Goal: Task Accomplishment & Management: Manage account settings

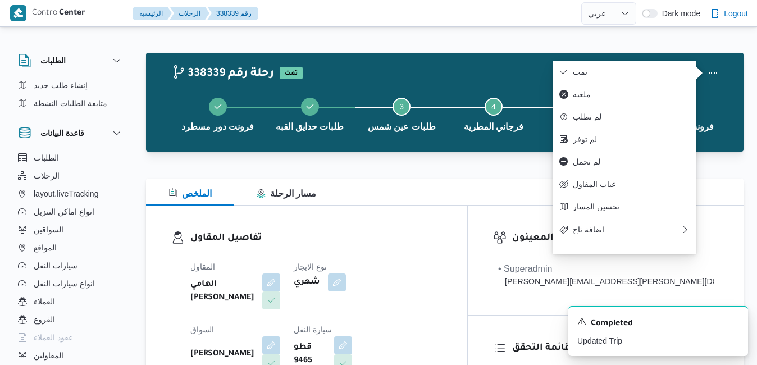
select select "ar"
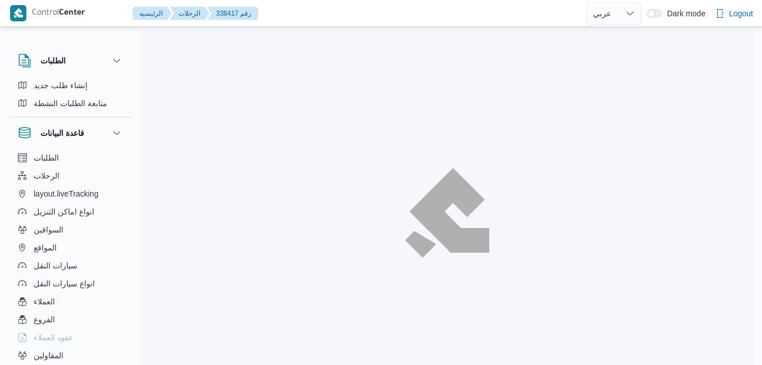
select select "ar"
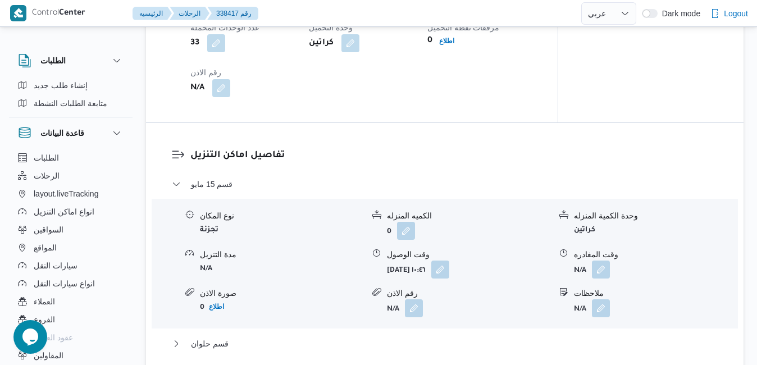
scroll to position [921, 0]
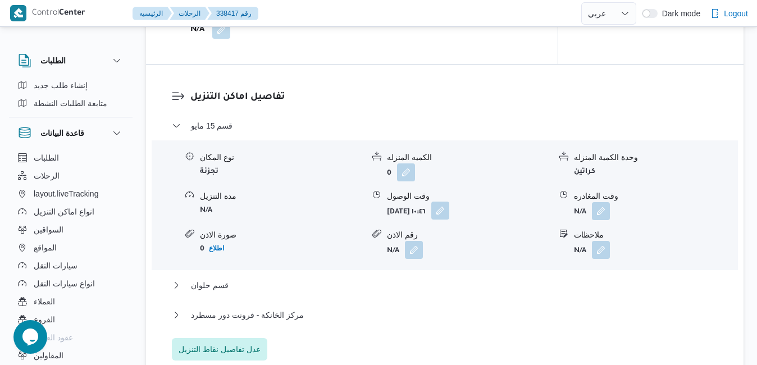
click at [449, 210] on button "button" at bounding box center [440, 211] width 18 height 18
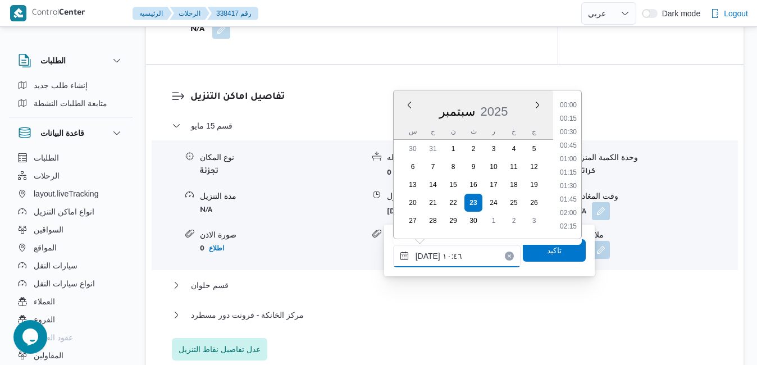
click at [445, 255] on input "٢٣/٠٩/٢٠٢٥ ١٠:٤٦" at bounding box center [456, 256] width 127 height 22
click at [571, 200] on ul "00:00 00:15 00:30 00:45 01:00 01:15 01:30 01:45 02:00 02:15 02:30 02:45 03:00 0…" at bounding box center [568, 164] width 26 height 130
click at [568, 192] on li "09:00" at bounding box center [568, 192] width 26 height 11
type input "٢٣/٠٩/٢٠٢٥ ٠٩:٠٠"
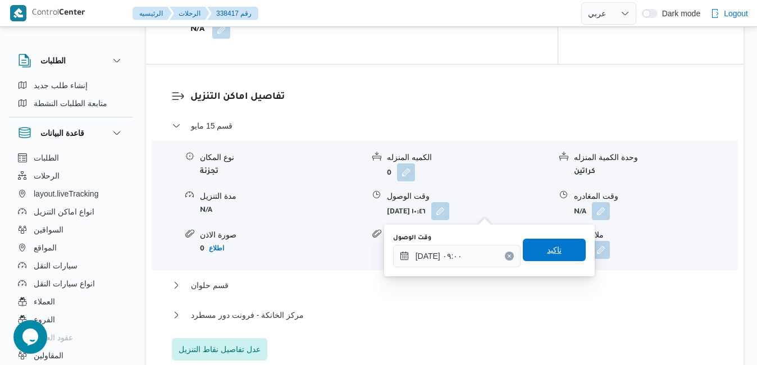
click at [547, 248] on span "تاكيد" at bounding box center [554, 249] width 15 height 13
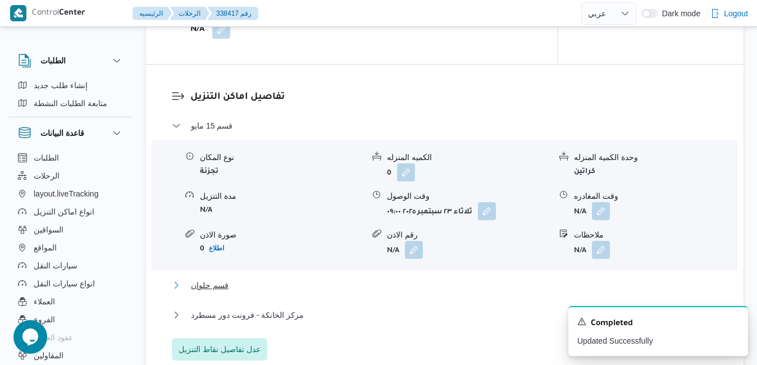
click at [463, 280] on button "قسم حلوان" at bounding box center [445, 284] width 546 height 13
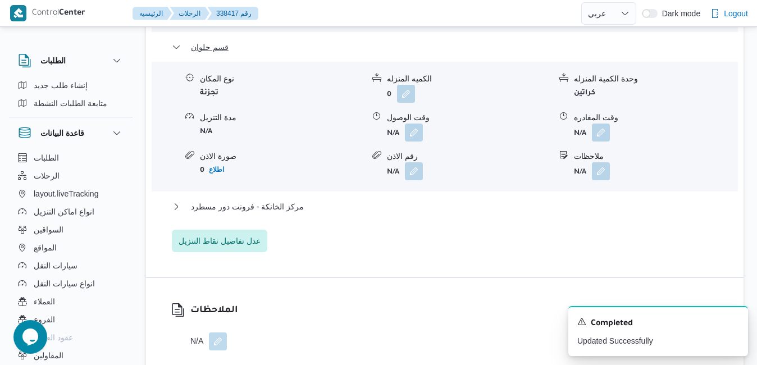
scroll to position [1190, 0]
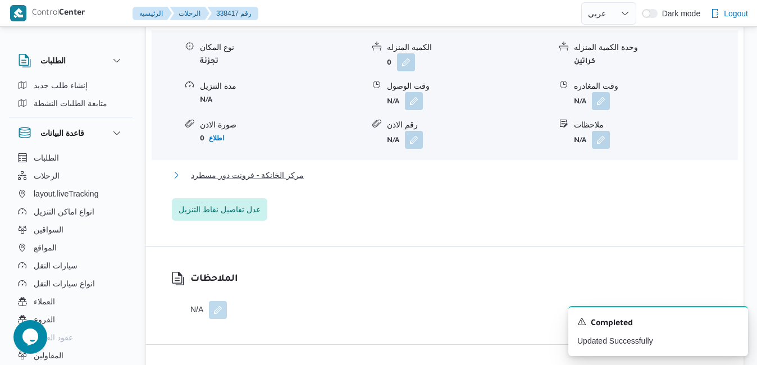
click at [520, 177] on button "مركز الخانكة - فرونت دور مسطرد" at bounding box center [445, 174] width 546 height 13
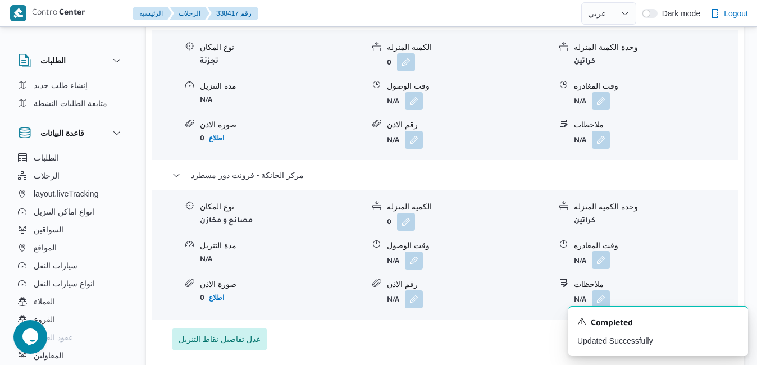
click at [601, 258] on button "button" at bounding box center [601, 260] width 18 height 18
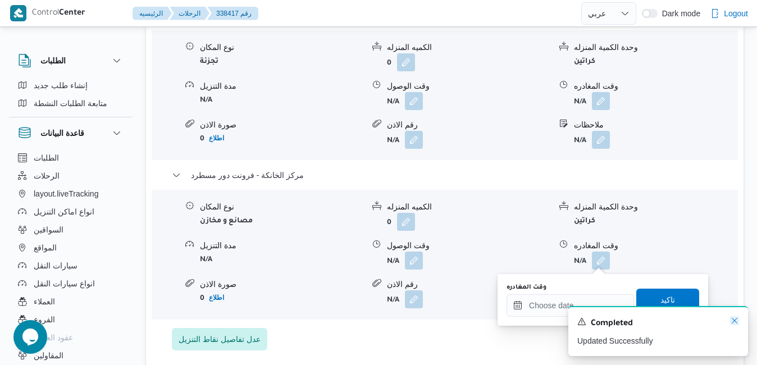
click at [738, 320] on icon "Dismiss toast" at bounding box center [734, 320] width 9 height 9
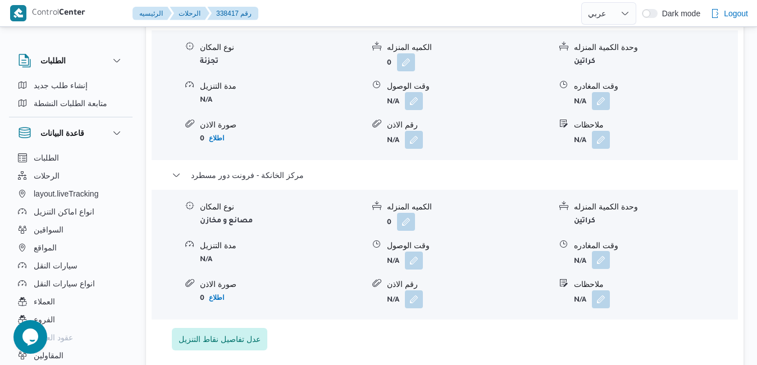
click at [606, 262] on button "button" at bounding box center [601, 260] width 18 height 18
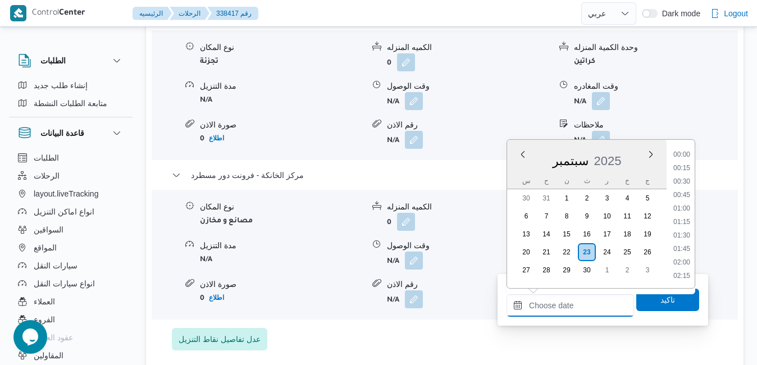
click at [568, 297] on input "وقت المغادره" at bounding box center [569, 305] width 127 height 22
click at [687, 190] on li "19:00" at bounding box center [682, 195] width 26 height 11
type input "٢٣/٠٩/٢٠٢٥ ١٩:٠٠"
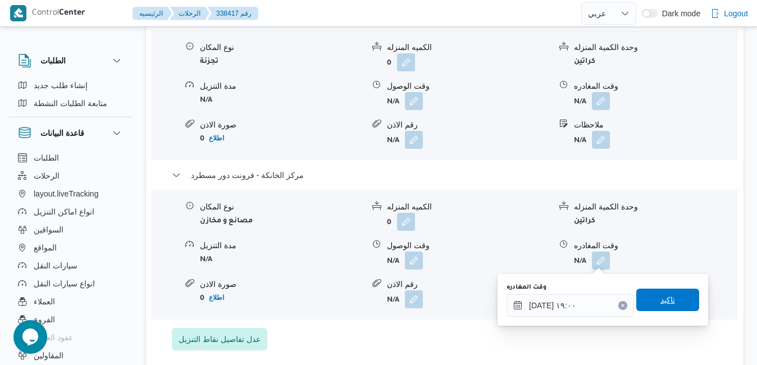
click at [654, 306] on span "تاكيد" at bounding box center [667, 300] width 63 height 22
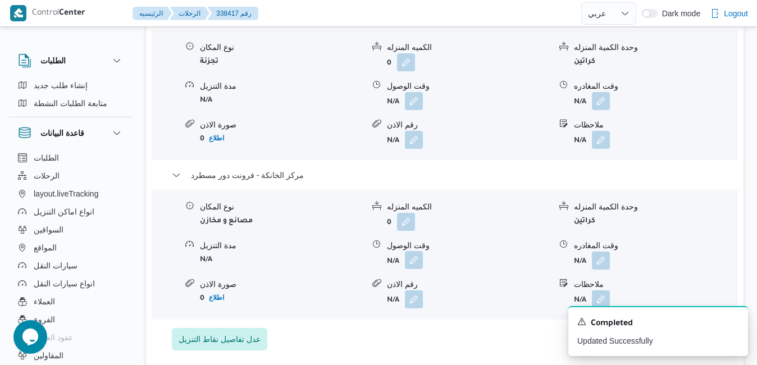
click at [417, 262] on button "button" at bounding box center [414, 260] width 18 height 18
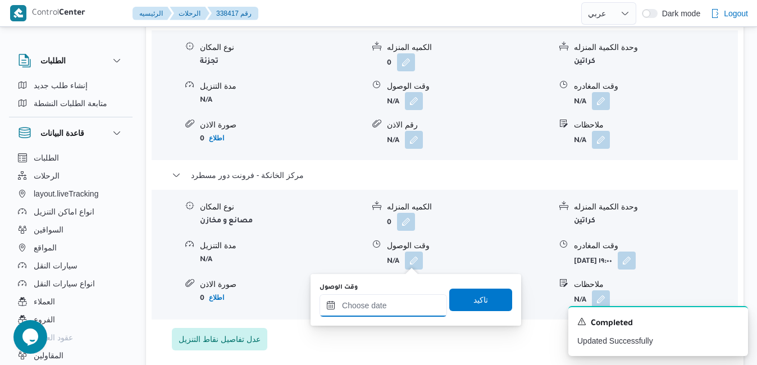
click at [400, 306] on input "وقت الوصول" at bounding box center [382, 305] width 127 height 22
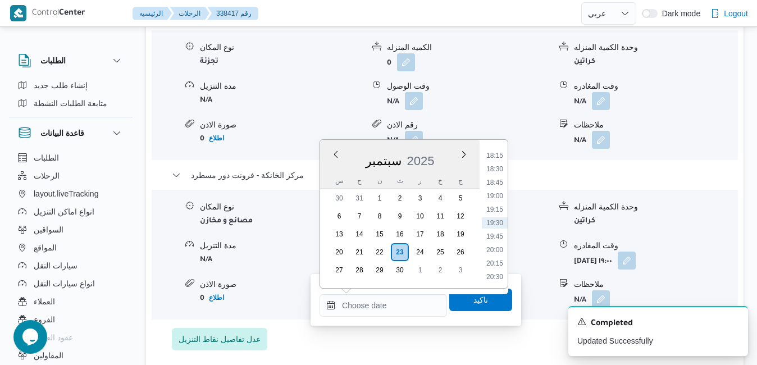
click at [336, 167] on div "سبتمبر 2025" at bounding box center [399, 158] width 159 height 29
click at [497, 183] on li "18:45" at bounding box center [495, 182] width 26 height 11
type input "٢٣/٠٩/٢٠٢٥ ١٨:٤٥"
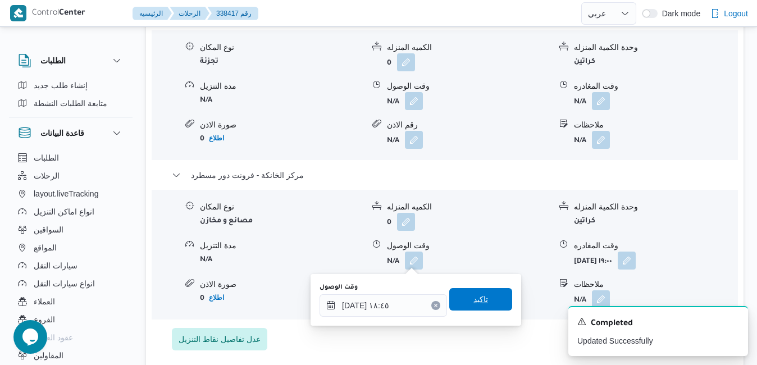
click at [477, 298] on span "تاكيد" at bounding box center [480, 298] width 15 height 13
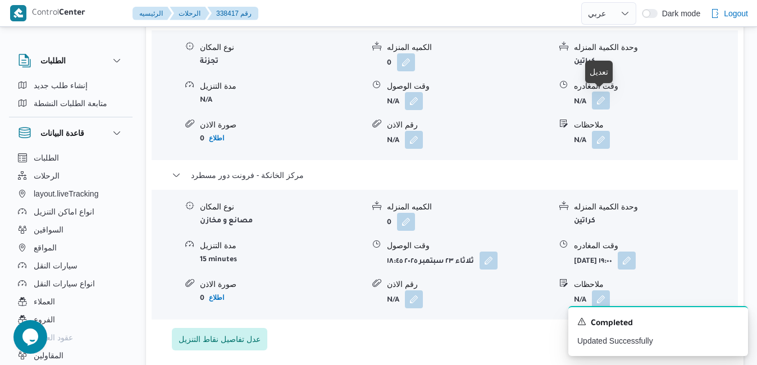
click at [601, 102] on button "button" at bounding box center [601, 100] width 18 height 18
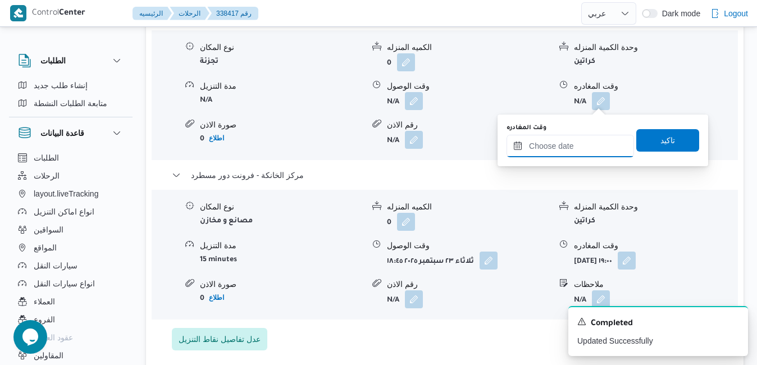
click at [569, 143] on input "وقت المغادره" at bounding box center [569, 146] width 127 height 22
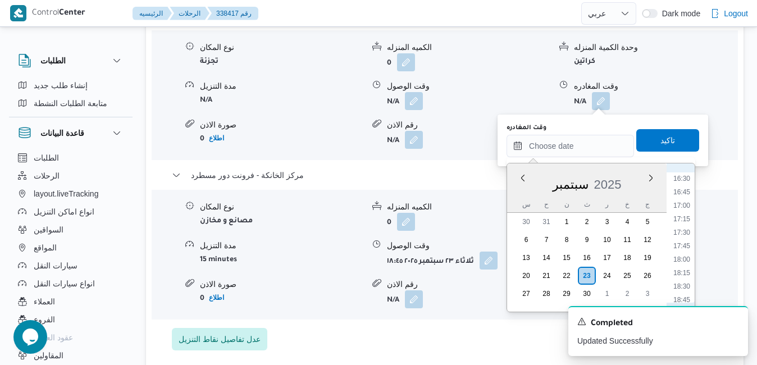
scroll to position [868, 0]
click at [681, 269] on li "17:45" at bounding box center [682, 265] width 26 height 11
type input "٢٣/٠٩/٢٠٢٥ ١٧:٤٥"
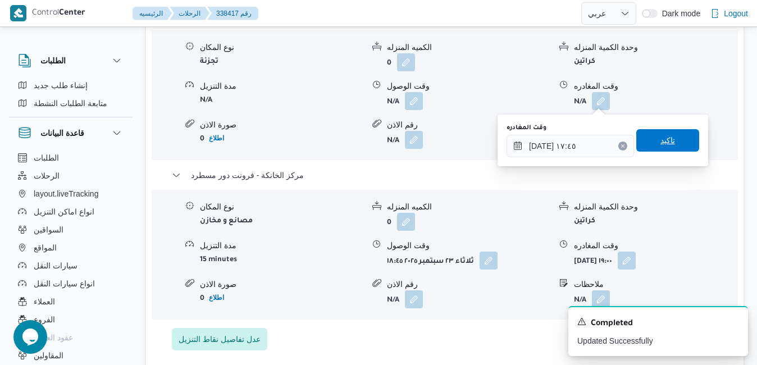
click at [666, 141] on span "تاكيد" at bounding box center [667, 140] width 15 height 13
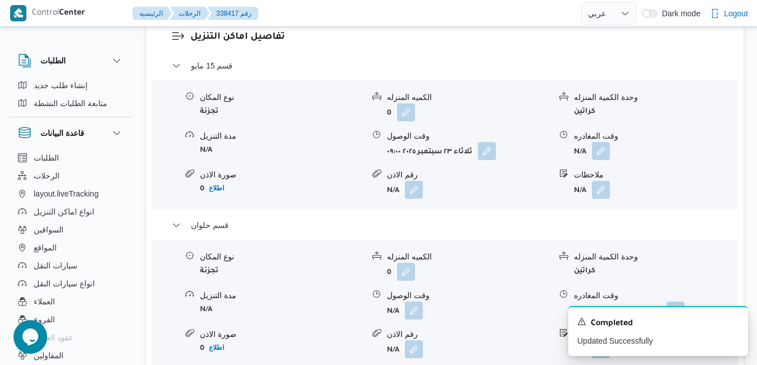
scroll to position [966, 0]
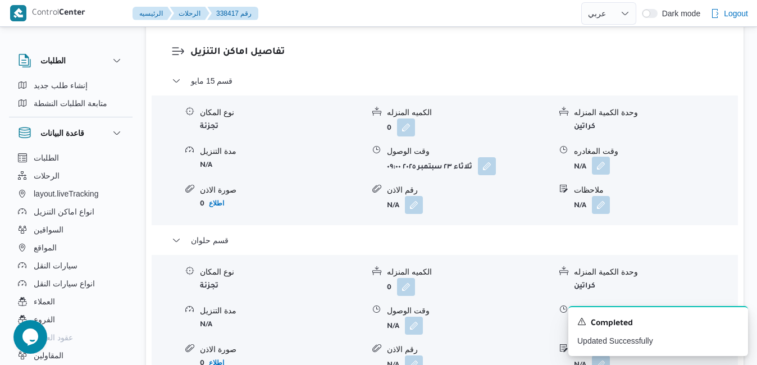
click at [602, 168] on button "button" at bounding box center [601, 166] width 18 height 18
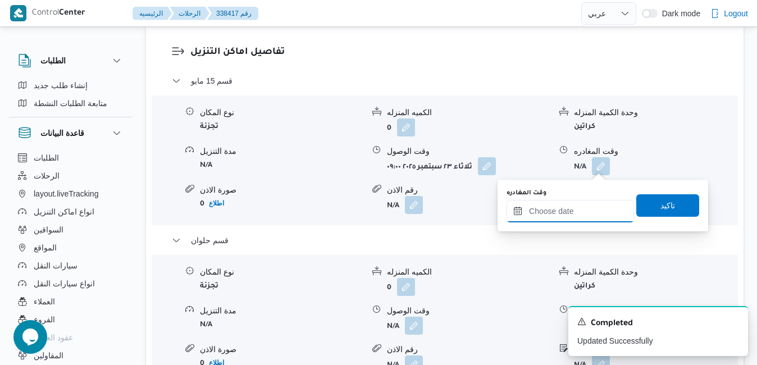
click at [568, 203] on input "وقت المغادره" at bounding box center [569, 211] width 127 height 22
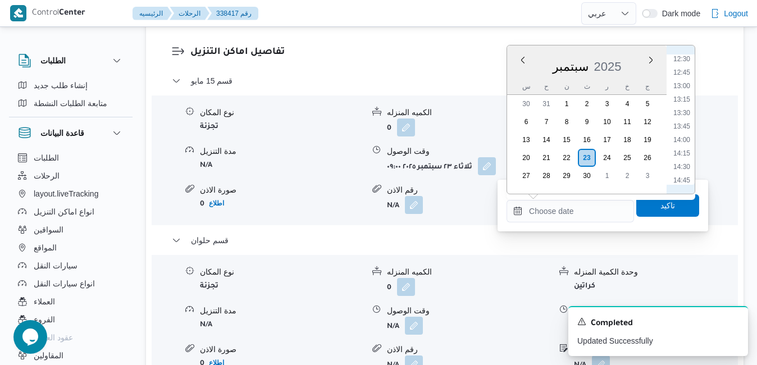
scroll to position [640, 0]
click at [682, 122] on li "13:00" at bounding box center [682, 120] width 26 height 11
type input "٢٣/٠٩/٢٠٢٥ ١٣:٠٠"
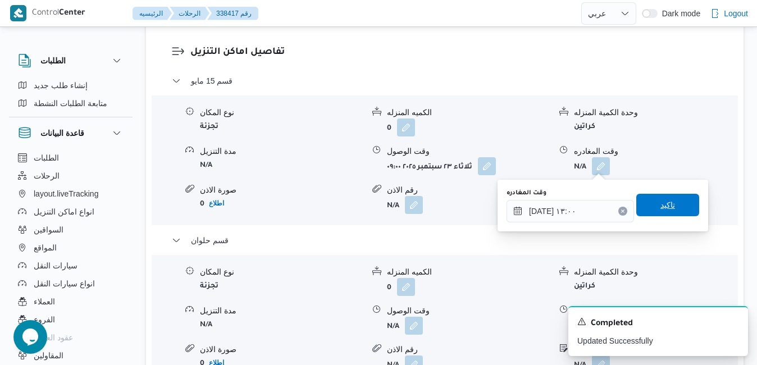
click at [660, 205] on span "تاكيد" at bounding box center [667, 204] width 15 height 13
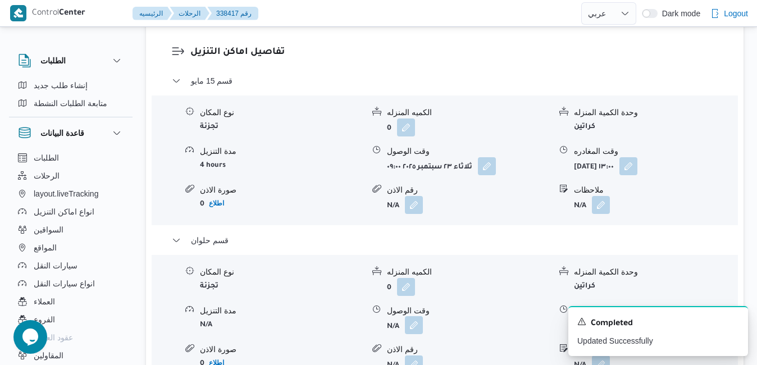
click at [417, 326] on button "button" at bounding box center [414, 325] width 18 height 18
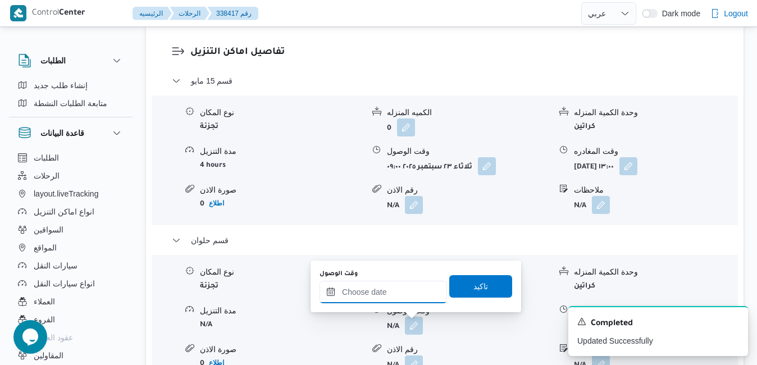
click at [414, 297] on input "وقت الوصول" at bounding box center [382, 292] width 127 height 22
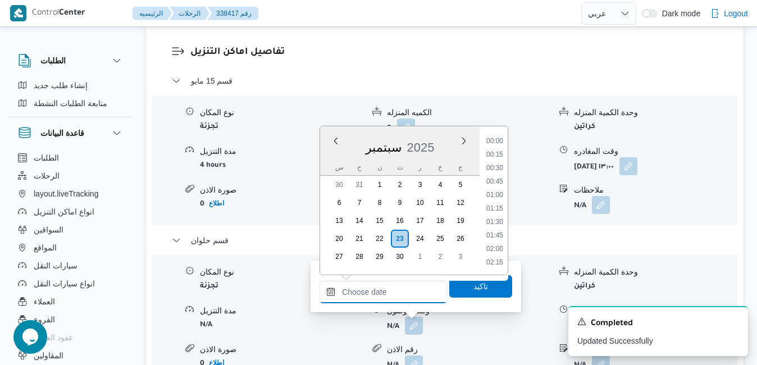
scroll to position [982, 0]
click at [328, 157] on div "سبتمبر 2025" at bounding box center [399, 145] width 159 height 29
click at [496, 231] on li "13:30" at bounding box center [495, 227] width 26 height 11
type input "٢٣/٠٩/٢٠٢٥ ١٣:٣٠"
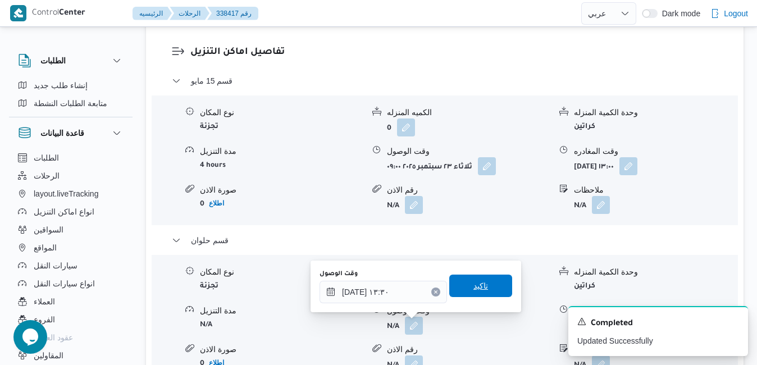
click at [473, 289] on span "تاكيد" at bounding box center [480, 285] width 15 height 13
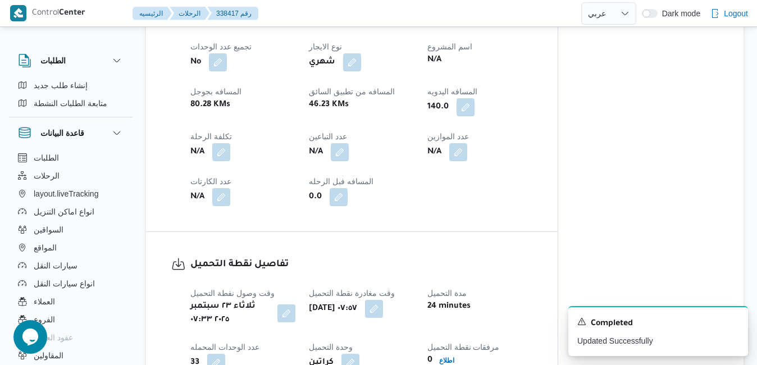
scroll to position [0, 0]
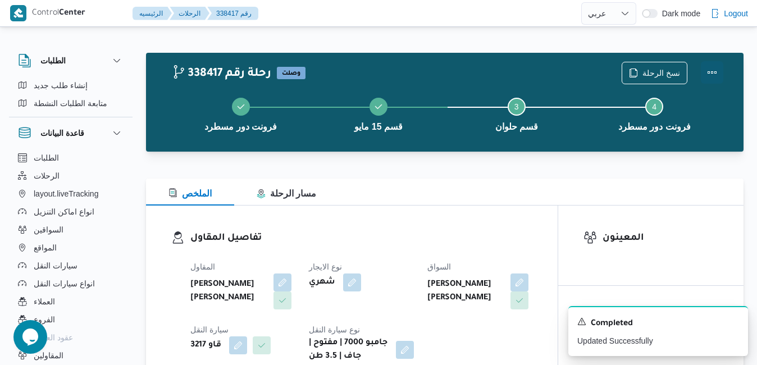
click at [712, 74] on button "Actions" at bounding box center [712, 72] width 22 height 22
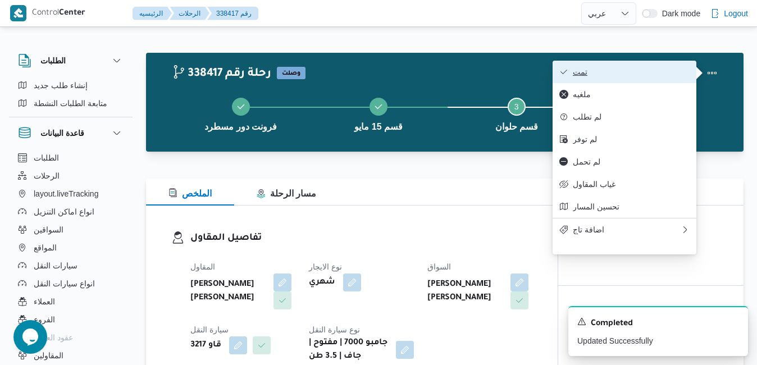
click at [664, 78] on button "تمت" at bounding box center [624, 72] width 144 height 22
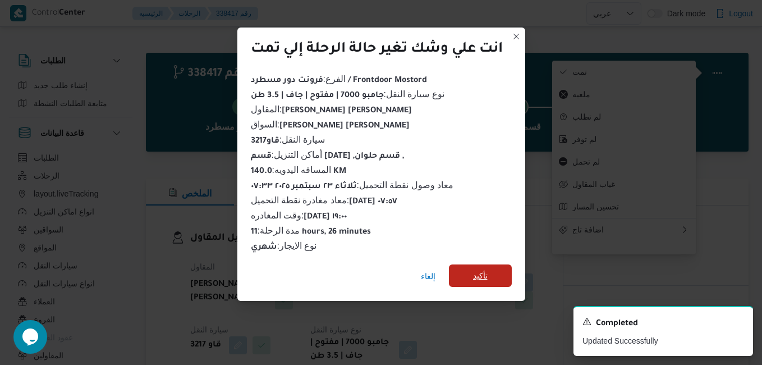
click at [506, 276] on span "تأكيد" at bounding box center [480, 275] width 63 height 22
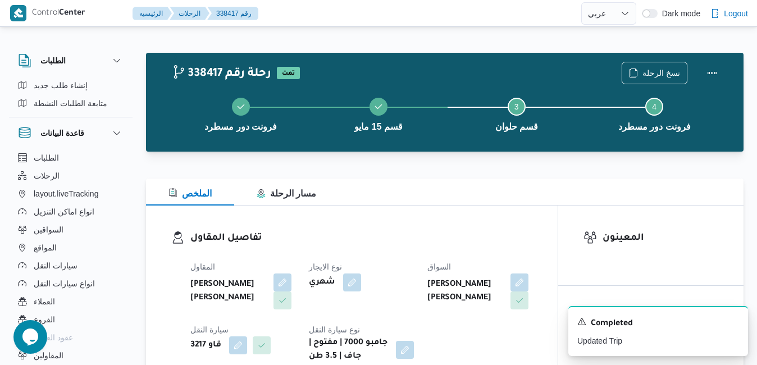
click at [489, 258] on div "المقاول عبدالمنعم مجدي السيد عواد نوع الايجار شهري السواق عماد شحاته عطيه شحاته…" at bounding box center [361, 311] width 355 height 117
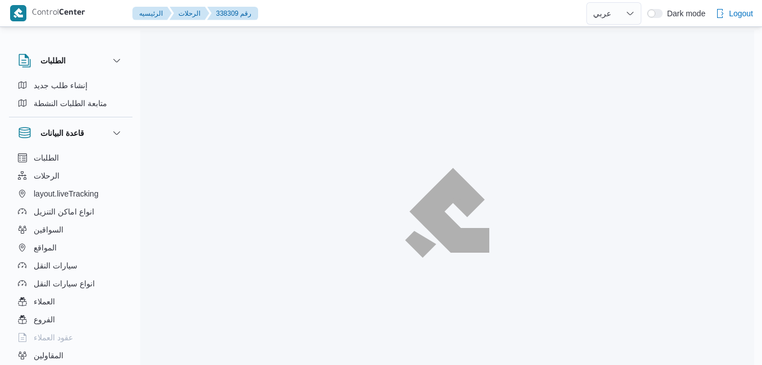
select select "ar"
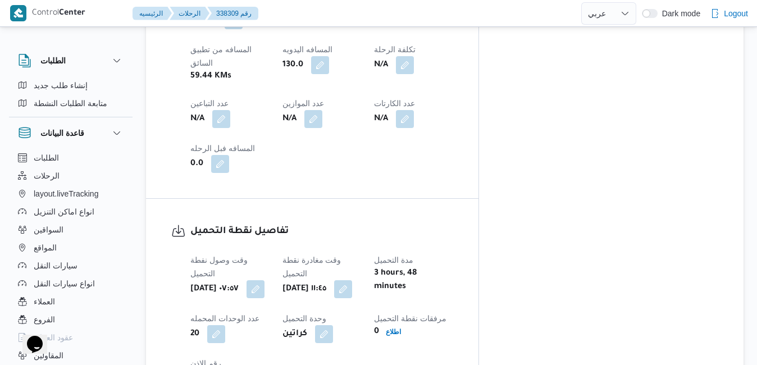
scroll to position [763, 0]
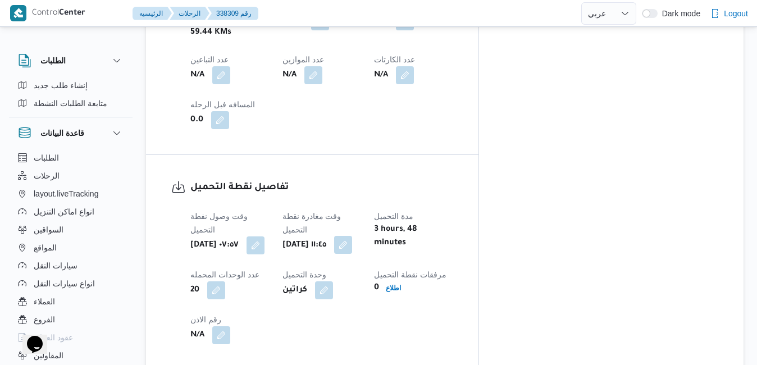
click at [352, 236] on button "button" at bounding box center [343, 245] width 18 height 18
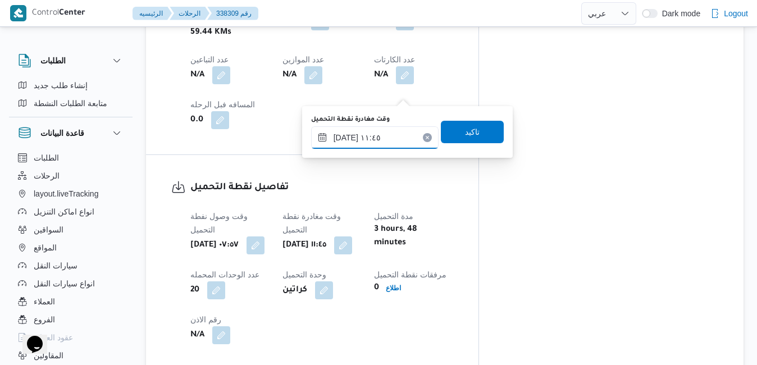
click at [378, 141] on input "[DATE] ١١:٤٥" at bounding box center [374, 137] width 127 height 22
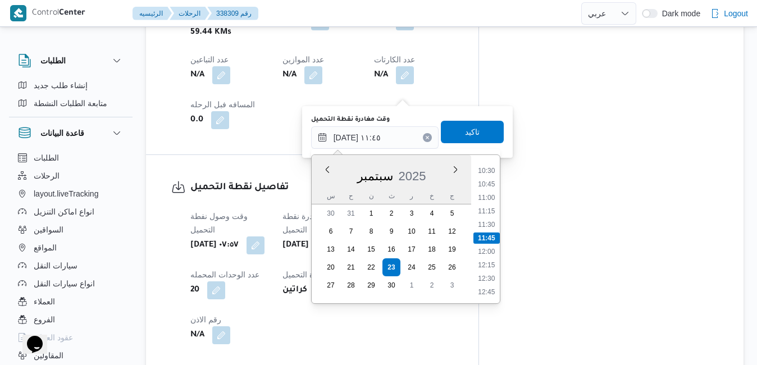
scroll to position [451, 0]
click at [488, 204] on li "09:00" at bounding box center [486, 203] width 26 height 11
type input "٢٣/٠٩/٢٠٢٥ ٠٩:٠٠"
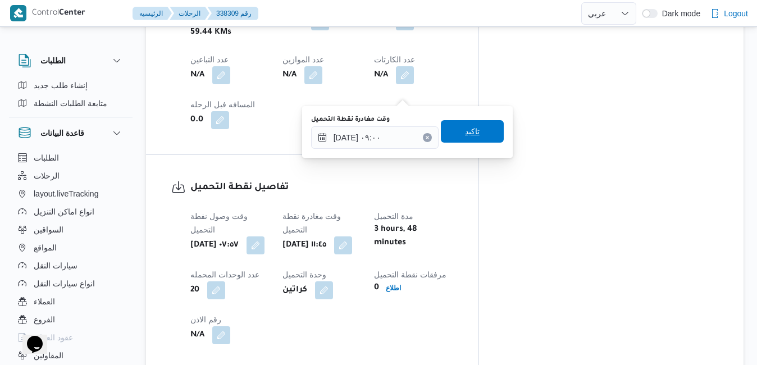
click at [470, 131] on span "تاكيد" at bounding box center [472, 131] width 15 height 13
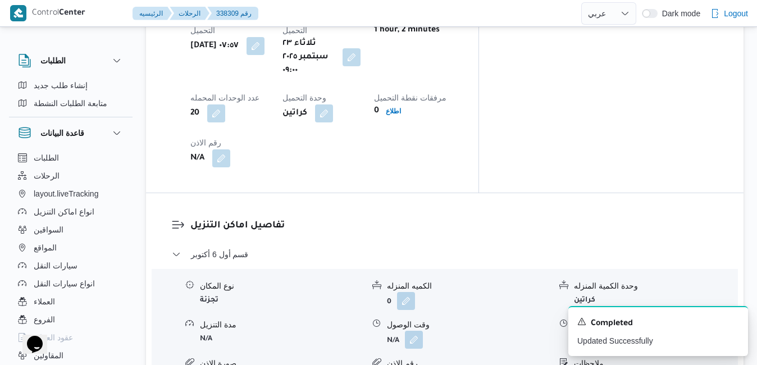
scroll to position [966, 0]
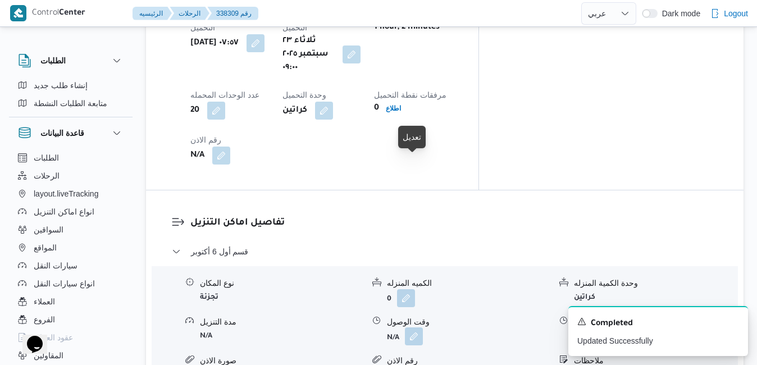
click at [410, 327] on button "button" at bounding box center [414, 336] width 18 height 18
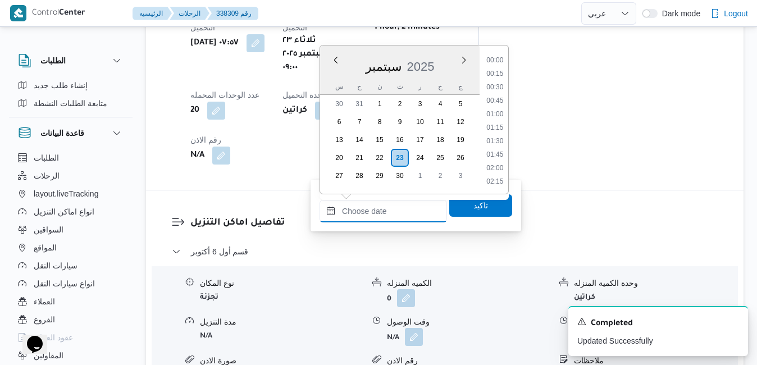
click at [384, 217] on input "وقت الوصول" at bounding box center [382, 211] width 127 height 22
click at [328, 77] on div "سبتمبر 2025" at bounding box center [399, 64] width 159 height 29
click at [499, 62] on li "10:00" at bounding box center [495, 58] width 26 height 11
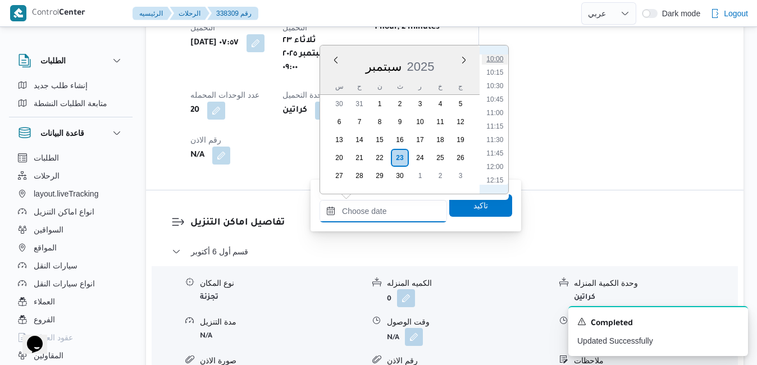
type input "٢٣/٠٩/٢٠٢٥ ١٠:٠٠"
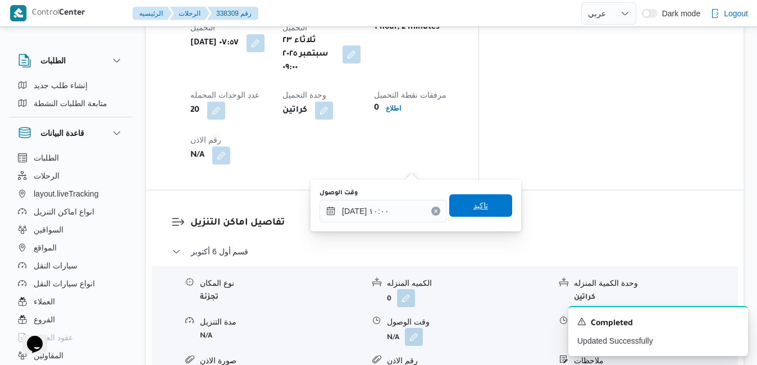
click at [473, 200] on span "تاكيد" at bounding box center [480, 205] width 15 height 13
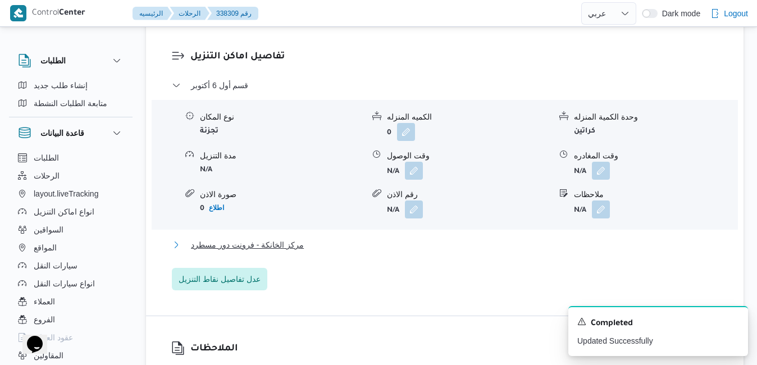
click at [432, 238] on button "مركز الخانكة - فرونت دور مسطرد" at bounding box center [445, 244] width 546 height 13
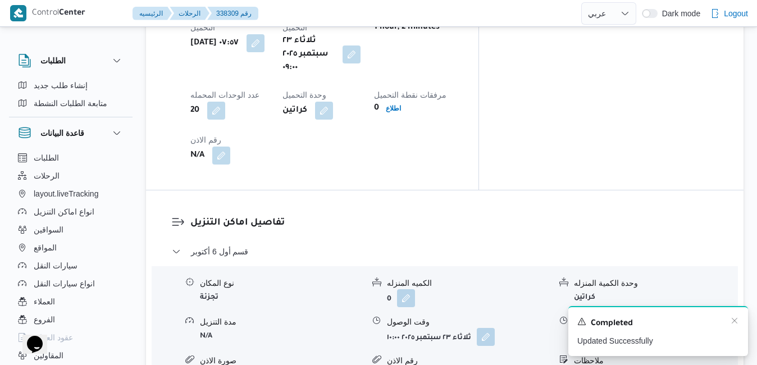
click at [740, 319] on div "A new notification appears Completed Updated Successfully" at bounding box center [658, 331] width 180 height 50
click at [735, 320] on icon "Dismiss toast" at bounding box center [734, 320] width 9 height 9
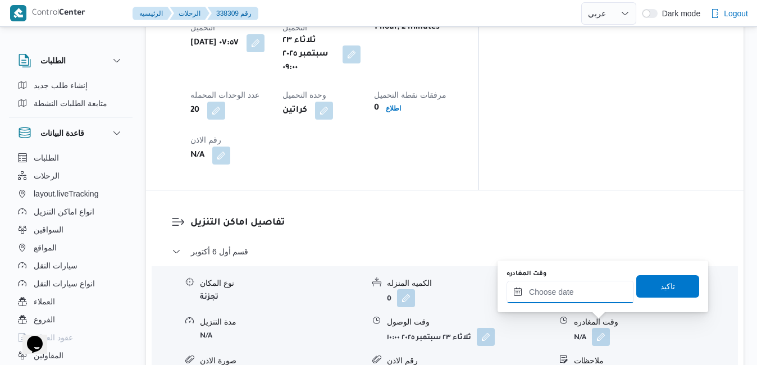
click at [571, 297] on input "وقت المغادره" at bounding box center [569, 292] width 127 height 22
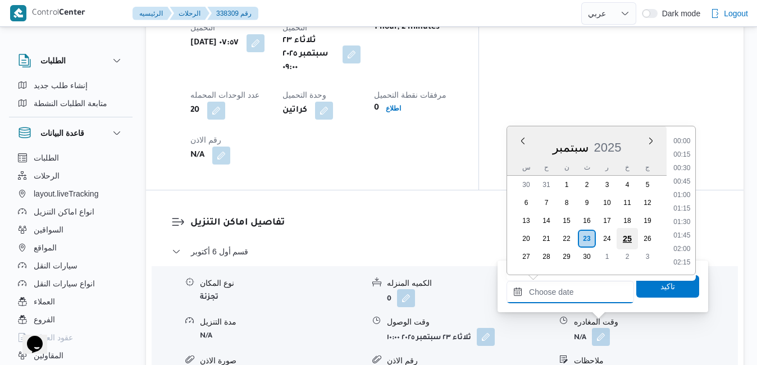
scroll to position [996, 0]
click at [684, 195] on li "19:30" at bounding box center [682, 195] width 26 height 11
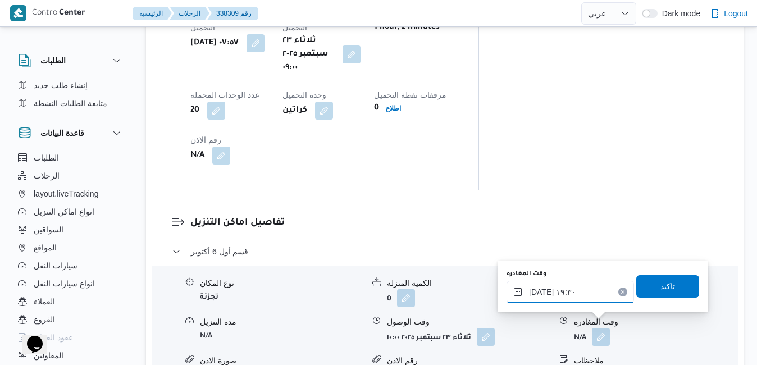
click at [594, 290] on input "٢٣/٠٩/٢٠٢٥ ١٩:٣٠" at bounding box center [569, 292] width 127 height 22
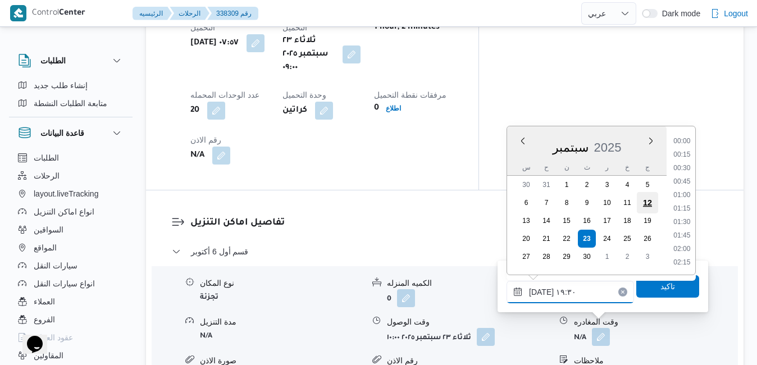
scroll to position [982, 0]
click at [680, 171] on li "18:45" at bounding box center [682, 168] width 26 height 11
type input "٢٣/٠٩/٢٠٢٥ ١٨:٤٥"
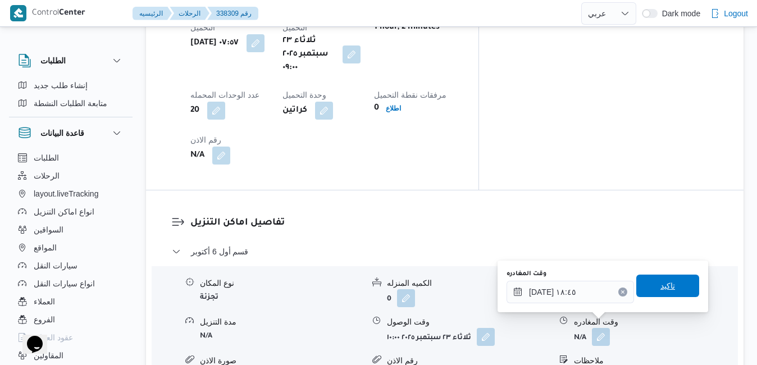
click at [664, 289] on span "تاكيد" at bounding box center [667, 285] width 15 height 13
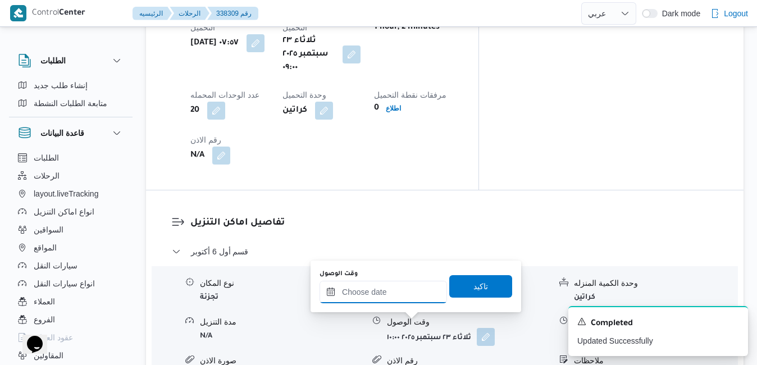
click at [406, 285] on input "وقت الوصول" at bounding box center [382, 292] width 127 height 22
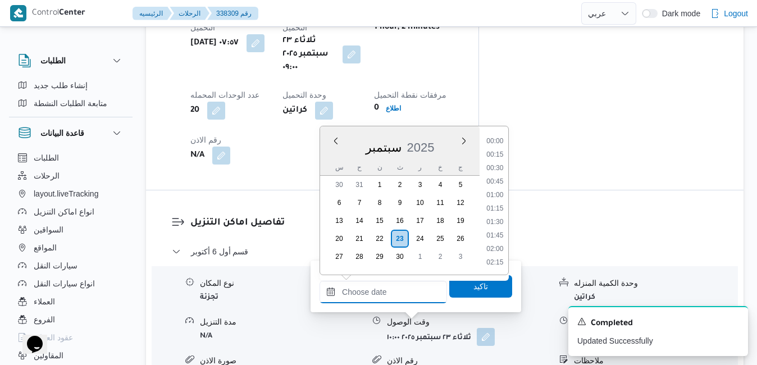
scroll to position [996, 0]
click at [330, 160] on div "س ح ن ث ر خ ج" at bounding box center [399, 167] width 159 height 16
click at [496, 143] on li "18:30" at bounding box center [495, 141] width 26 height 11
type input "٢٣/٠٩/٢٠٢٥ ١٨:٣٠"
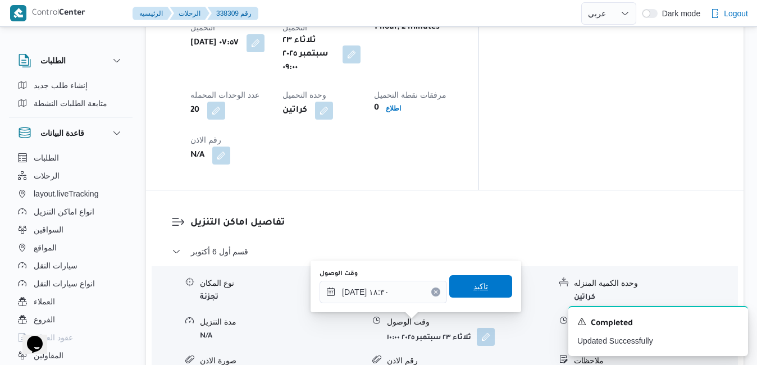
click at [473, 286] on span "تاكيد" at bounding box center [480, 286] width 15 height 13
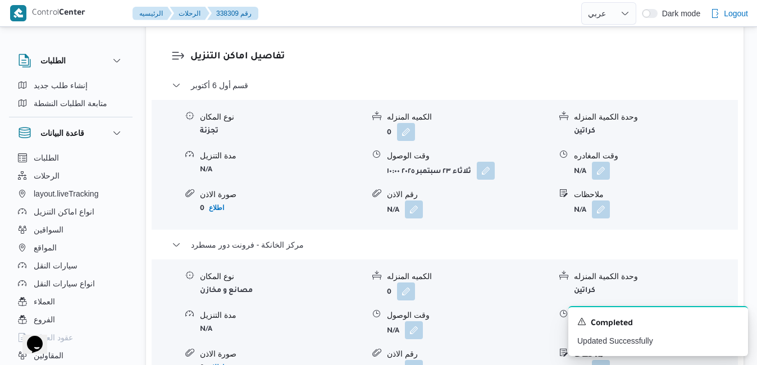
click at [602, 176] on div "نوع المكان تجزئة الكميه المنزله 0 وحدة الكمية المنزله كراتين مدة التنزيل N/A وق…" at bounding box center [444, 164] width 595 height 127
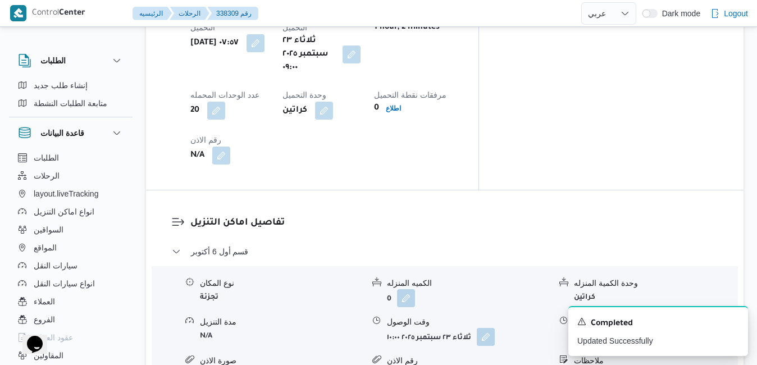
click at [602, 327] on button "button" at bounding box center [601, 336] width 18 height 18
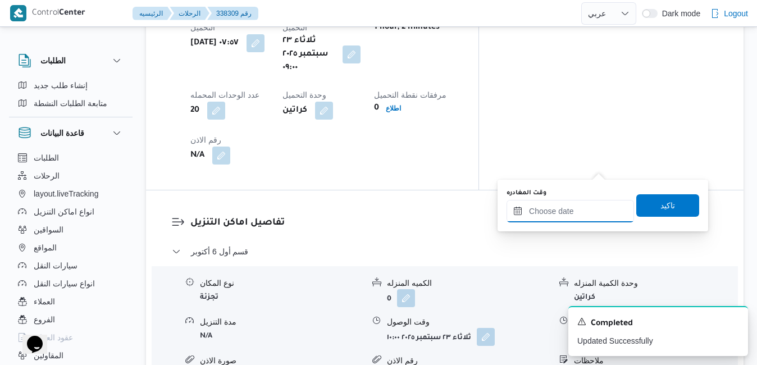
click at [543, 205] on input "وقت المغادره" at bounding box center [569, 211] width 127 height 22
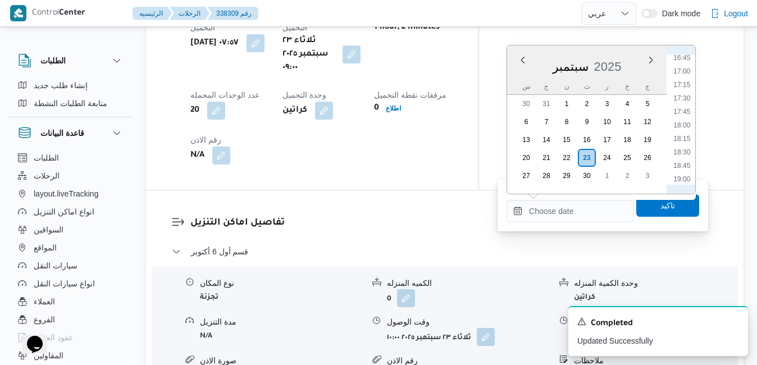
scroll to position [882, 0]
click at [684, 120] on li "17:30" at bounding box center [682, 121] width 26 height 11
type input "٢٣/٠٩/٢٠٢٥ ١٧:٣٠"
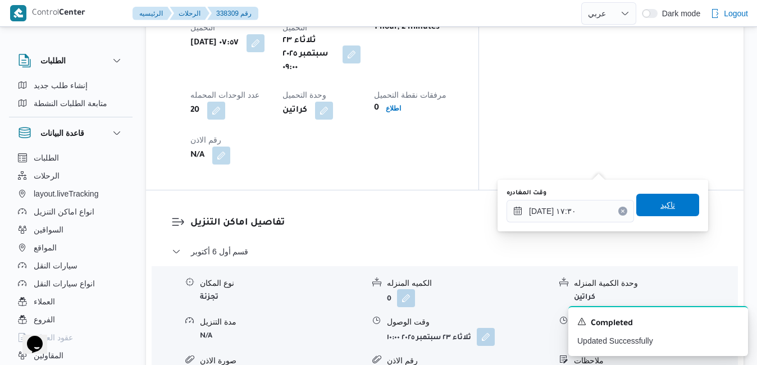
click at [660, 204] on span "تاكيد" at bounding box center [667, 204] width 15 height 13
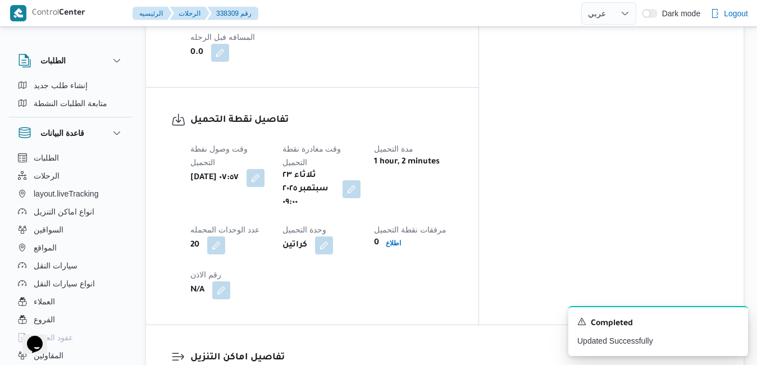
scroll to position [0, 0]
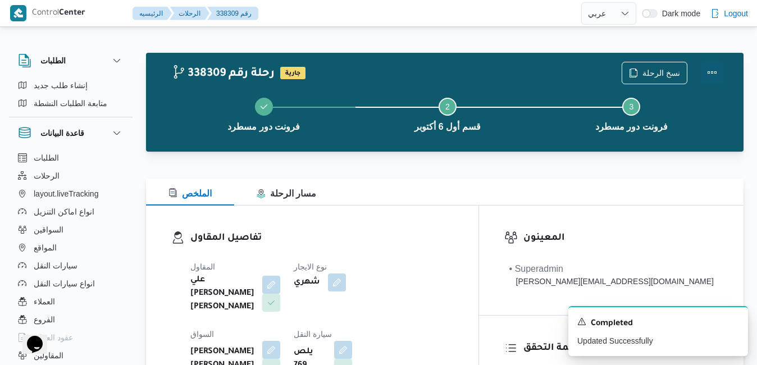
click at [714, 77] on button "Actions" at bounding box center [712, 72] width 22 height 22
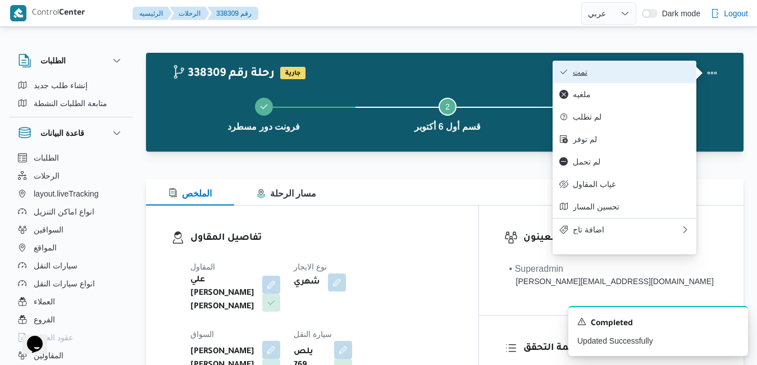
click at [643, 79] on button "تمت" at bounding box center [624, 72] width 144 height 22
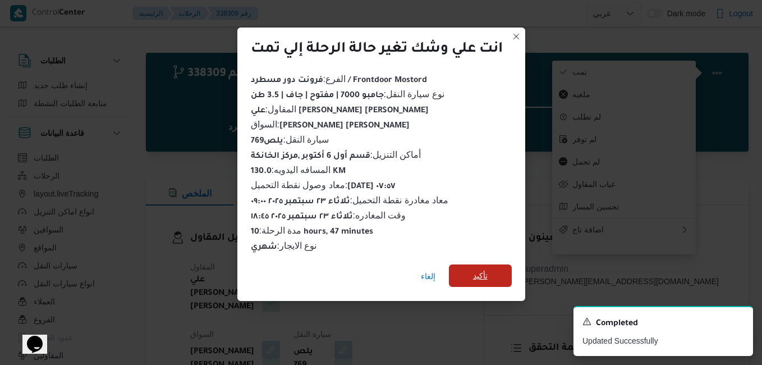
click at [488, 272] on span "تأكيد" at bounding box center [480, 275] width 15 height 13
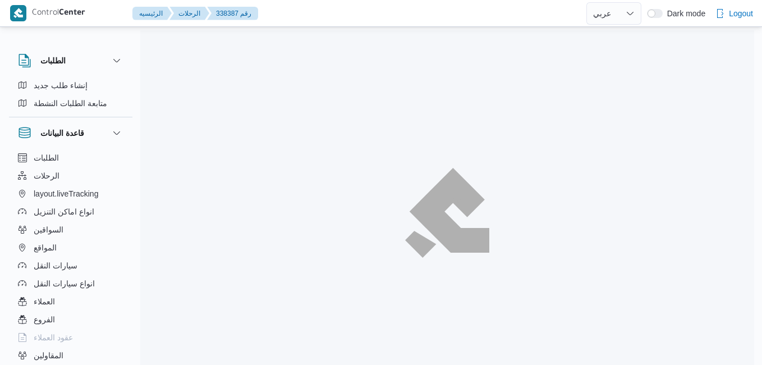
select select "ar"
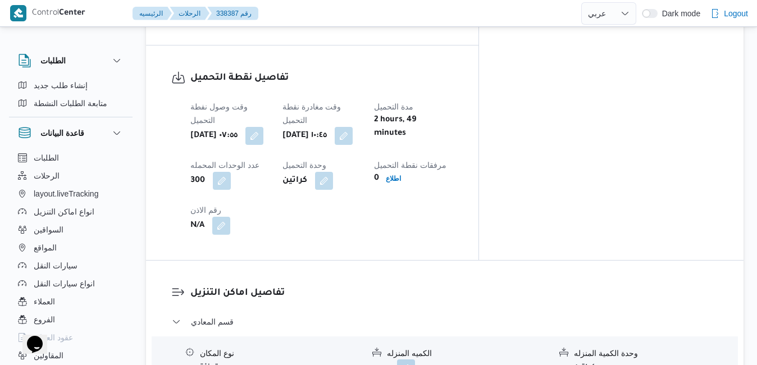
scroll to position [976, 0]
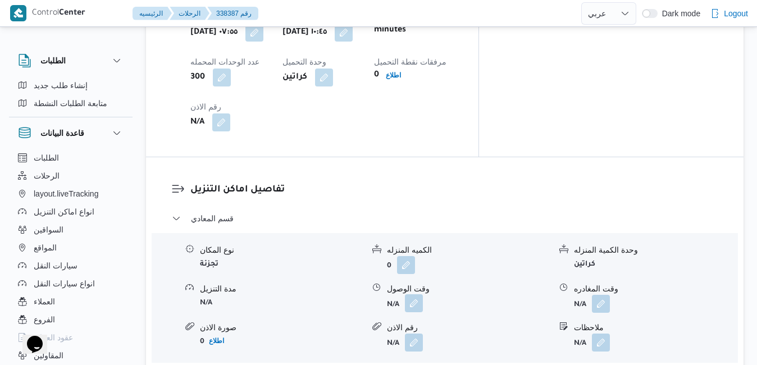
click at [413, 294] on button "button" at bounding box center [414, 303] width 18 height 18
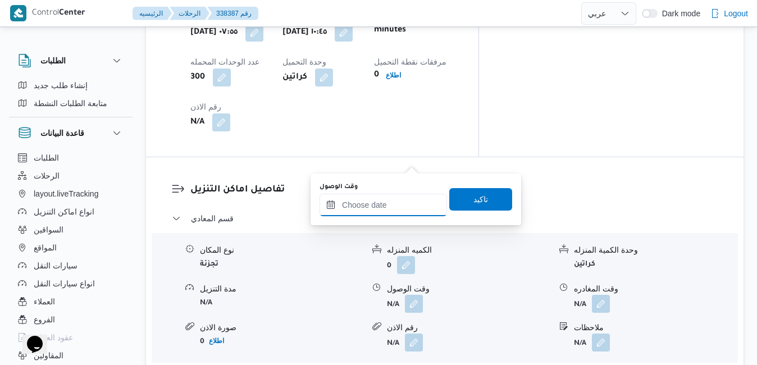
click at [385, 200] on input "وقت الوصول" at bounding box center [382, 205] width 127 height 22
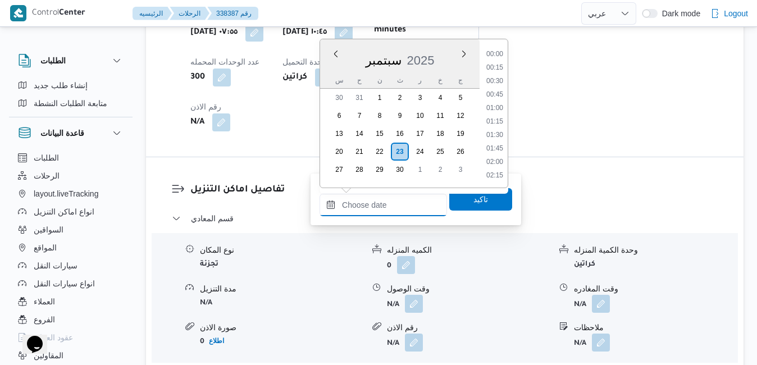
scroll to position [996, 0]
click at [332, 71] on div "سبتمبر 2025" at bounding box center [399, 58] width 159 height 29
click at [495, 151] on li "11:45" at bounding box center [495, 146] width 26 height 11
type input "[DATE] ١١:٤٥"
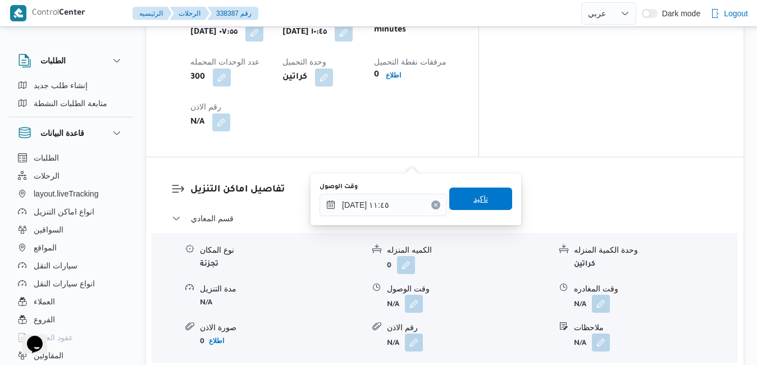
click at [473, 198] on span "تاكيد" at bounding box center [480, 198] width 15 height 13
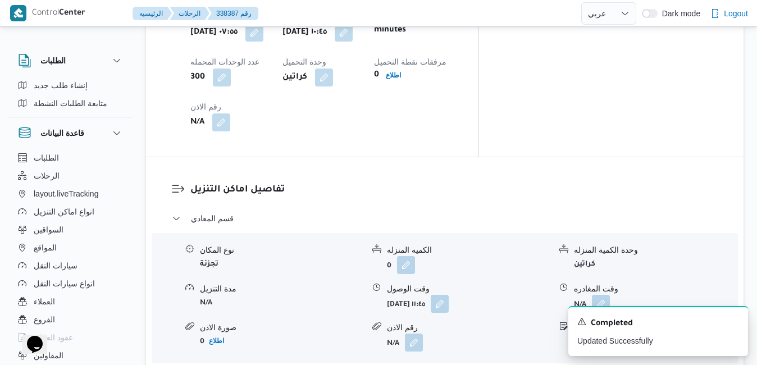
click at [734, 322] on icon "Dismiss toast" at bounding box center [734, 320] width 9 height 9
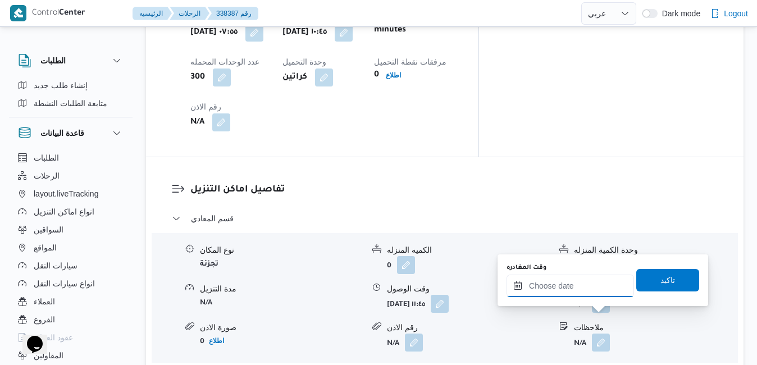
click at [589, 289] on input "وقت المغادره" at bounding box center [569, 285] width 127 height 22
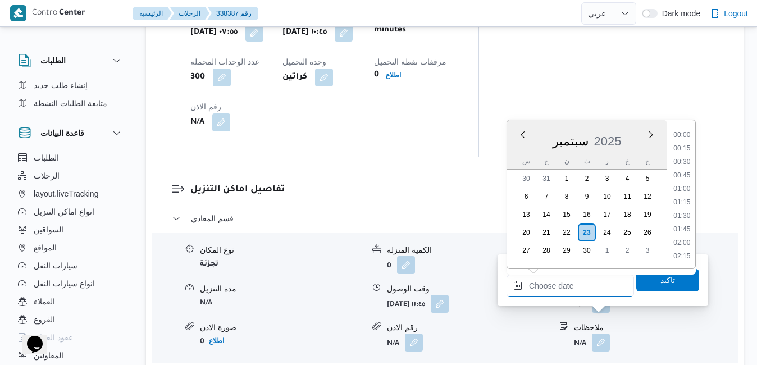
scroll to position [1009, 0]
click at [681, 208] on li "20:00" at bounding box center [682, 203] width 26 height 11
type input "٢٣/٠٩/٢٠٢٥ ٢٠:٠٠"
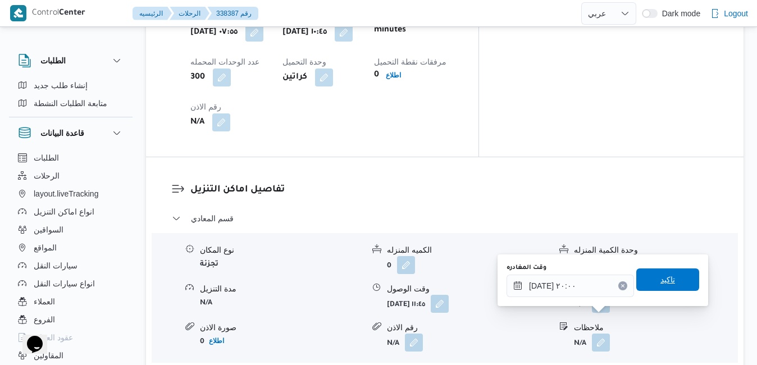
click at [660, 278] on span "تاكيد" at bounding box center [667, 279] width 15 height 13
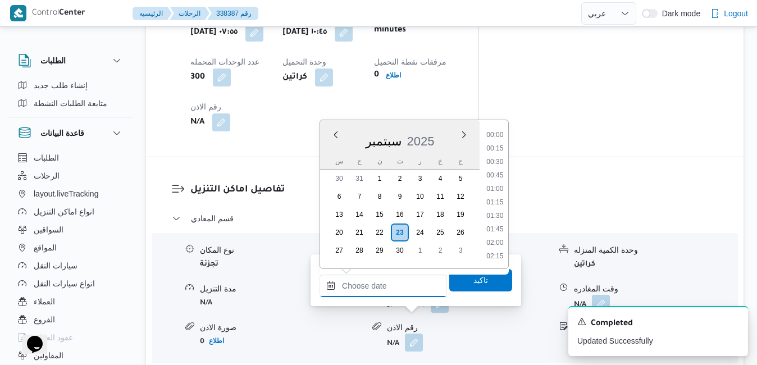
click at [406, 286] on input "وقت الوصول" at bounding box center [382, 285] width 127 height 22
click at [330, 155] on div "س ح ن ث ر خ ج" at bounding box center [399, 161] width 159 height 16
click at [498, 189] on li "19:45" at bounding box center [495, 189] width 26 height 11
type input "٢٣/٠٩/٢٠٢٥ ١٩:٤٥"
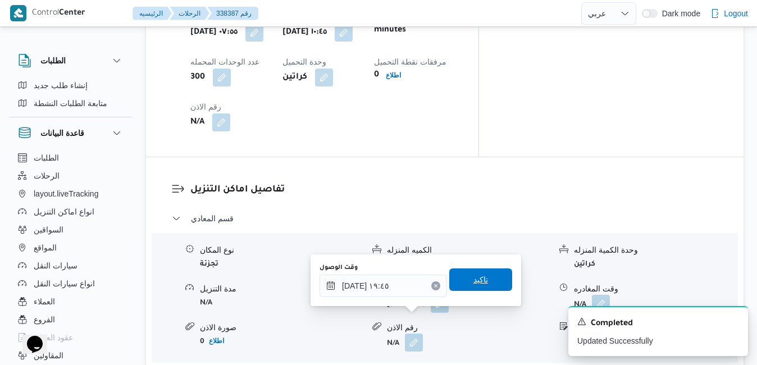
click at [477, 280] on span "تاكيد" at bounding box center [480, 279] width 15 height 13
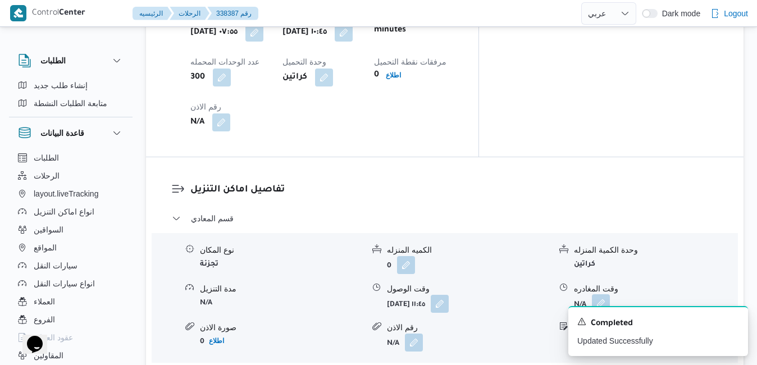
click at [602, 294] on button "button" at bounding box center [601, 303] width 18 height 18
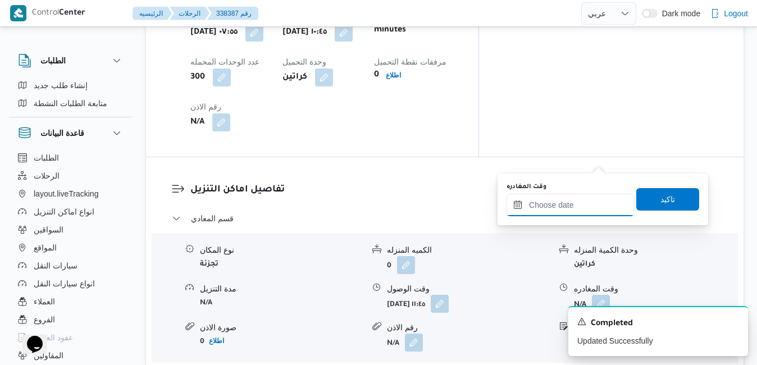
click at [566, 209] on input "وقت المغادره" at bounding box center [569, 205] width 127 height 22
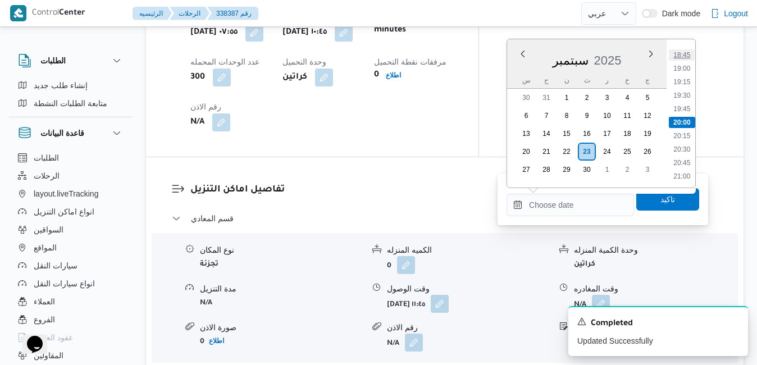
click at [685, 56] on li "18:45" at bounding box center [682, 54] width 26 height 11
type input "٢٣/٠٩/٢٠٢٥ ١٨:٤٥"
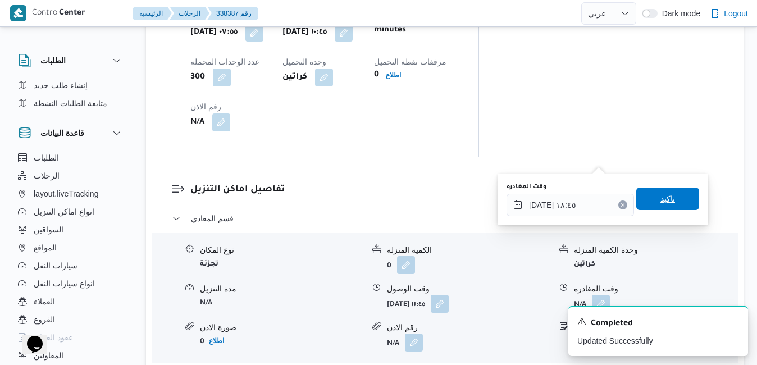
click at [660, 198] on span "تاكيد" at bounding box center [667, 198] width 15 height 13
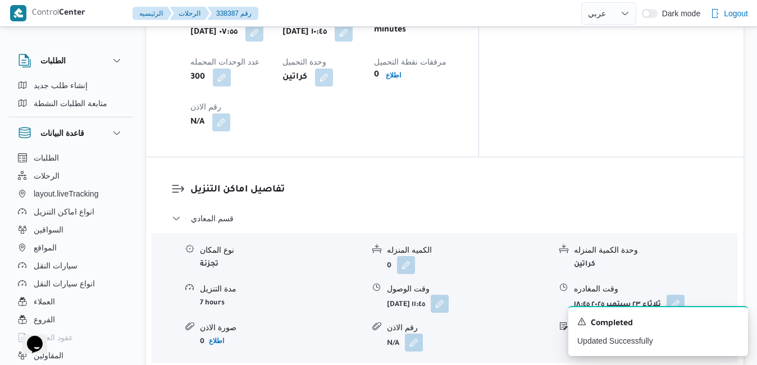
scroll to position [0, 0]
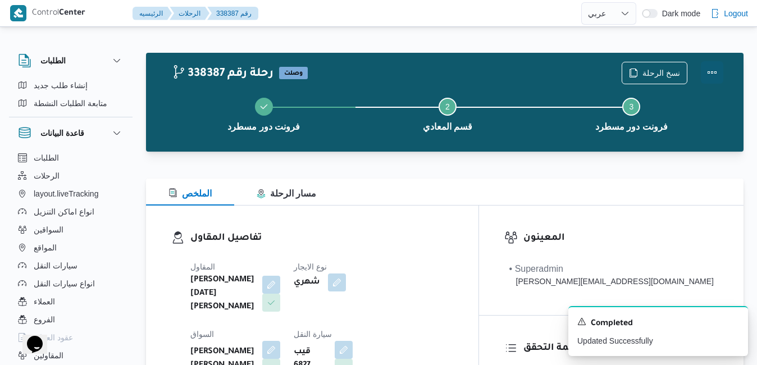
click at [706, 71] on button "Actions" at bounding box center [712, 72] width 22 height 22
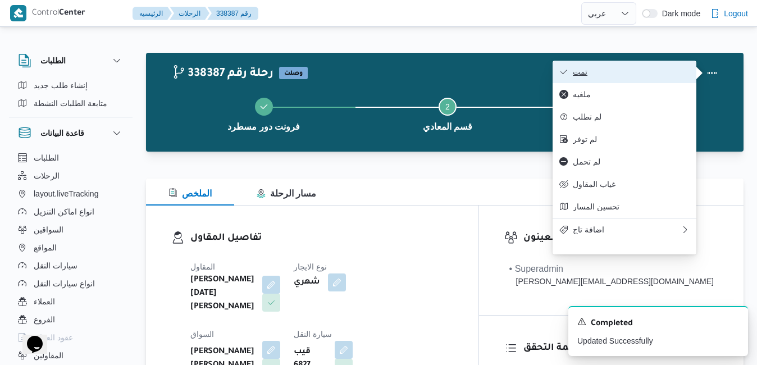
click at [636, 69] on span "تمت" at bounding box center [631, 71] width 117 height 9
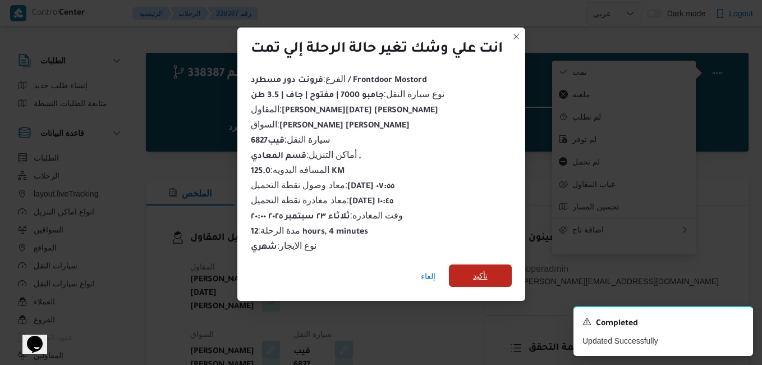
click at [491, 266] on span "تأكيد" at bounding box center [480, 275] width 63 height 22
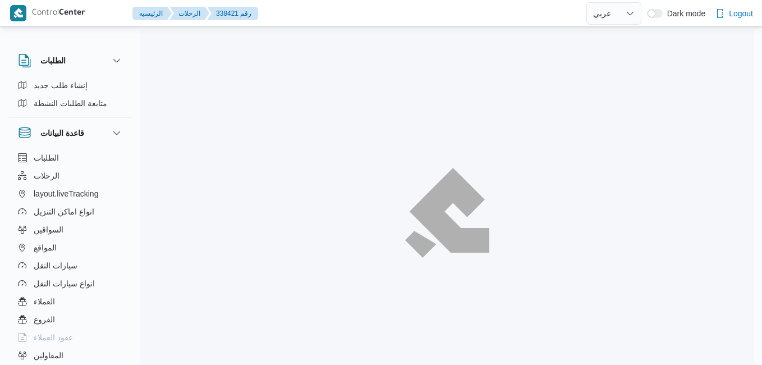
select select "ar"
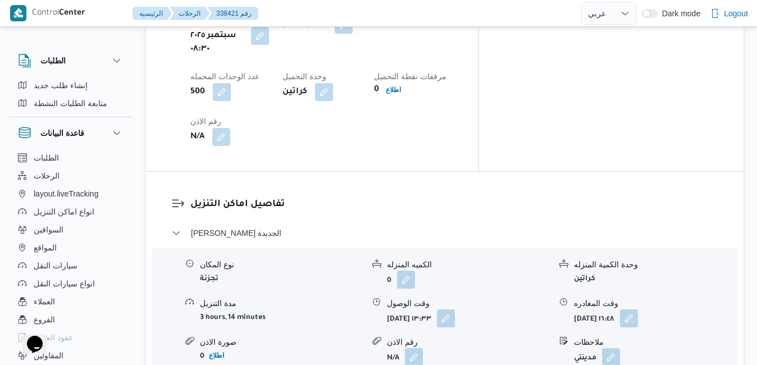
scroll to position [712, 0]
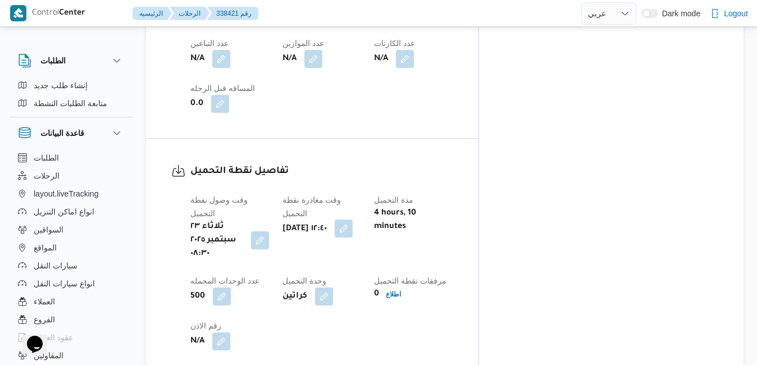
click at [353, 219] on button "button" at bounding box center [344, 228] width 18 height 18
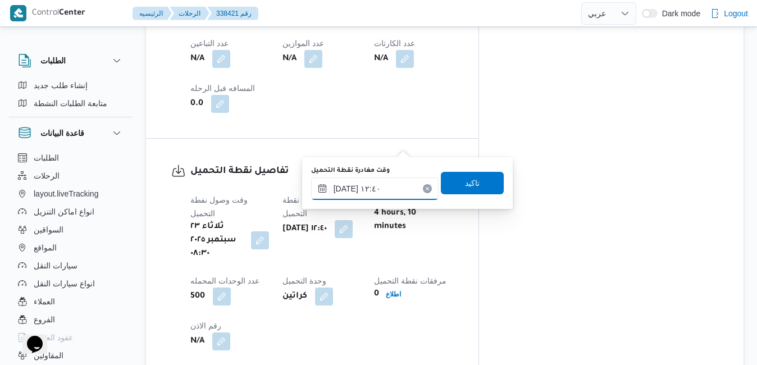
click at [376, 190] on input "٢٣/٠٩/٢٠٢٥ ١٢:٤٠" at bounding box center [374, 188] width 127 height 22
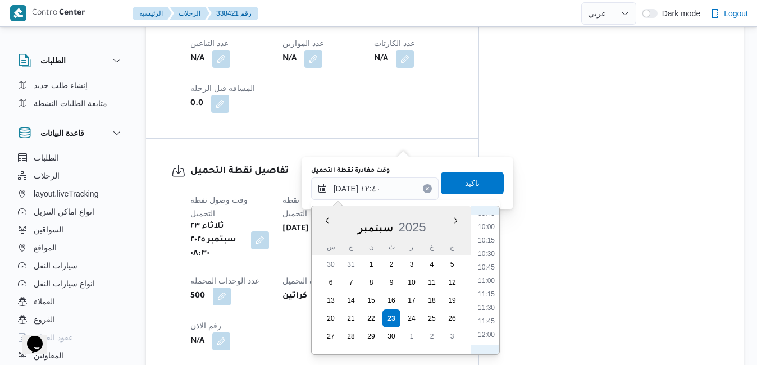
scroll to position [491, 0]
click at [487, 230] on li "09:15" at bounding box center [486, 227] width 26 height 11
type input "٢٣/٠٩/٢٠٢٥ ٠٩:١٥"
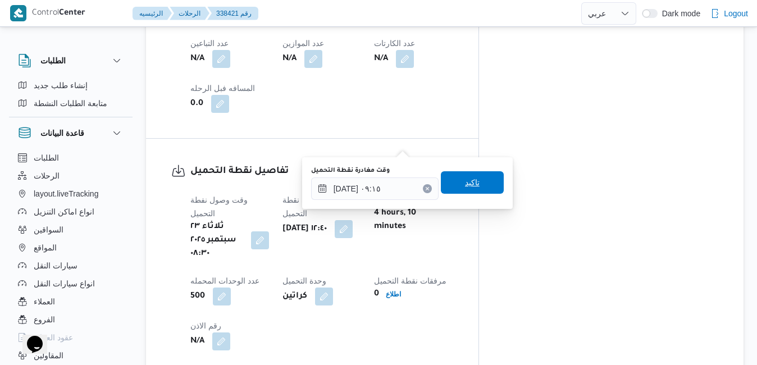
click at [478, 185] on span "تاكيد" at bounding box center [472, 182] width 63 height 22
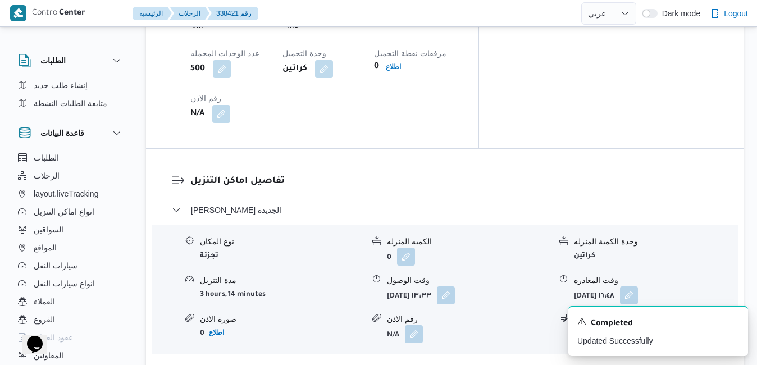
scroll to position [982, 0]
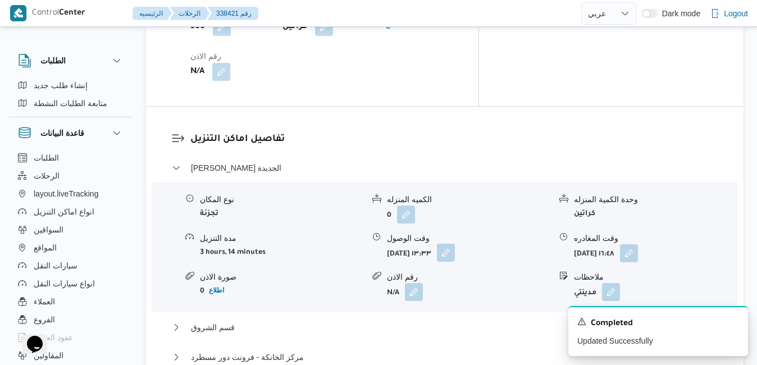
click at [455, 244] on button "button" at bounding box center [446, 253] width 18 height 18
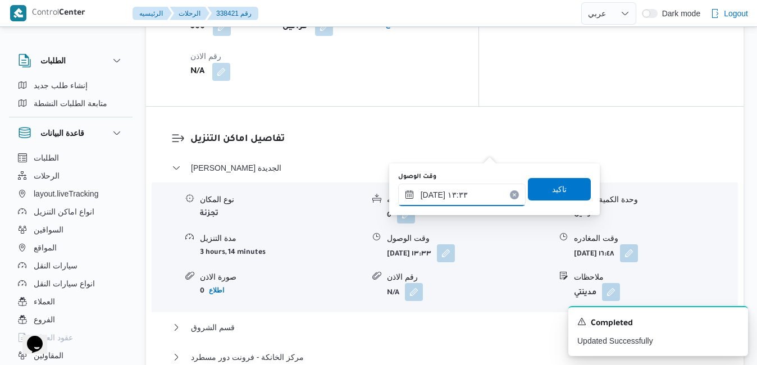
click at [453, 196] on input "٢٣/٠٩/٢٠٢٥ ١٣:٣٣" at bounding box center [461, 195] width 127 height 22
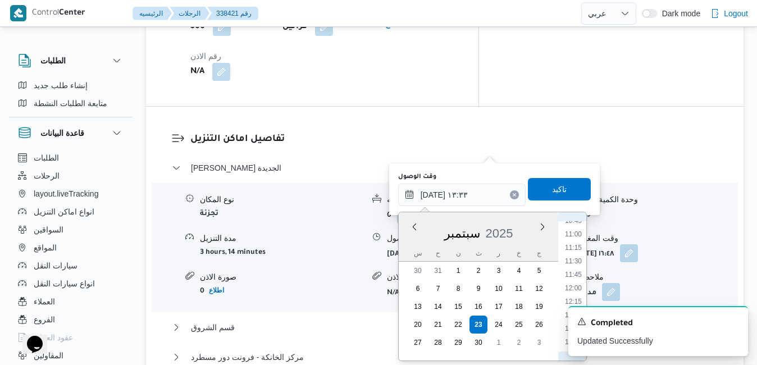
scroll to position [545, 0]
click at [573, 223] on li "10:00" at bounding box center [573, 220] width 26 height 11
type input "٢٣/٠٩/٢٠٢٥ ١٠:٠٠"
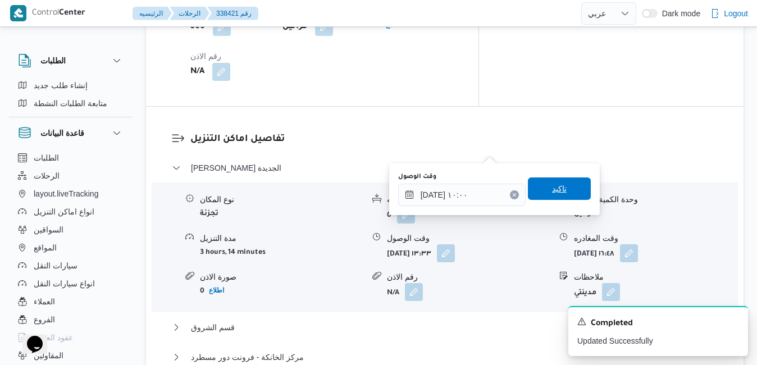
click at [564, 192] on span "تاكيد" at bounding box center [559, 188] width 63 height 22
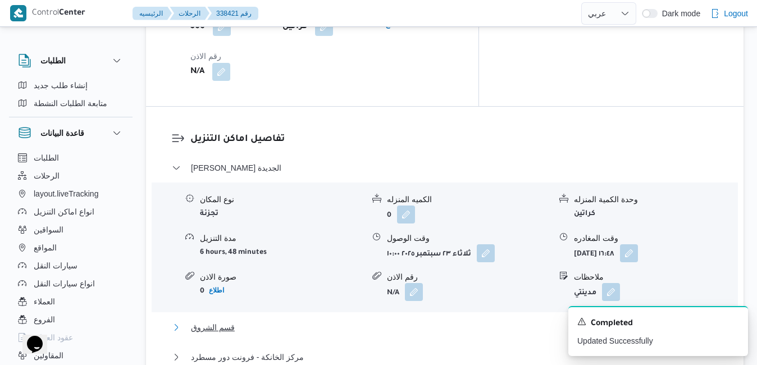
click at [489, 321] on button "قسم الشروق" at bounding box center [445, 327] width 546 height 13
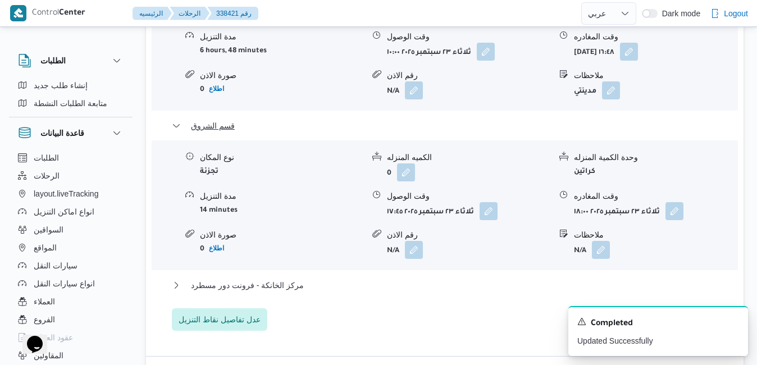
scroll to position [1184, 0]
click at [512, 278] on button "مركز الخانكة - فرونت دور مسطرد" at bounding box center [445, 284] width 546 height 13
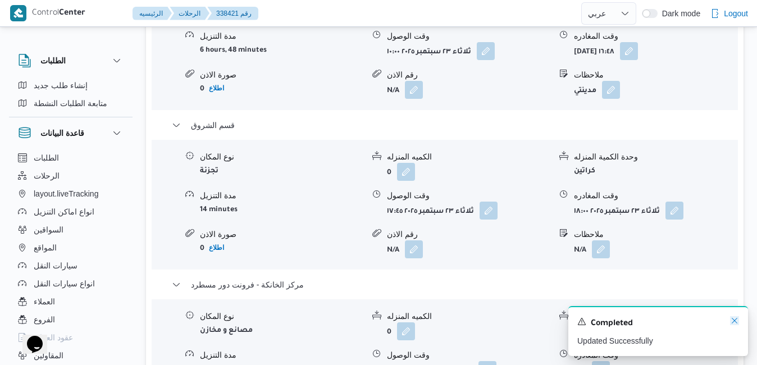
click at [735, 321] on icon "Dismiss toast" at bounding box center [734, 320] width 9 height 9
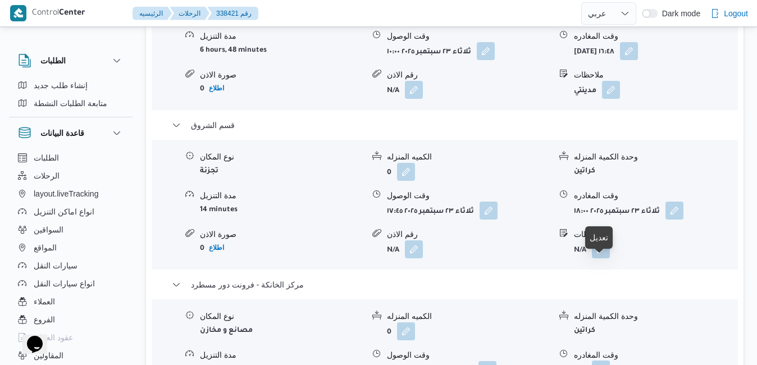
click at [600, 360] on button "button" at bounding box center [601, 369] width 18 height 18
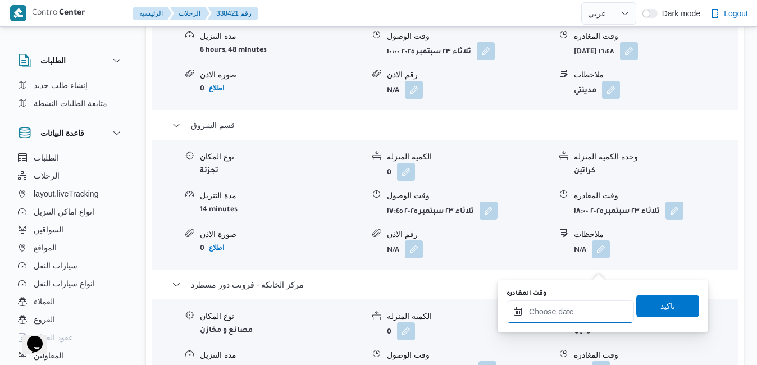
click at [552, 313] on input "وقت المغادره" at bounding box center [569, 311] width 127 height 22
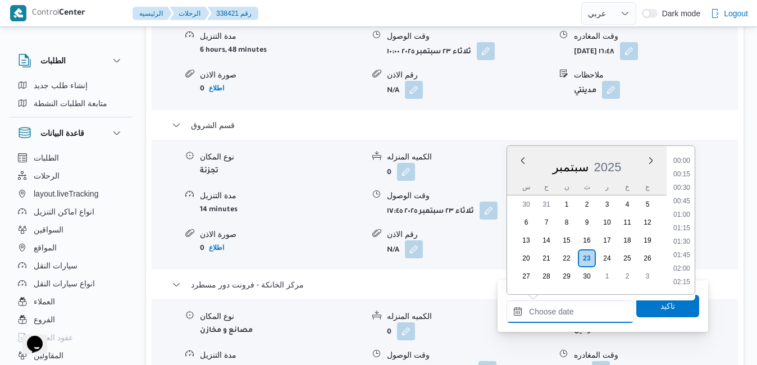
scroll to position [1009, 0]
click at [684, 214] on li "19:45" at bounding box center [682, 215] width 26 height 11
type input "٢٣/٠٩/٢٠٢٥ ١٩:٤٥"
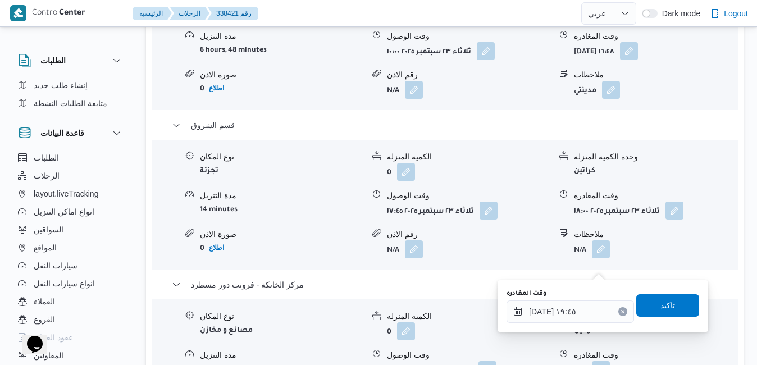
click at [660, 304] on span "تاكيد" at bounding box center [667, 305] width 15 height 13
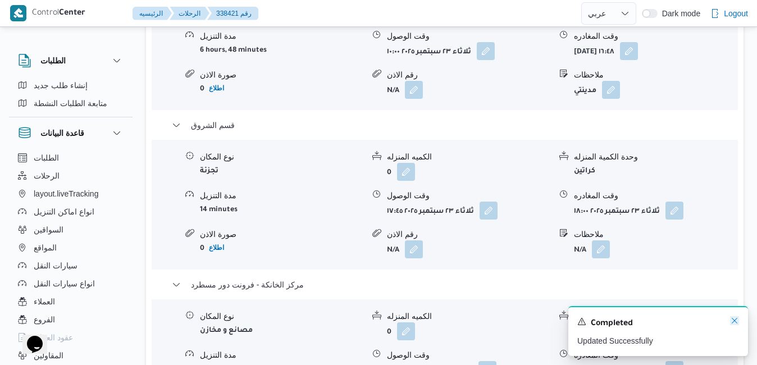
click at [731, 320] on icon "Dismiss toast" at bounding box center [734, 320] width 9 height 9
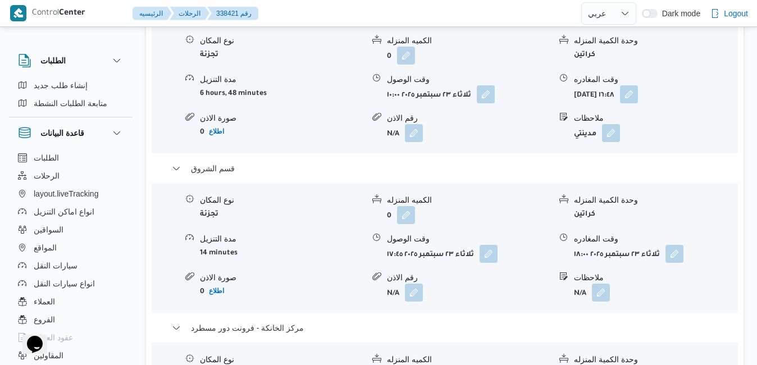
scroll to position [1139, 0]
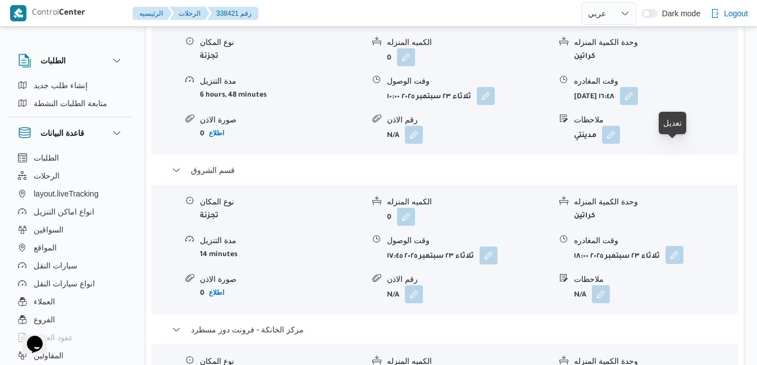
click at [674, 246] on button "button" at bounding box center [674, 255] width 18 height 18
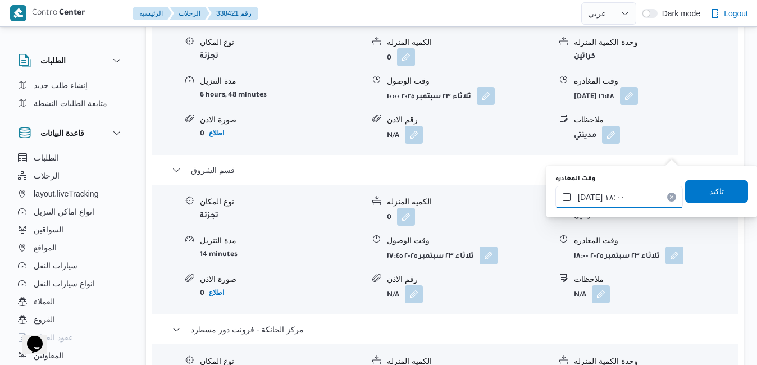
click at [627, 199] on input "٢٣/٠٩/٢٠٢٥ ١٨:٠٠" at bounding box center [618, 197] width 127 height 22
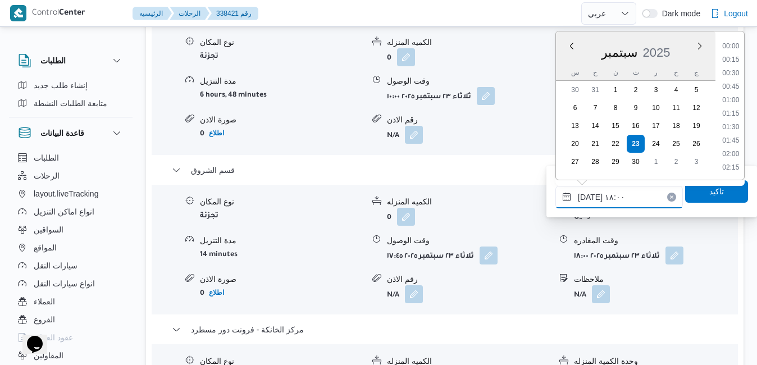
scroll to position [902, 0]
click at [735, 156] on li "18:45" at bounding box center [730, 154] width 26 height 11
type input "٢٣/٠٩/٢٠٢٥ ١٨:٤٥"
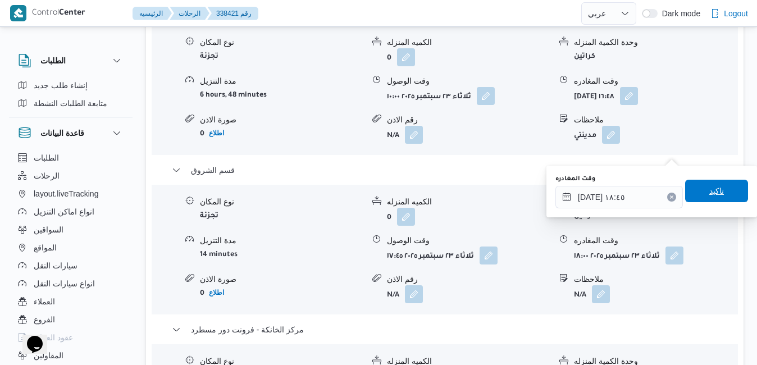
click at [700, 198] on span "تاكيد" at bounding box center [716, 191] width 63 height 22
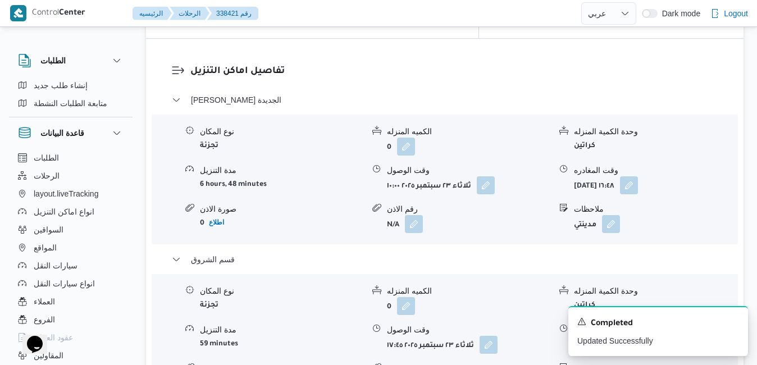
scroll to position [1049, 0]
click at [638, 176] on button "button" at bounding box center [629, 185] width 18 height 18
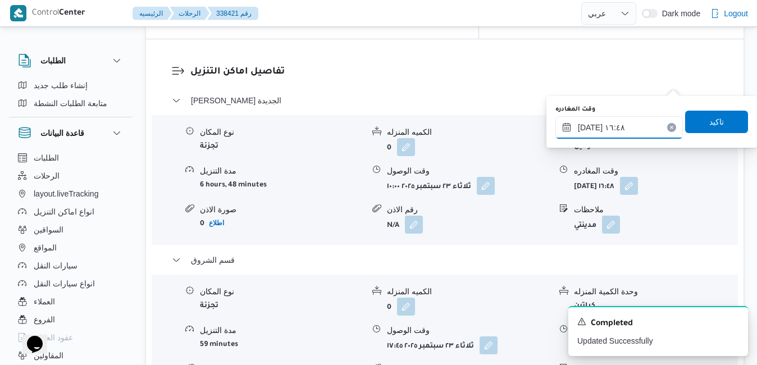
click at [630, 129] on input "٢٣/٠٩/٢٠٢٥ ١٦:٤٨" at bounding box center [618, 127] width 127 height 22
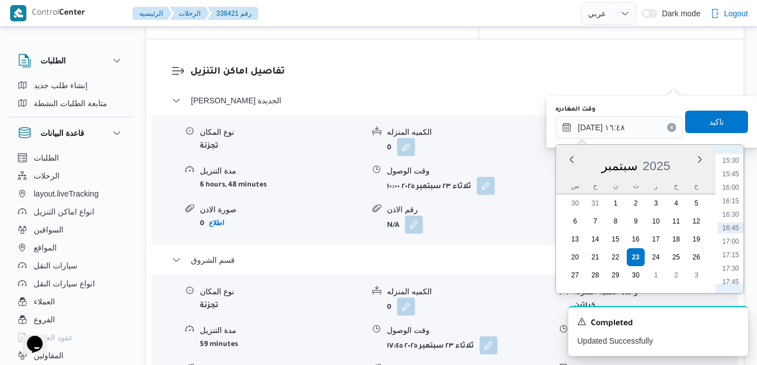
scroll to position [720, 0]
click at [733, 196] on li "14:00" at bounding box center [730, 193] width 26 height 11
type input "٢٣/٠٩/٢٠٢٥ ١٤:٠٠"
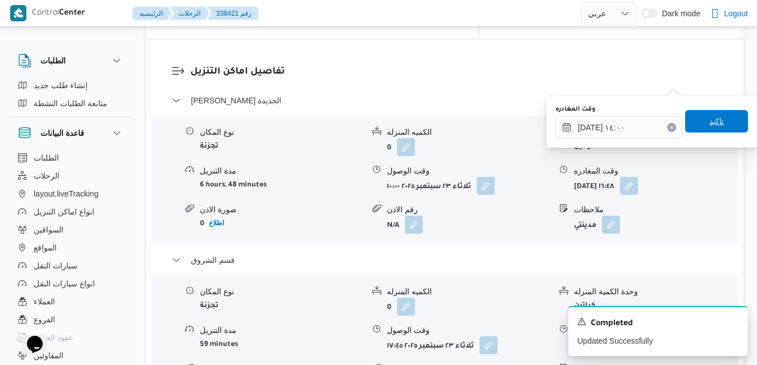
click at [718, 126] on span "تاكيد" at bounding box center [716, 121] width 63 height 22
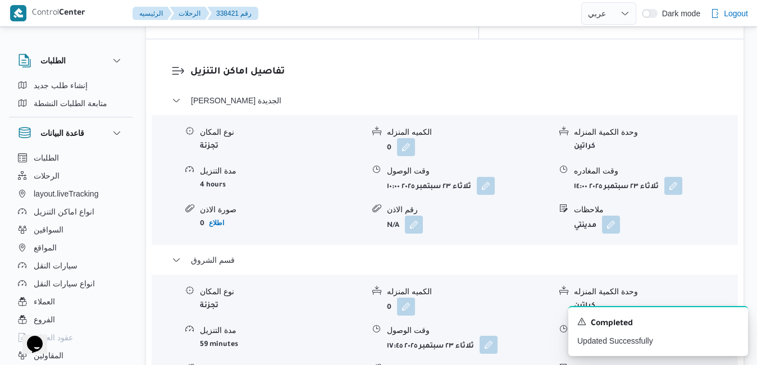
click at [488, 336] on button "button" at bounding box center [488, 345] width 18 height 18
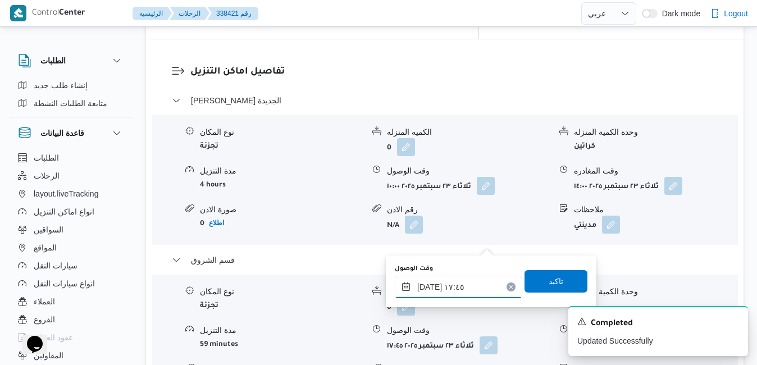
click at [447, 292] on input "٢٣/٠٩/٢٠٢٥ ١٧:٤٥" at bounding box center [458, 287] width 127 height 22
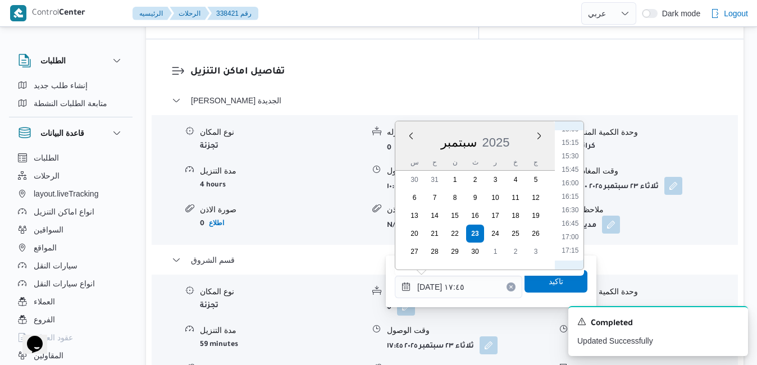
scroll to position [774, 0]
click at [577, 154] on li "14:45" at bounding box center [570, 156] width 26 height 11
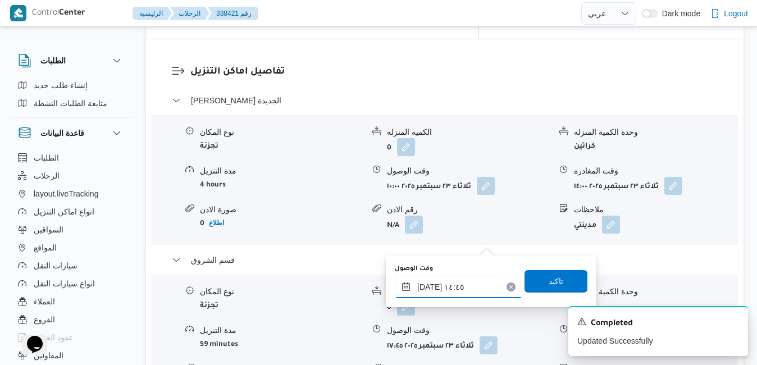
click at [427, 289] on input "٢٣/٠٩/٢٠٢٥ ١٤:٤٥" at bounding box center [458, 287] width 127 height 22
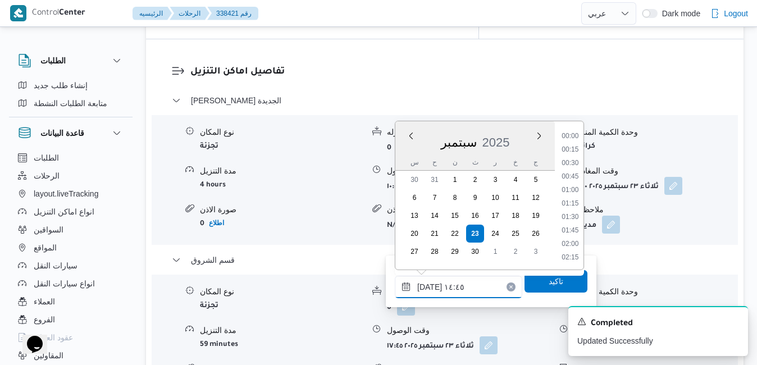
scroll to position [726, 0]
type input "٢٣/٠٩/٢٠٢٥ ١٤:20"
click at [536, 282] on span "تاكيد" at bounding box center [555, 280] width 63 height 22
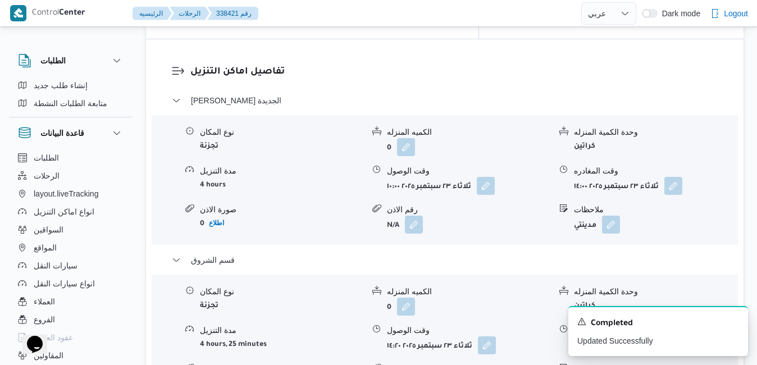
scroll to position [0, 0]
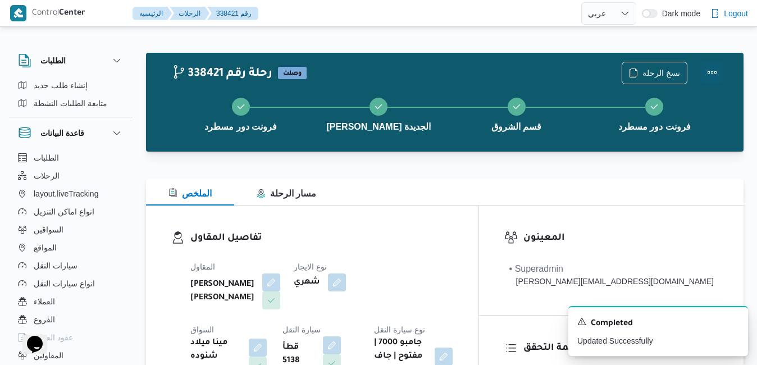
click at [712, 71] on button "Actions" at bounding box center [712, 72] width 22 height 22
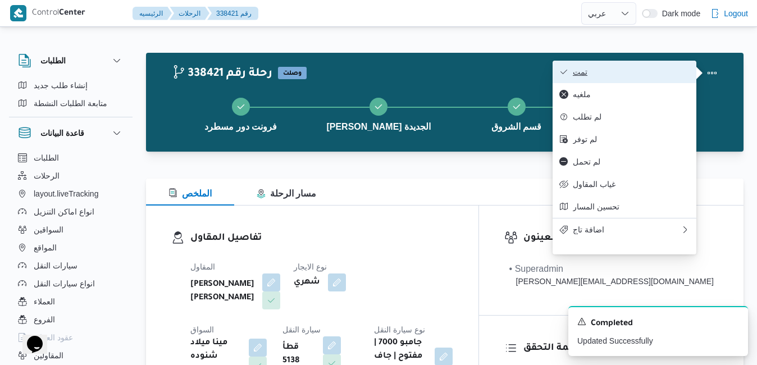
click at [630, 73] on span "تمت" at bounding box center [631, 71] width 117 height 9
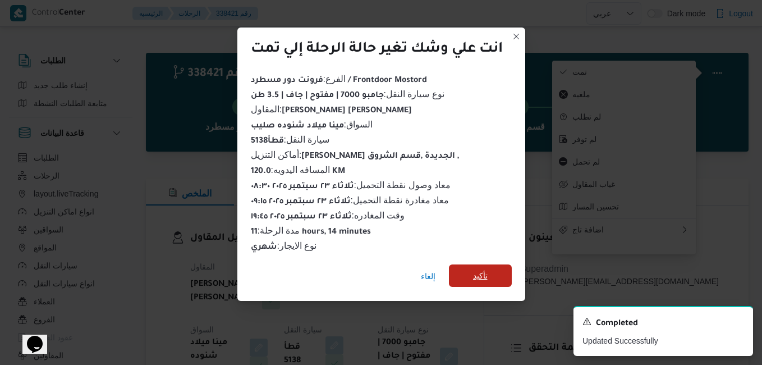
click at [489, 268] on span "تأكيد" at bounding box center [480, 275] width 63 height 22
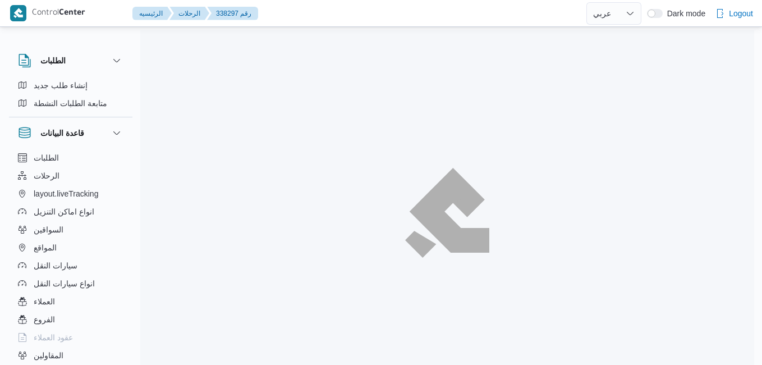
select select "ar"
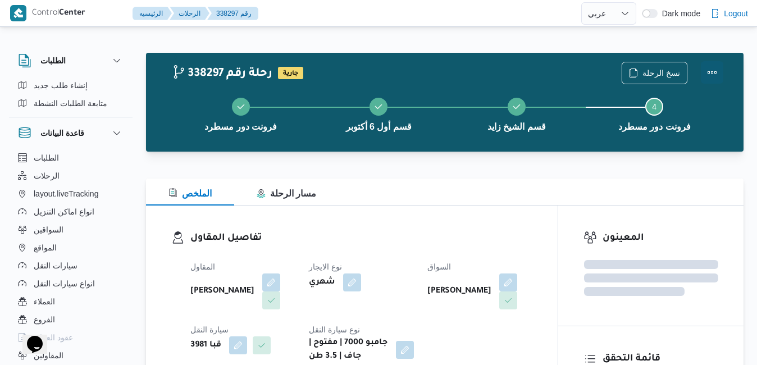
click at [713, 71] on button "Actions" at bounding box center [712, 72] width 22 height 22
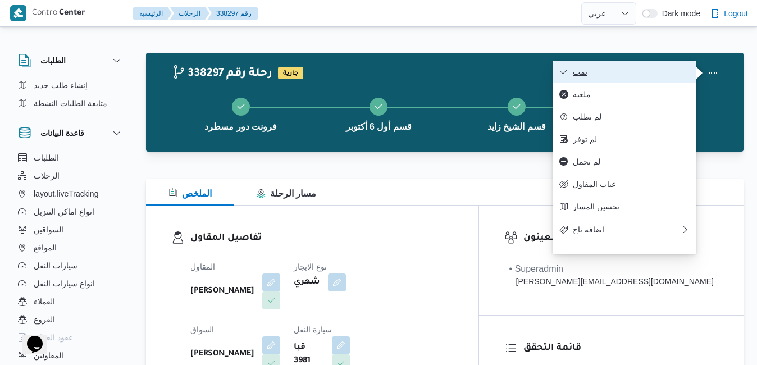
click at [651, 69] on span "تمت" at bounding box center [631, 71] width 117 height 9
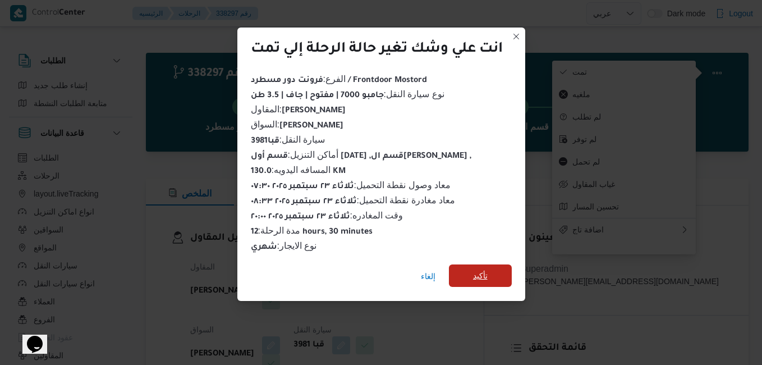
click at [489, 264] on span "تأكيد" at bounding box center [480, 275] width 63 height 22
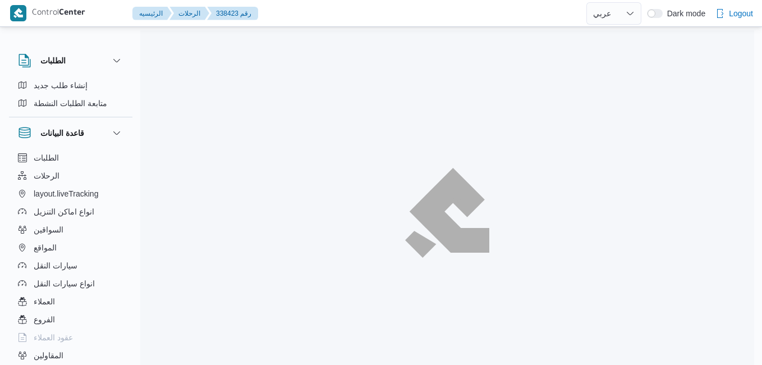
select select "ar"
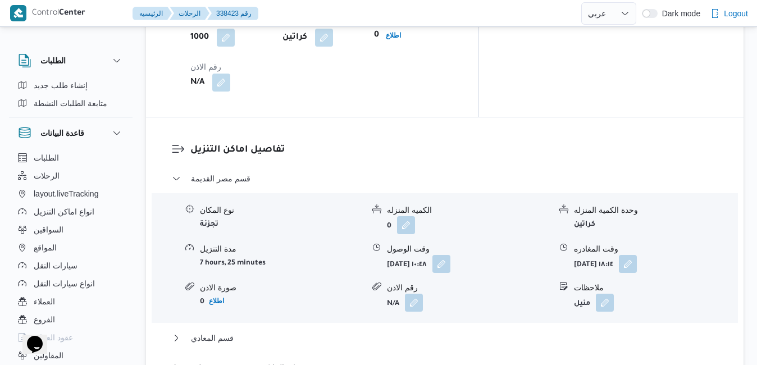
scroll to position [1033, 0]
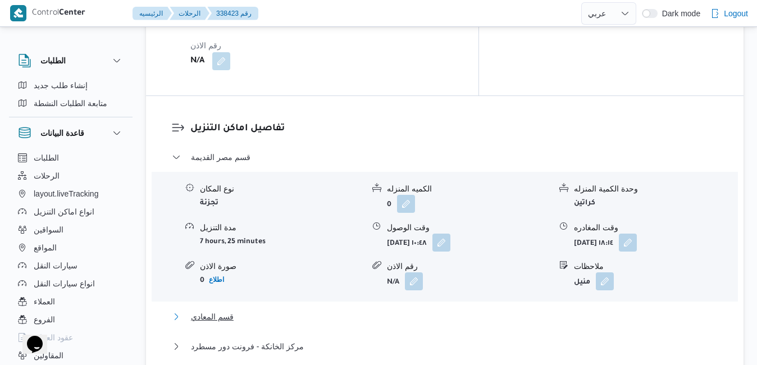
click at [416, 310] on button "قسم المعادي" at bounding box center [445, 316] width 546 height 13
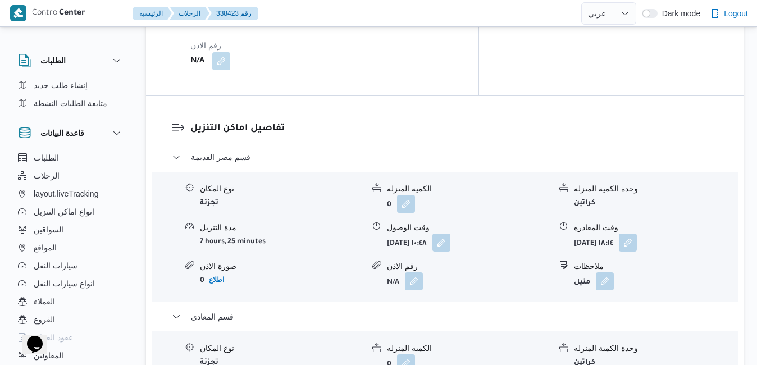
click at [450, 233] on button "button" at bounding box center [441, 242] width 18 height 18
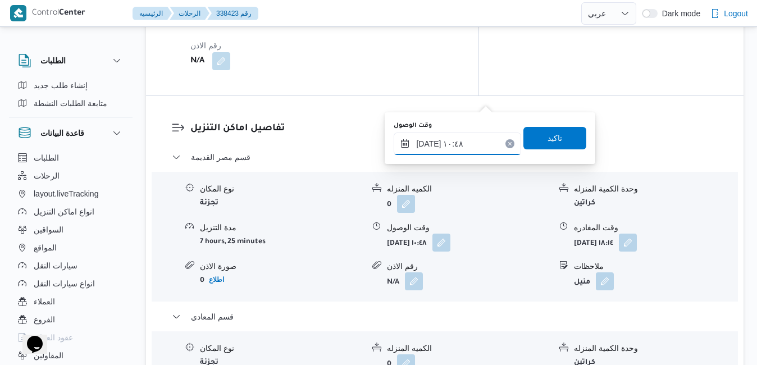
click at [446, 149] on input "٢٣/٠٩/٢٠٢٥ ١٠:٤٨" at bounding box center [457, 143] width 127 height 22
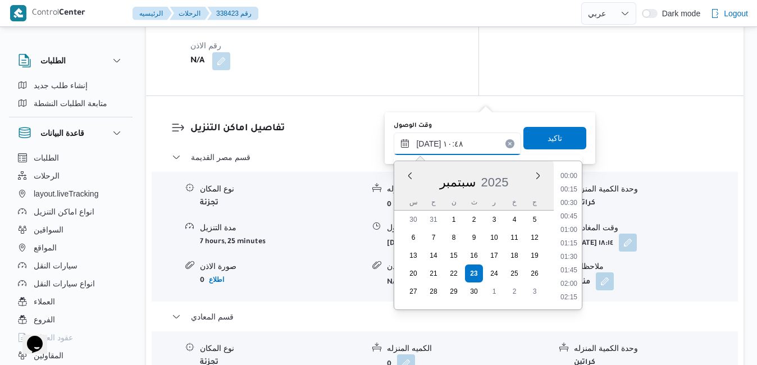
scroll to position [511, 0]
click at [571, 231] on li "10:30" at bounding box center [569, 230] width 26 height 11
type input "٢٣/٠٩/٢٠٢٥ ١٠:٣٠"
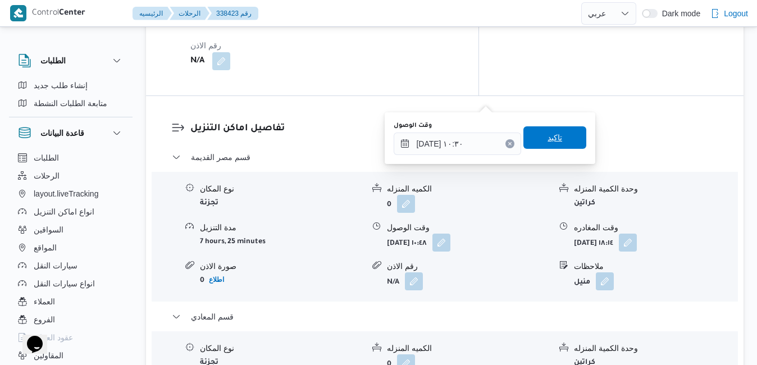
click at [560, 139] on span "تاكيد" at bounding box center [554, 137] width 63 height 22
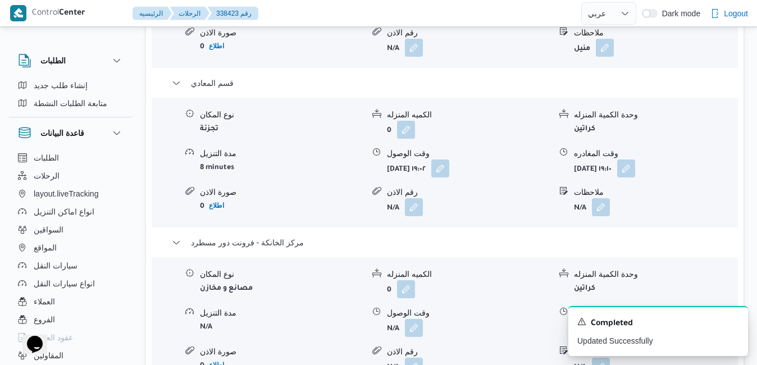
scroll to position [1280, 0]
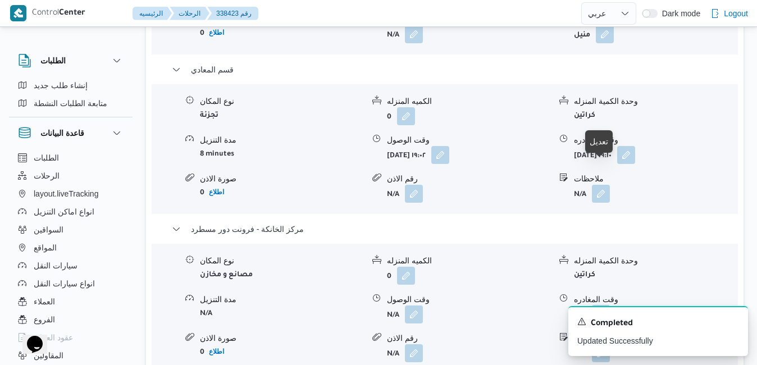
click at [600, 305] on button "button" at bounding box center [601, 314] width 18 height 18
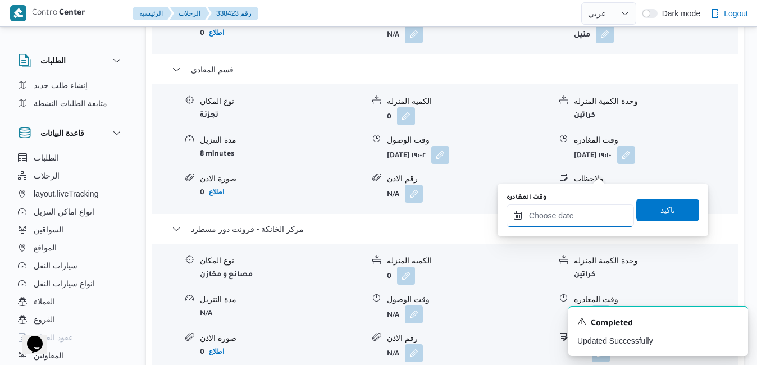
click at [546, 222] on input "وقت المغادره" at bounding box center [569, 215] width 127 height 22
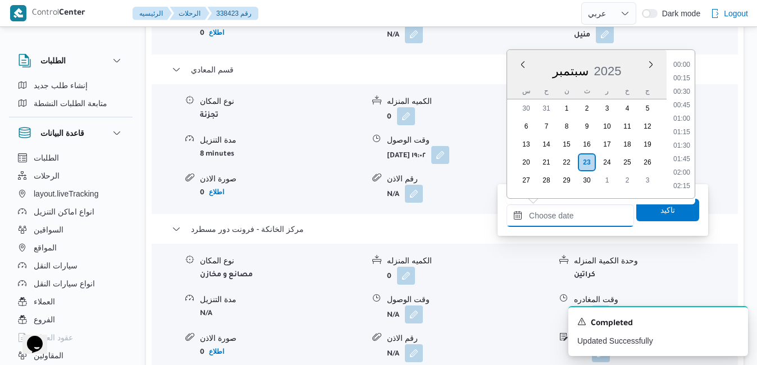
scroll to position [1009, 0]
click at [681, 134] on li "20:00" at bounding box center [682, 132] width 26 height 11
type input "٢٣/٠٩/٢٠٢٥ ٢٠:٠٠"
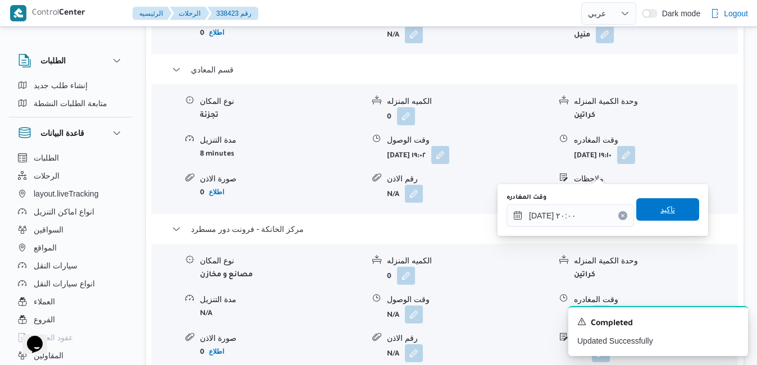
click at [660, 211] on span "تاكيد" at bounding box center [667, 209] width 15 height 13
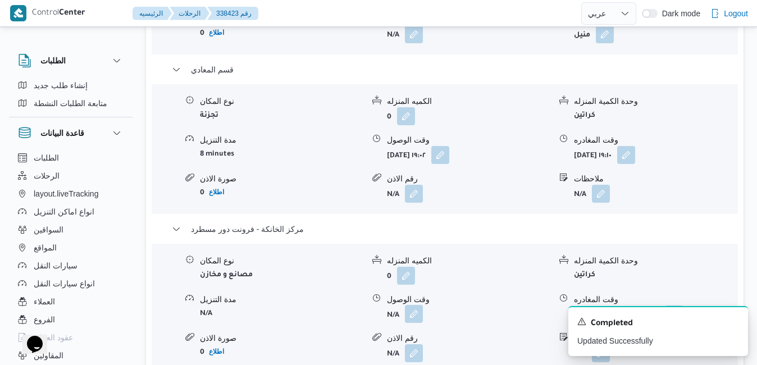
click at [413, 305] on button "button" at bounding box center [414, 314] width 18 height 18
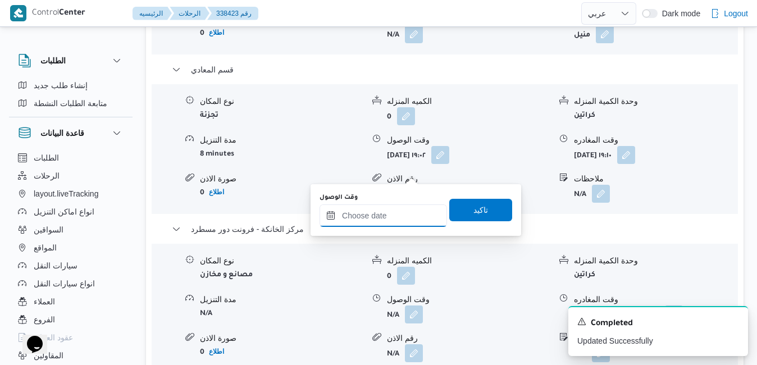
click at [396, 224] on input "وقت الوصول" at bounding box center [382, 215] width 127 height 22
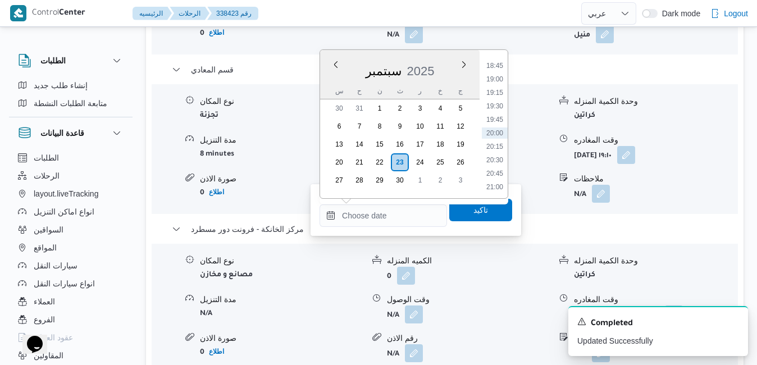
click at [324, 80] on div "سبتمبر 2025" at bounding box center [399, 68] width 159 height 29
click at [495, 118] on li "19:45" at bounding box center [495, 119] width 26 height 11
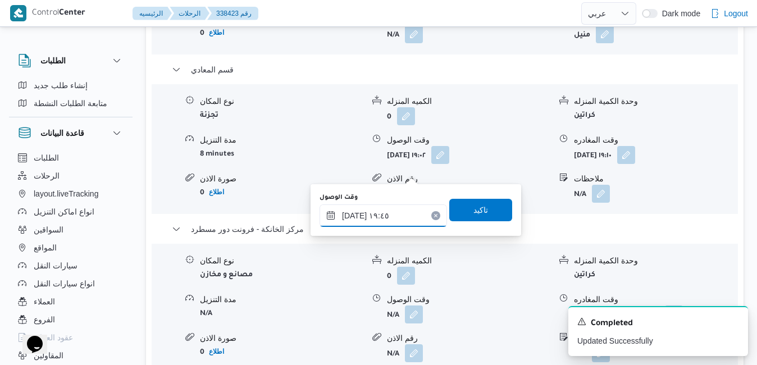
type input "٢٣/٠٩/٢٠٢٥ ١٩:٤٥"
click at [473, 211] on span "تاكيد" at bounding box center [480, 209] width 15 height 13
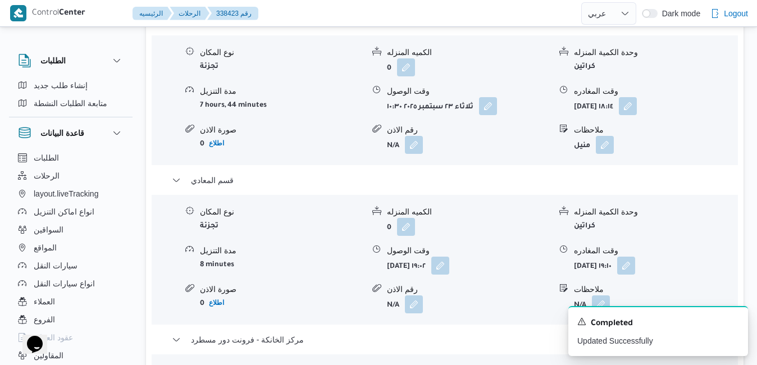
scroll to position [1168, 0]
click at [735, 319] on icon "Dismiss toast" at bounding box center [734, 320] width 9 height 9
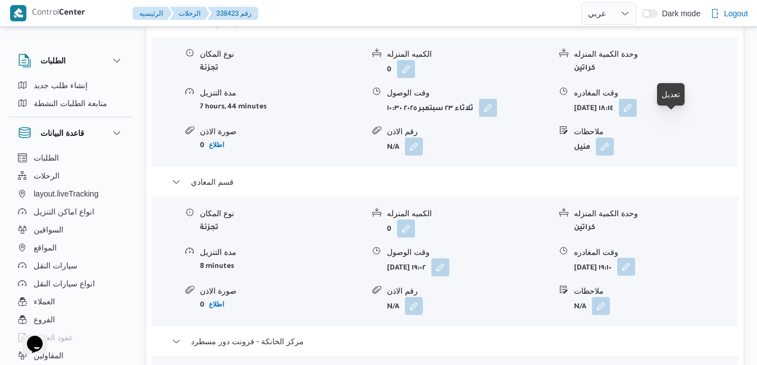
click at [635, 258] on button "button" at bounding box center [626, 267] width 18 height 18
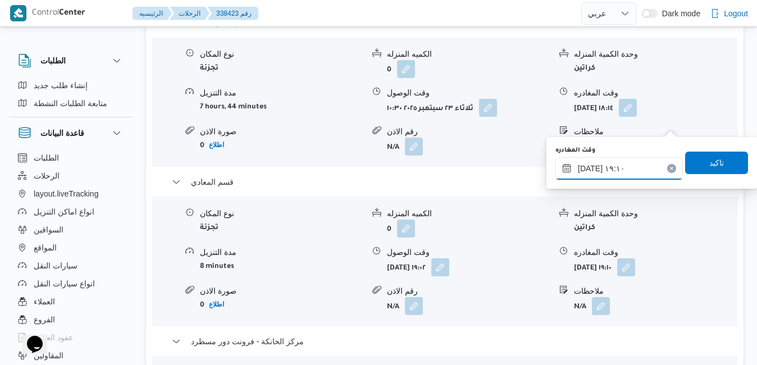
click at [611, 172] on input "٢٣/٠٩/٢٠٢٥ ١٩:١٠" at bounding box center [618, 168] width 127 height 22
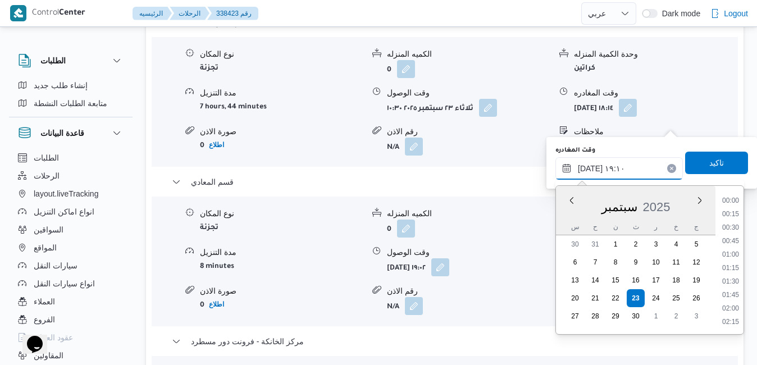
scroll to position [955, 0]
click at [734, 255] on li "18:45" at bounding box center [730, 255] width 26 height 11
type input "٢٣/٠٩/٢٠٢٥ ١٨:٤٥"
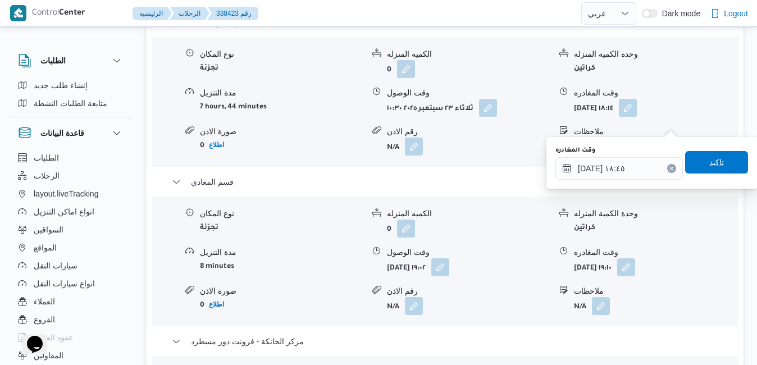
click at [714, 162] on span "تاكيد" at bounding box center [716, 161] width 15 height 13
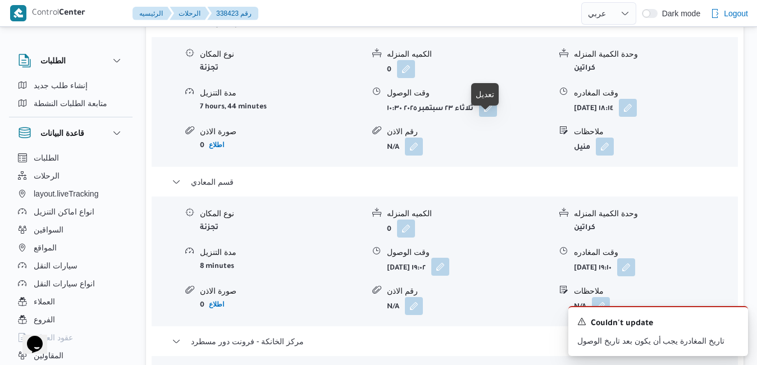
click at [449, 258] on button "button" at bounding box center [440, 267] width 18 height 18
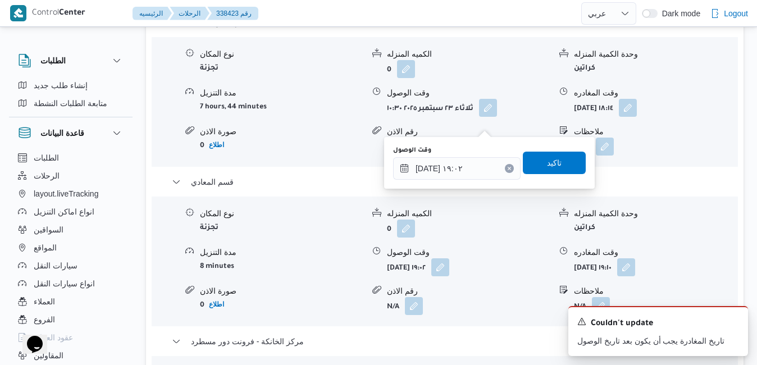
click at [507, 168] on icon "Clear input" at bounding box center [508, 168] width 3 height 3
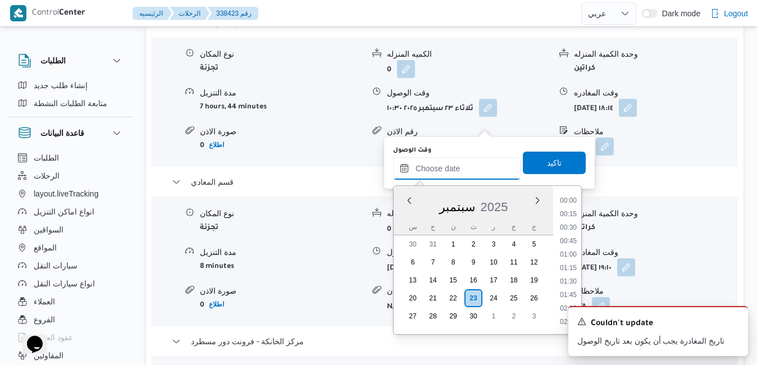
scroll to position [1009, 0]
click at [547, 167] on span "تاكيد" at bounding box center [554, 161] width 15 height 13
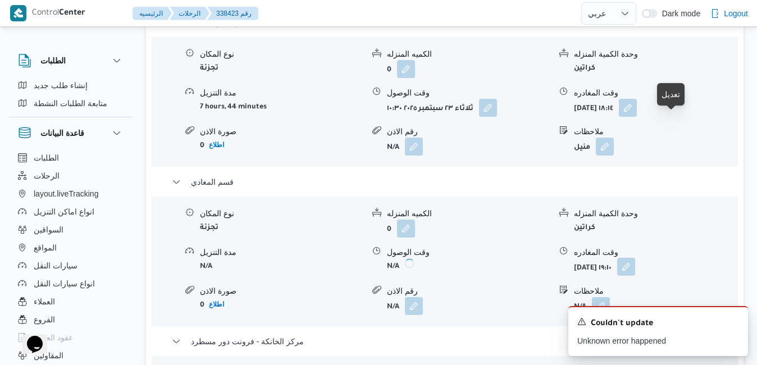
click at [635, 258] on button "button" at bounding box center [626, 267] width 18 height 18
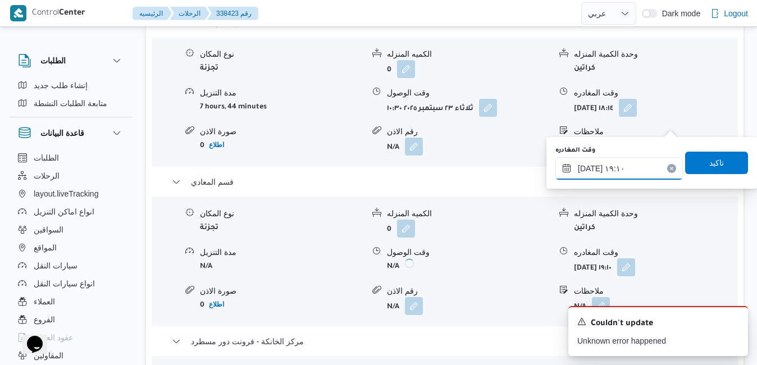
click at [609, 170] on input "٢٣/٠٩/٢٠٢٥ ١٩:١٠" at bounding box center [618, 168] width 127 height 22
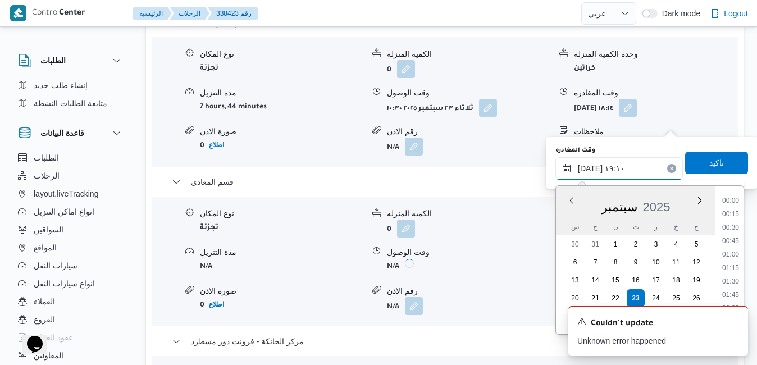
scroll to position [955, 0]
click at [731, 255] on li "18:45" at bounding box center [730, 255] width 26 height 11
type input "٢٣/٠٩/٢٠٢٥ ١٨:٤٥"
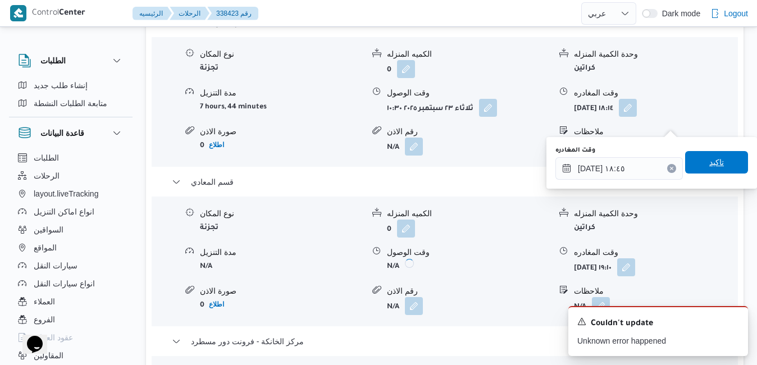
click at [712, 162] on span "تاكيد" at bounding box center [716, 161] width 15 height 13
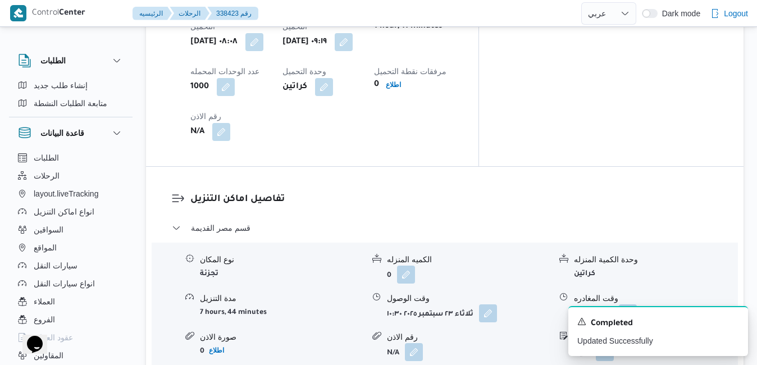
scroll to position [949, 0]
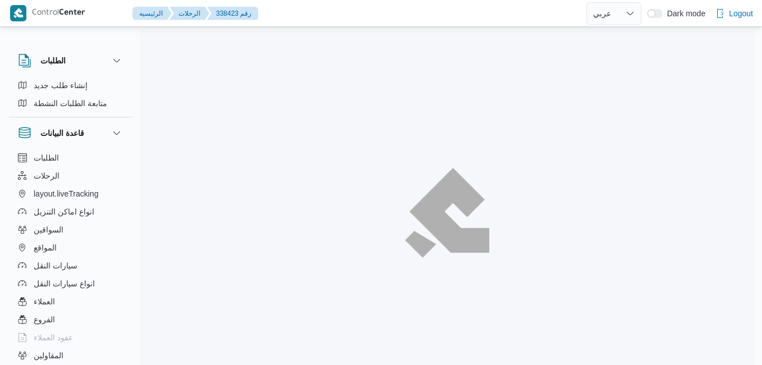
select select "ar"
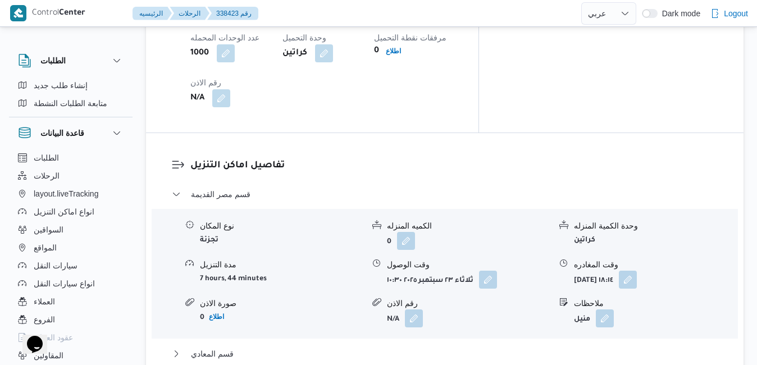
scroll to position [1018, 0]
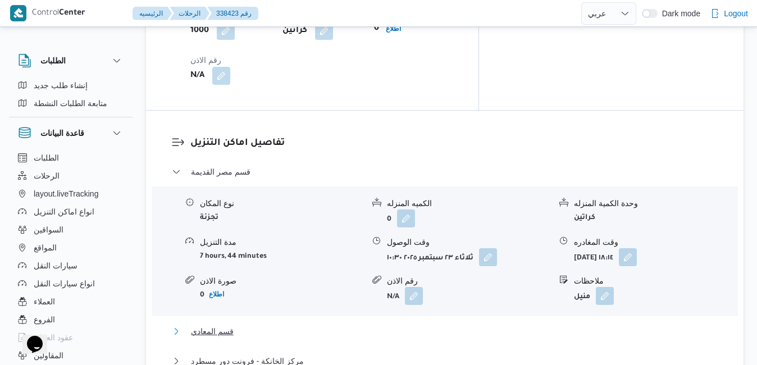
click at [492, 324] on button "قسم المعادي" at bounding box center [445, 330] width 546 height 13
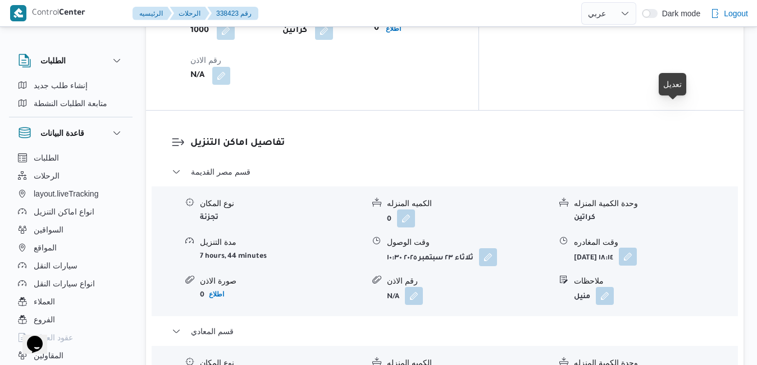
click at [637, 248] on button "button" at bounding box center [628, 257] width 18 height 18
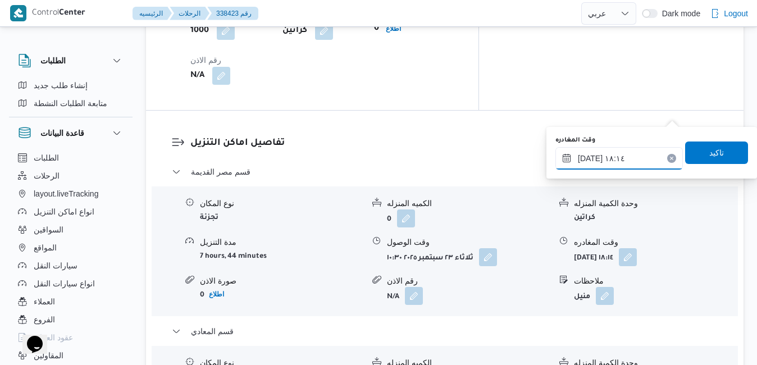
click at [633, 164] on input "[DATE] ١٨:١٤" at bounding box center [618, 158] width 127 height 22
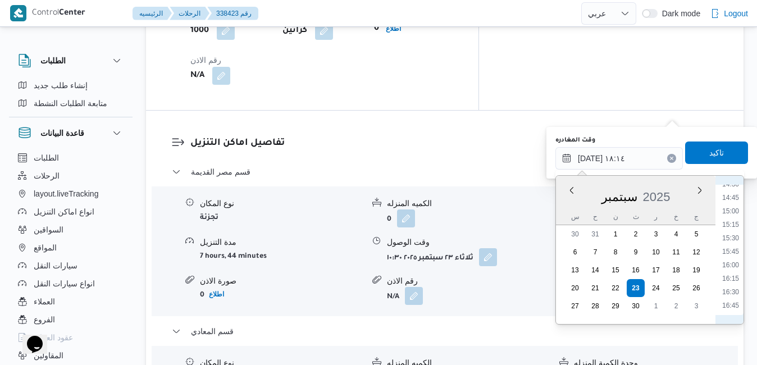
scroll to position [674, 0]
click at [730, 284] on li "14:15" at bounding box center [730, 284] width 26 height 11
type input "[DATE] ١٤:١٥"
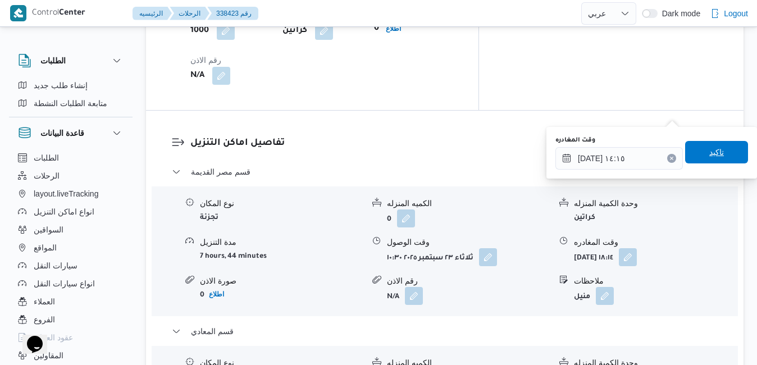
click at [722, 155] on span "تاكيد" at bounding box center [716, 152] width 63 height 22
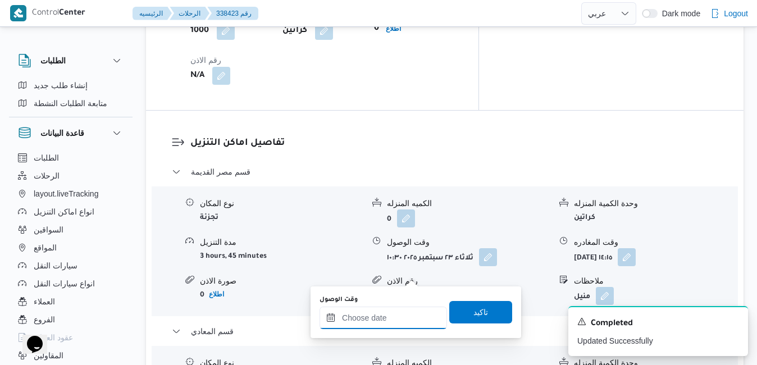
click at [405, 321] on input "وقت الوصول" at bounding box center [382, 317] width 127 height 22
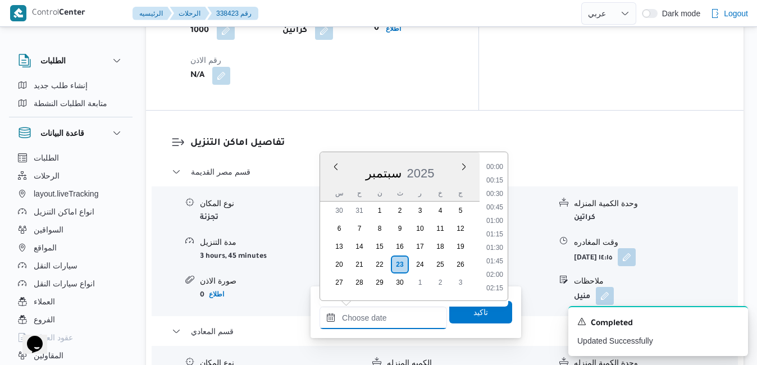
scroll to position [1009, 0]
click at [330, 177] on div "سبتمبر 2025" at bounding box center [399, 171] width 159 height 29
click at [496, 180] on li "14:45" at bounding box center [495, 180] width 26 height 11
type input "[DATE] ١٤:٤٥"
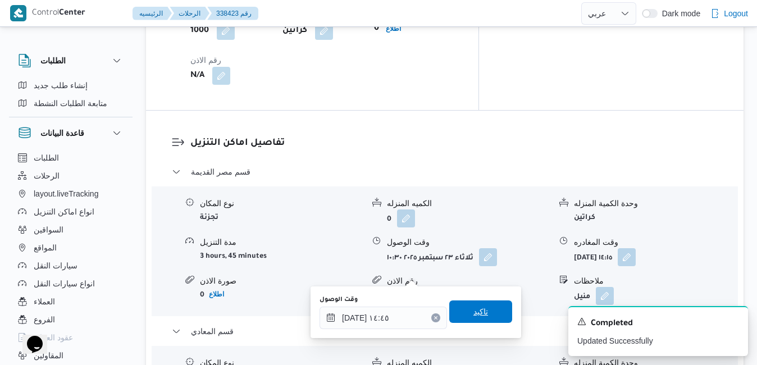
click at [483, 306] on span "تاكيد" at bounding box center [480, 311] width 63 height 22
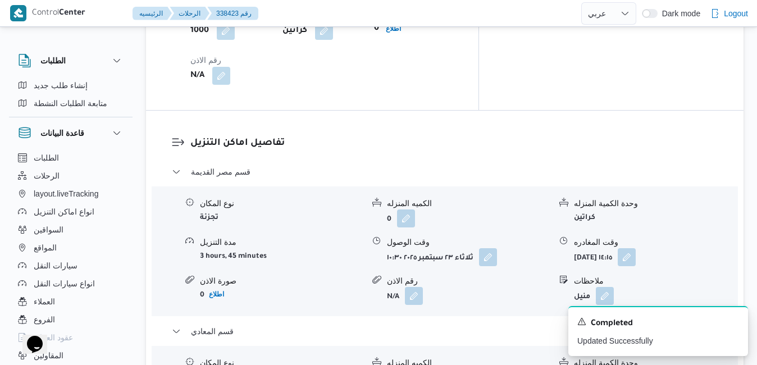
scroll to position [0, 0]
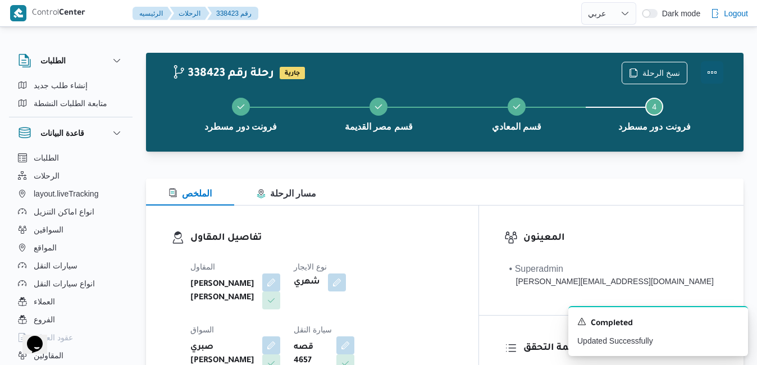
click at [712, 75] on button "Actions" at bounding box center [712, 72] width 22 height 22
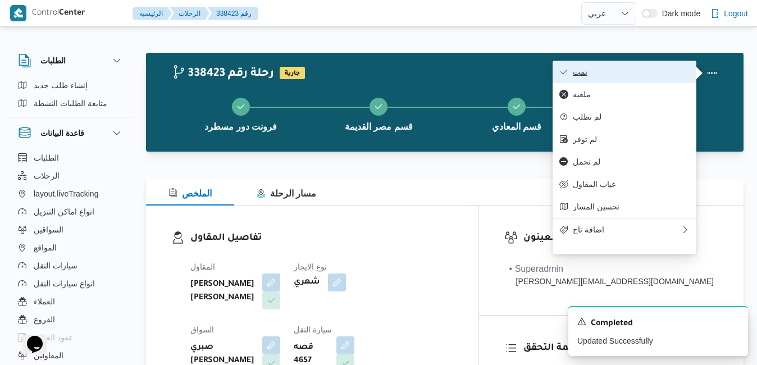
click at [664, 72] on span "تمت" at bounding box center [631, 71] width 117 height 9
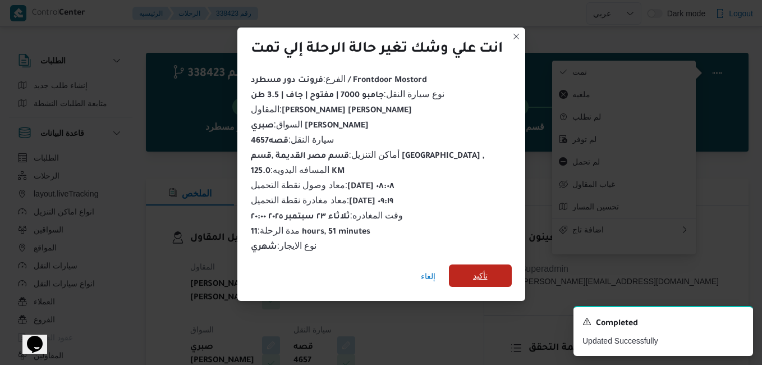
click at [488, 272] on span "تأكيد" at bounding box center [480, 275] width 15 height 13
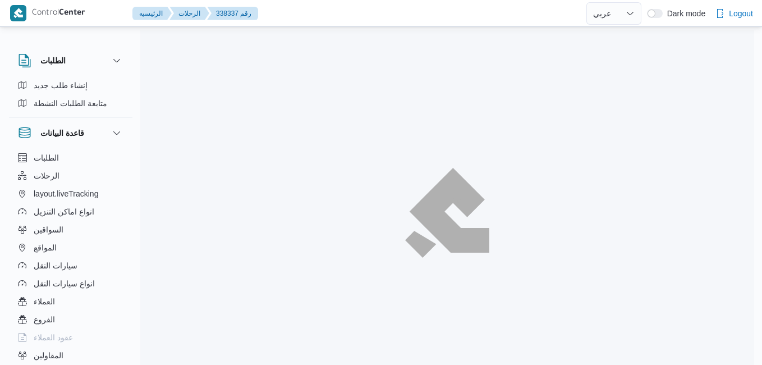
select select "ar"
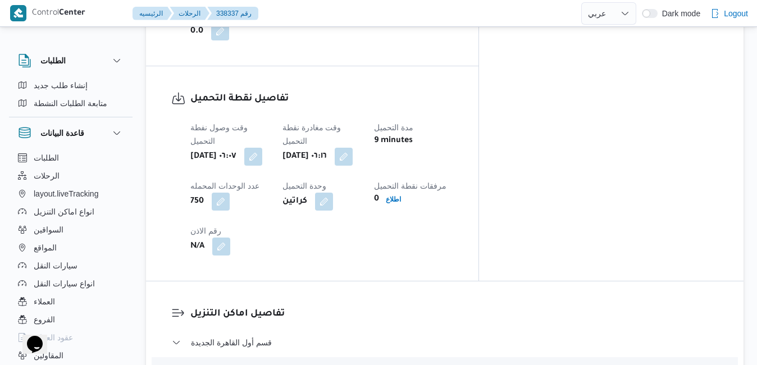
scroll to position [921, 0]
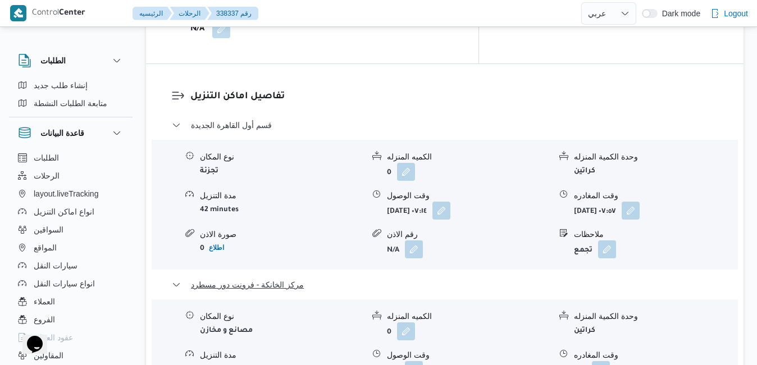
scroll to position [1100, 0]
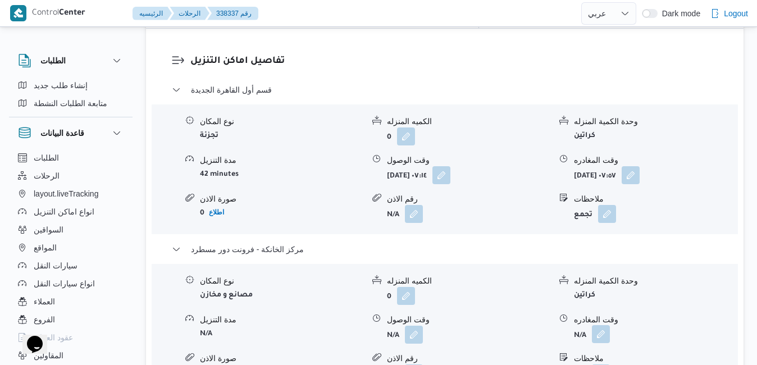
click at [603, 325] on button "button" at bounding box center [601, 334] width 18 height 18
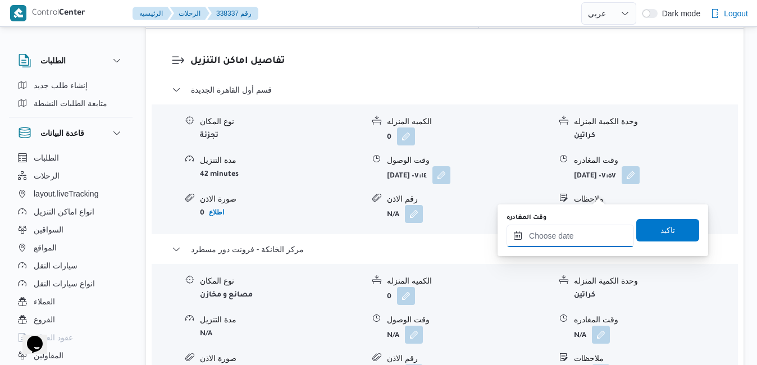
click at [565, 240] on input "وقت المغادره" at bounding box center [569, 236] width 127 height 22
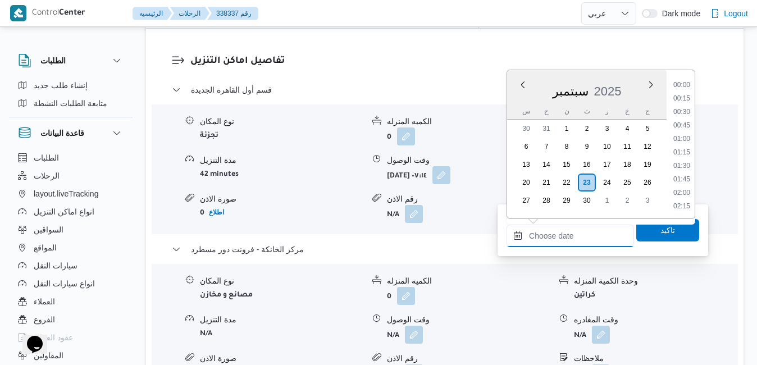
scroll to position [1009, 0]
click at [684, 129] on li "19:30" at bounding box center [682, 126] width 26 height 11
type input "[DATE] ١٩:٣٠"
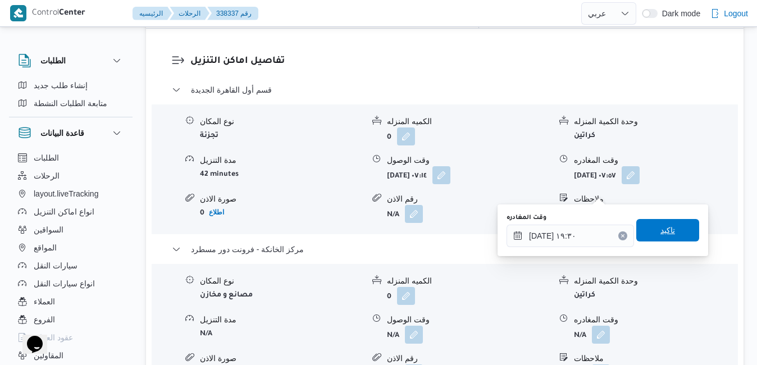
click at [660, 226] on span "تاكيد" at bounding box center [667, 229] width 15 height 13
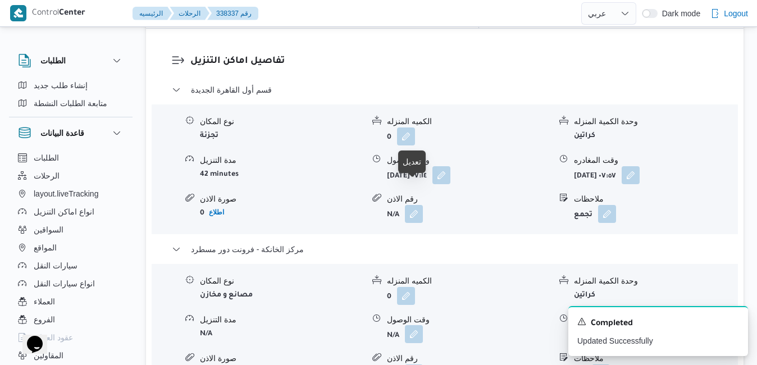
click at [416, 325] on button "button" at bounding box center [414, 334] width 18 height 18
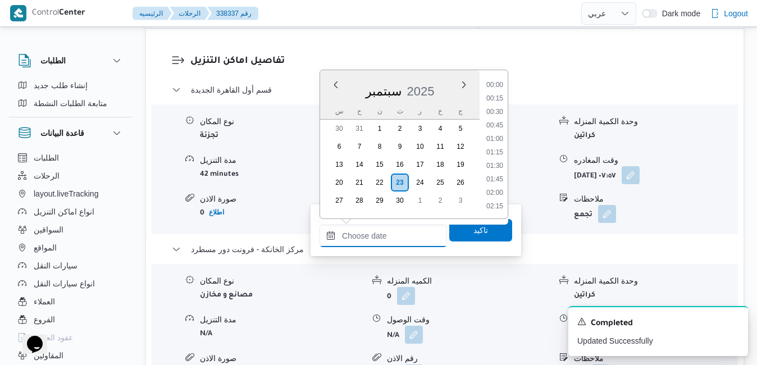
click at [395, 244] on input "وقت الوصول" at bounding box center [382, 236] width 127 height 22
click at [330, 100] on div "سبتمبر 2025" at bounding box center [399, 89] width 159 height 29
click at [496, 111] on li "19:15" at bounding box center [495, 112] width 26 height 11
type input "[DATE] ١٩:١٥"
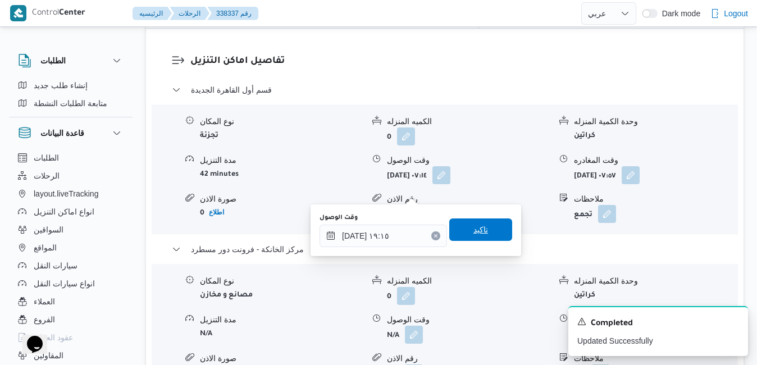
click at [473, 230] on span "تاكيد" at bounding box center [480, 229] width 15 height 13
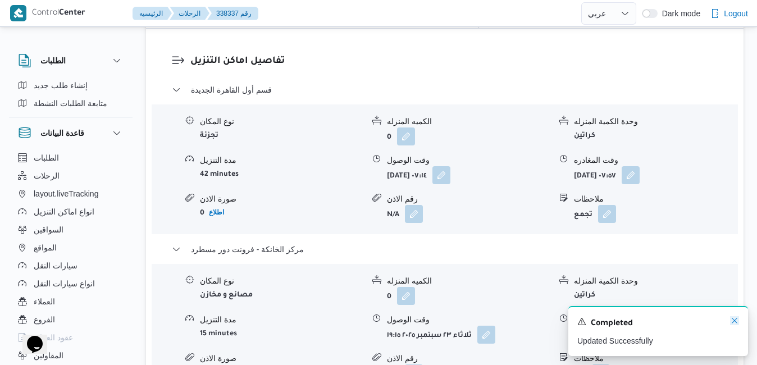
click at [735, 322] on icon "Dismiss toast" at bounding box center [734, 320] width 9 height 9
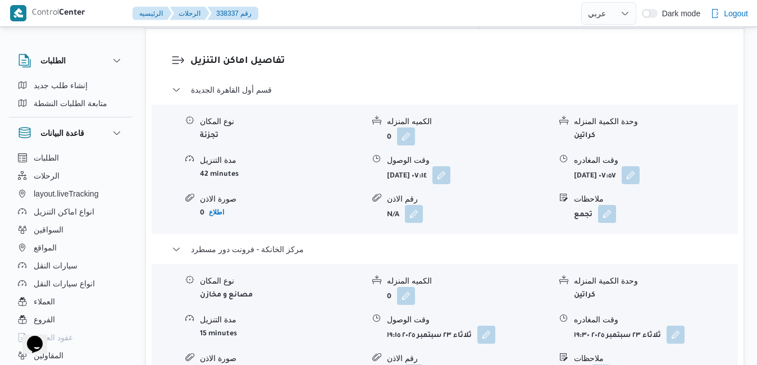
click at [667, 291] on div "تفاصيل اماكن التنزيل قسم أول القاهرة الجديدة نوع المكان تجزئة الكميه المنزله 0 …" at bounding box center [444, 239] width 597 height 421
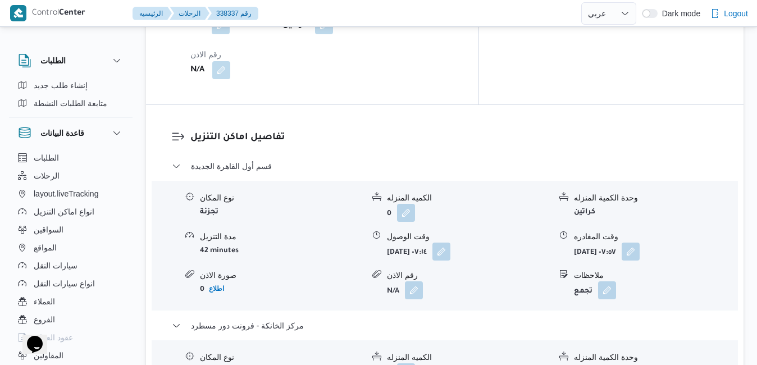
scroll to position [1010, 0]
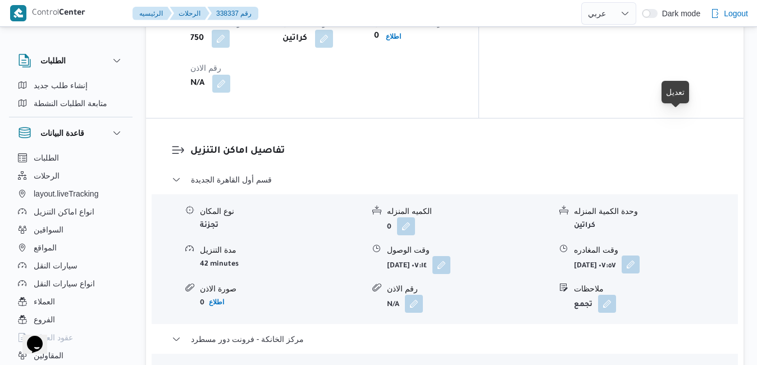
click at [639, 255] on button "button" at bounding box center [630, 264] width 18 height 18
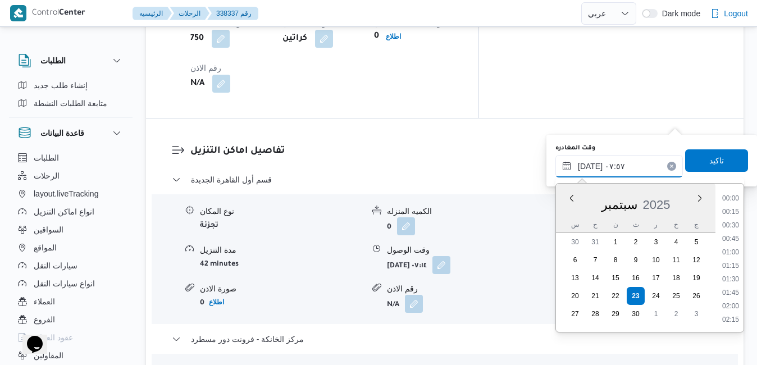
click at [637, 167] on input "٢٣/٠٩/٢٠٢٥ ٠٧:٥٧" at bounding box center [618, 166] width 127 height 22
click at [728, 317] on li "18:30" at bounding box center [730, 314] width 26 height 11
type input "٢٣/٠٩/٢٠٢٥ ١٨:٣٠"
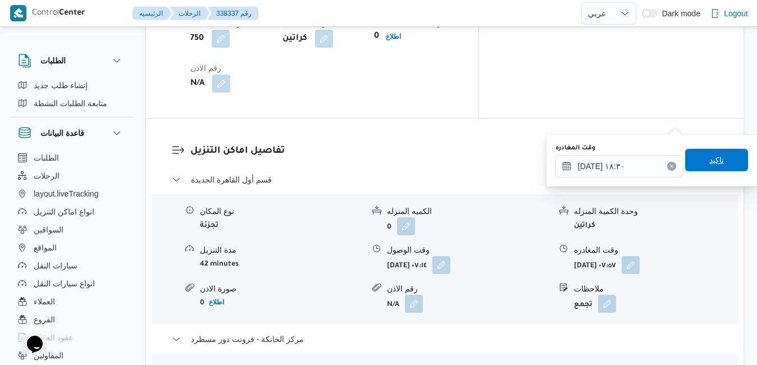
click at [710, 163] on span "تاكيد" at bounding box center [716, 159] width 15 height 13
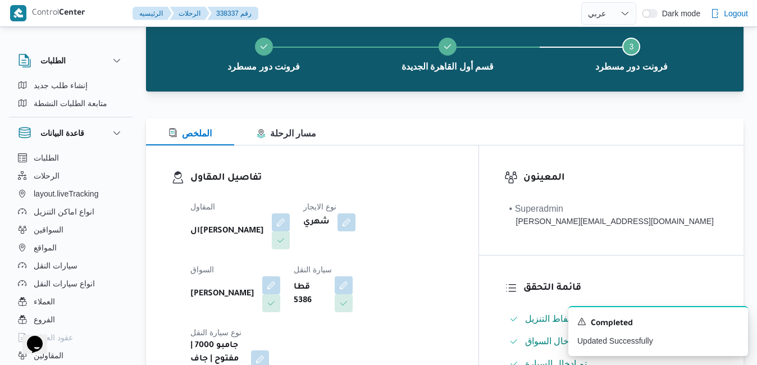
scroll to position [0, 0]
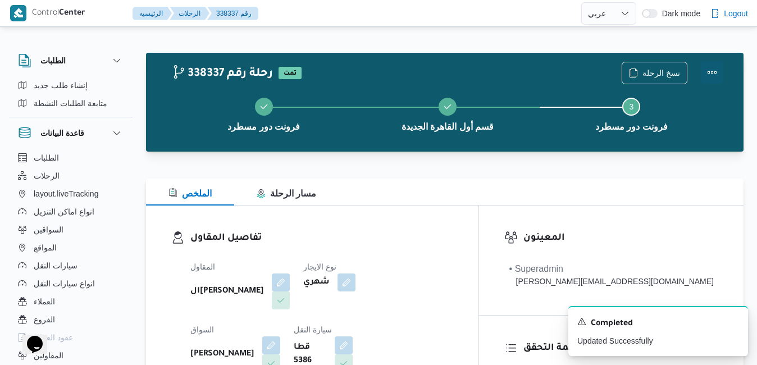
click at [712, 72] on button "Actions" at bounding box center [712, 72] width 22 height 22
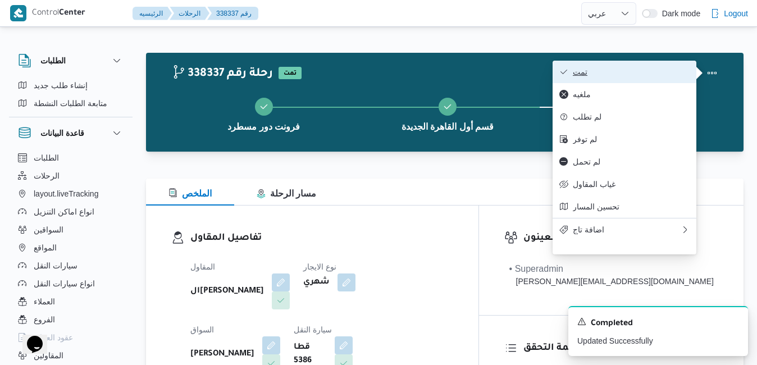
click at [653, 70] on span "تمت" at bounding box center [631, 71] width 117 height 9
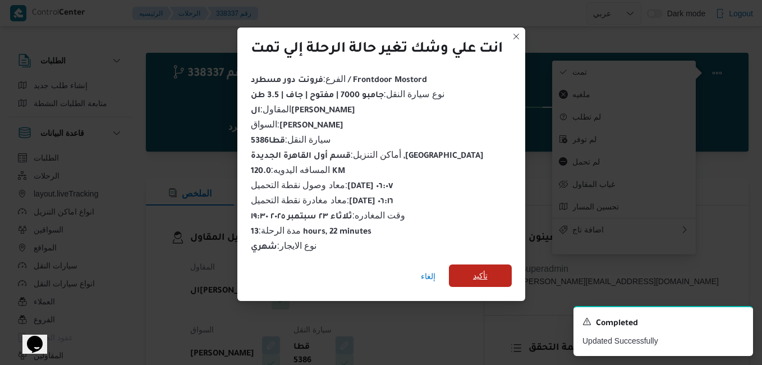
click at [478, 271] on span "تأكيد" at bounding box center [480, 275] width 15 height 13
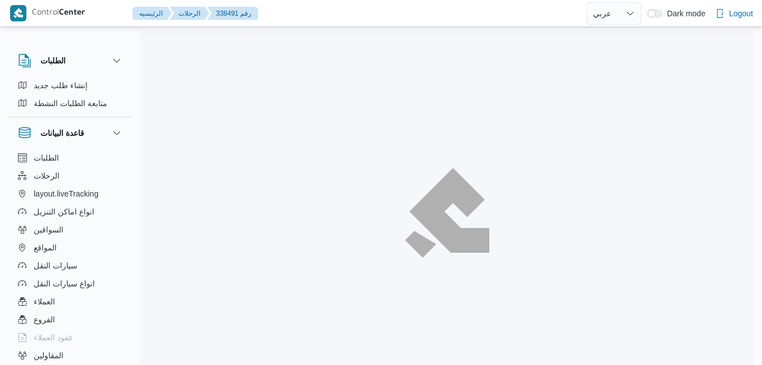
select select "ar"
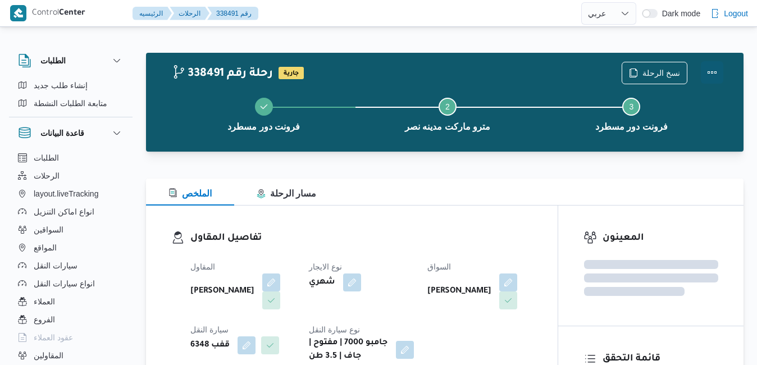
click at [712, 71] on button "Actions" at bounding box center [712, 72] width 22 height 22
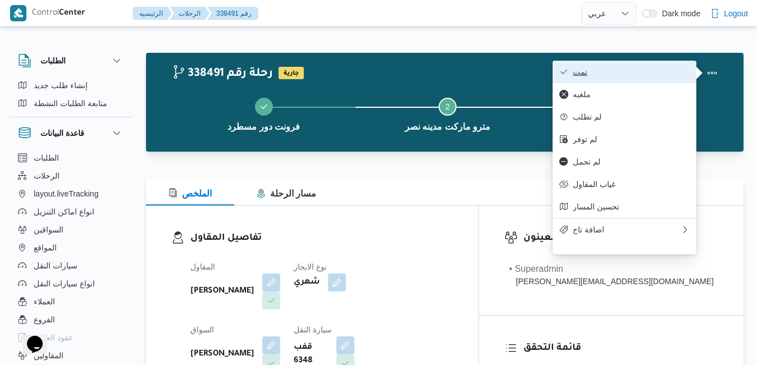
click at [661, 72] on span "تمت" at bounding box center [631, 71] width 117 height 9
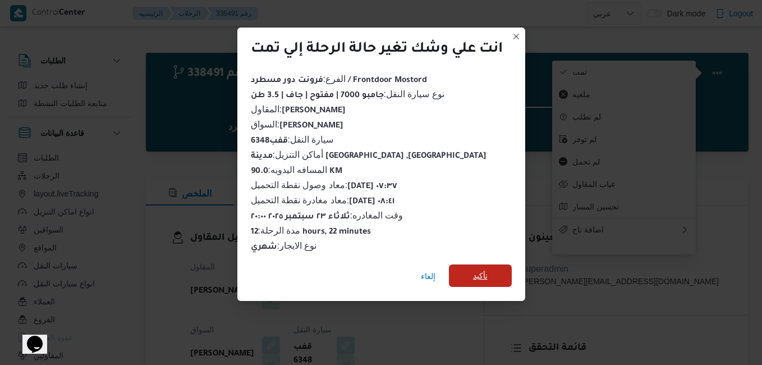
click at [496, 269] on span "تأكيد" at bounding box center [480, 275] width 63 height 22
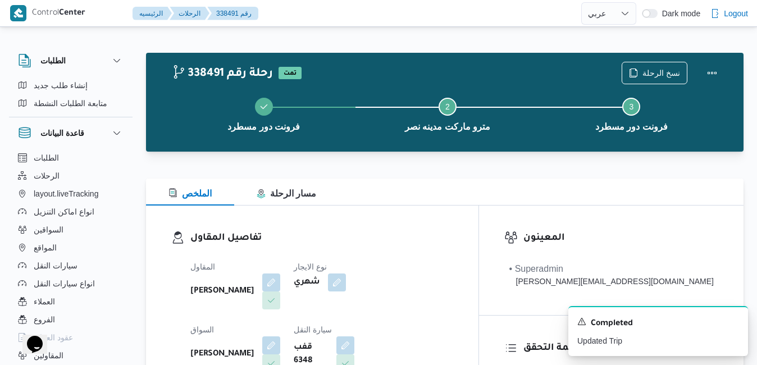
click at [478, 228] on div "تفاصيل المقاول المقاول محمد شبل عبدالقادر شبل نوع الايجار شهري السواق علي صلاح …" at bounding box center [312, 334] width 332 height 259
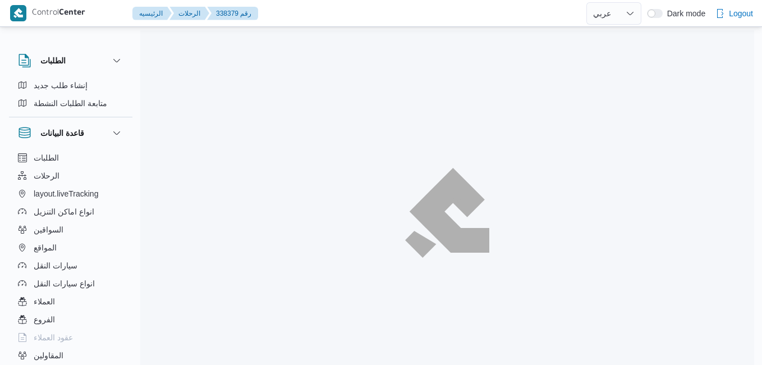
select select "ar"
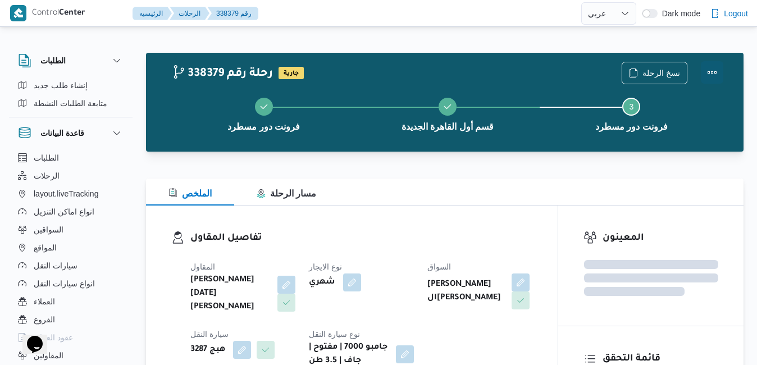
click at [712, 70] on button "Actions" at bounding box center [712, 72] width 22 height 22
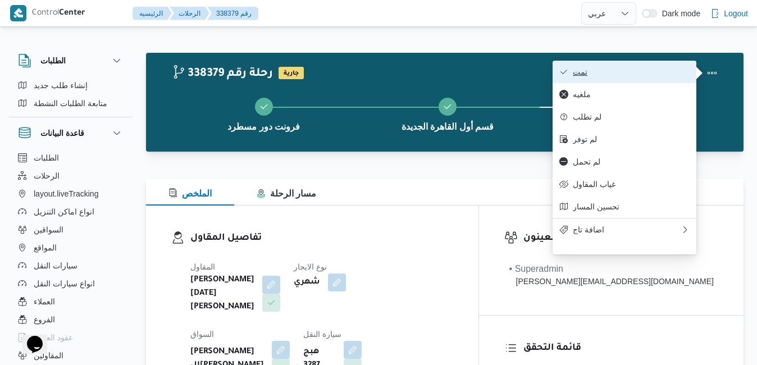
click at [661, 69] on span "تمت" at bounding box center [631, 71] width 117 height 9
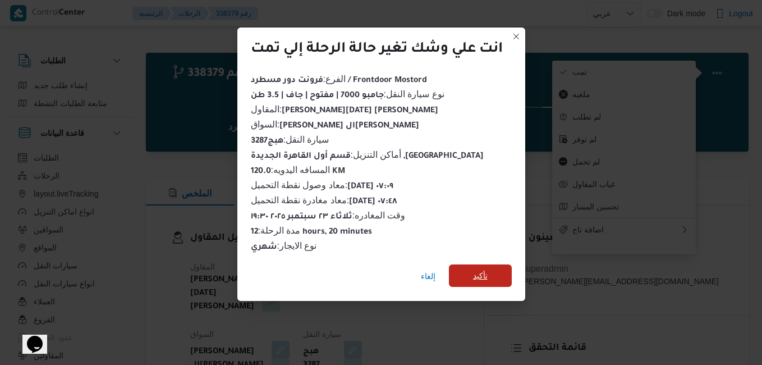
click at [483, 272] on span "تأكيد" at bounding box center [480, 275] width 15 height 13
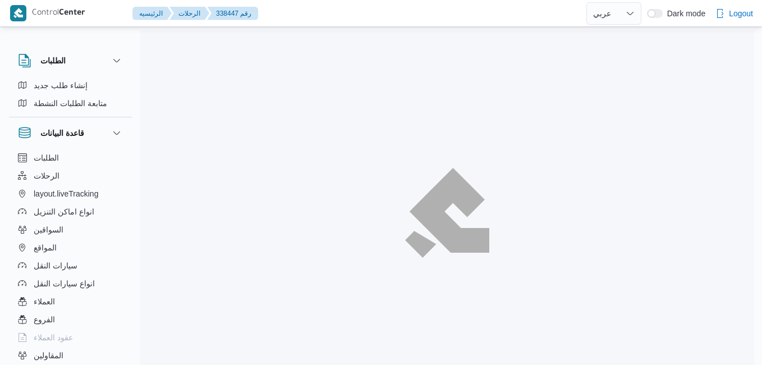
select select "ar"
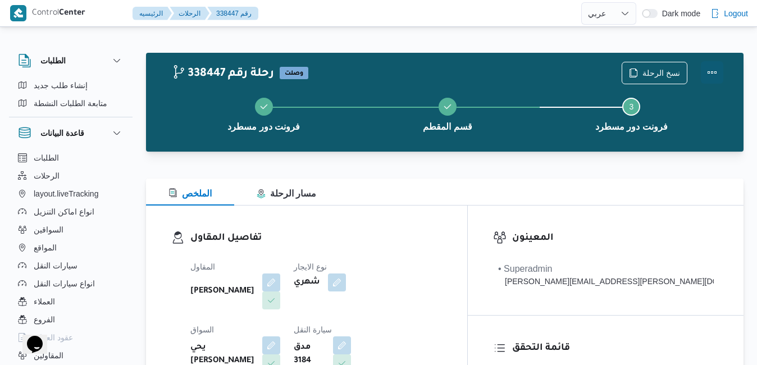
click at [708, 70] on button "Actions" at bounding box center [712, 72] width 22 height 22
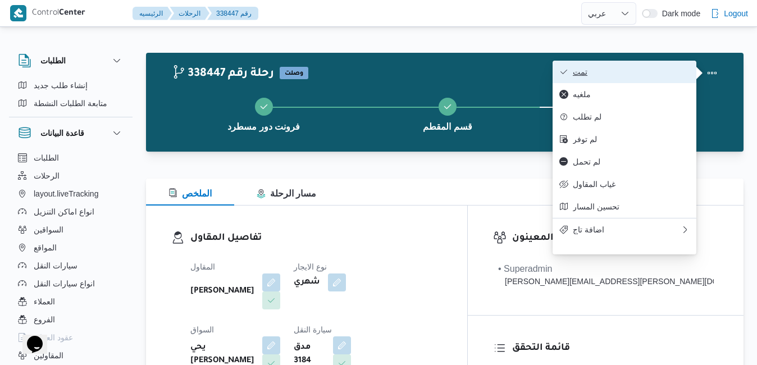
click at [639, 79] on button "تمت" at bounding box center [624, 72] width 144 height 22
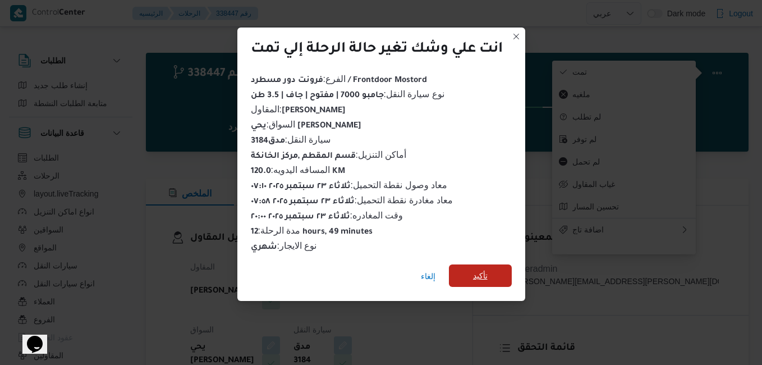
click at [477, 269] on span "تأكيد" at bounding box center [480, 275] width 15 height 13
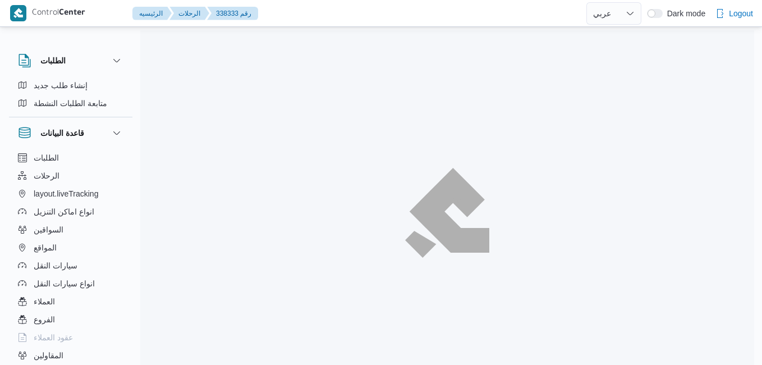
select select "ar"
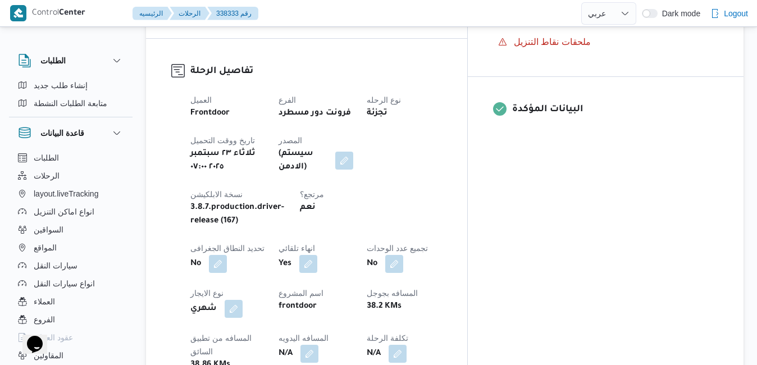
scroll to position [449, 0]
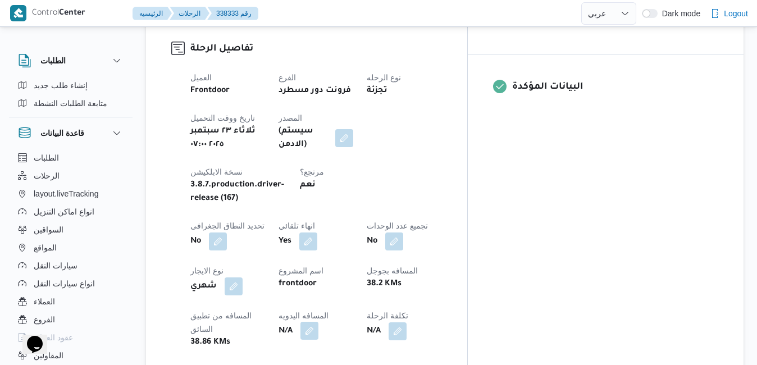
click at [318, 322] on button "button" at bounding box center [309, 331] width 18 height 18
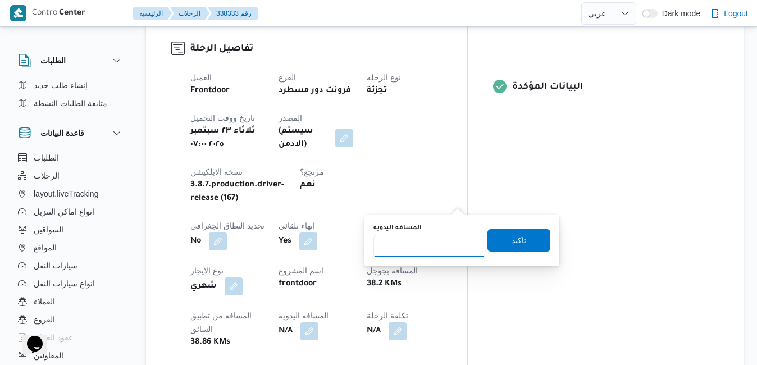
click at [441, 246] on input "المسافه اليدويه" at bounding box center [429, 246] width 112 height 22
type input "90"
click at [509, 246] on span "تاكيد" at bounding box center [518, 239] width 63 height 22
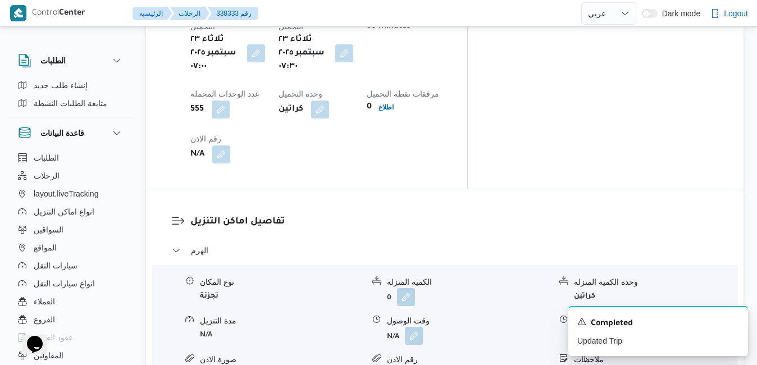
scroll to position [966, 0]
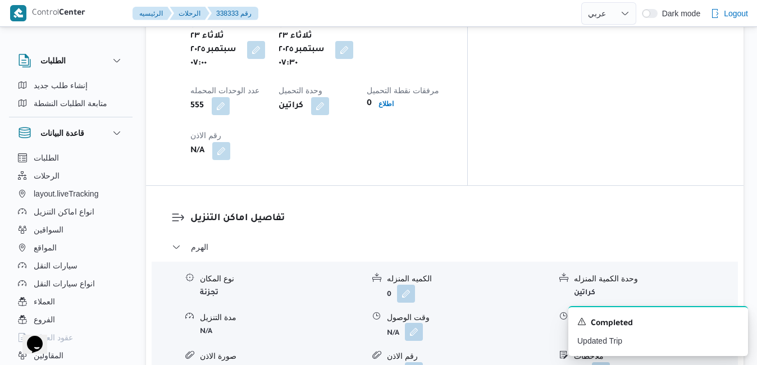
click at [413, 323] on button "button" at bounding box center [414, 332] width 18 height 18
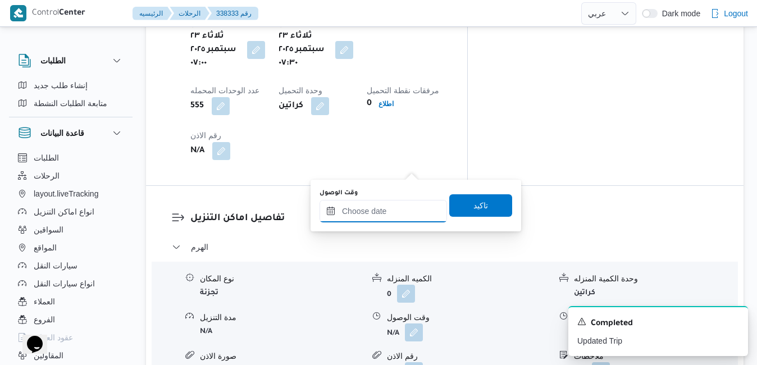
click at [383, 210] on input "وقت الوصول" at bounding box center [382, 211] width 127 height 22
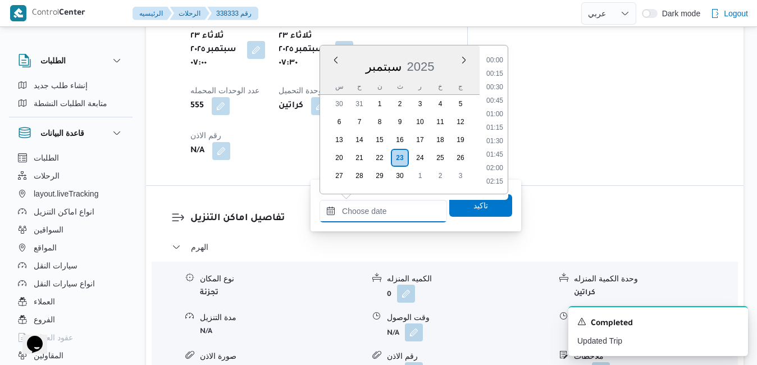
scroll to position [1023, 0]
click at [335, 76] on div "سبتمبر 2025" at bounding box center [399, 64] width 159 height 29
click at [499, 142] on li "08:30" at bounding box center [495, 140] width 26 height 11
type input "[DATE] ٠٨:٣٠"
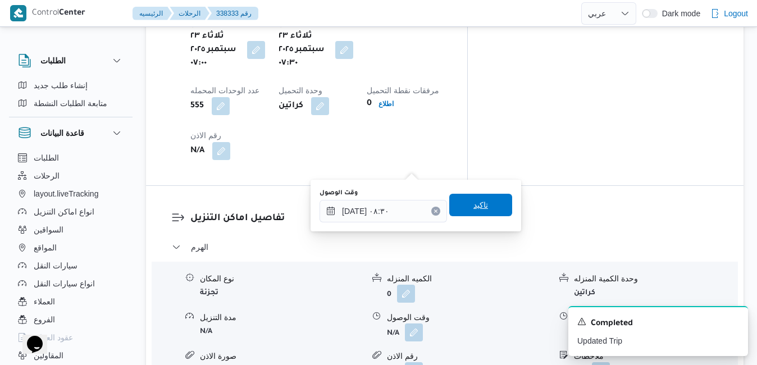
click at [473, 206] on span "تاكيد" at bounding box center [480, 204] width 15 height 13
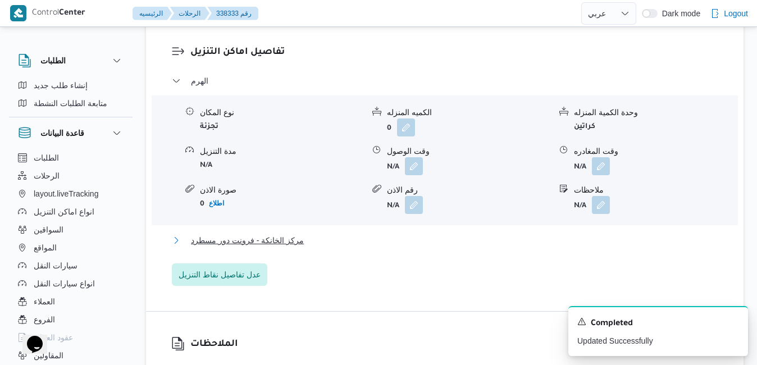
click at [422, 241] on button "مركز الخانكة - فرونت دور مسطرد" at bounding box center [445, 240] width 546 height 13
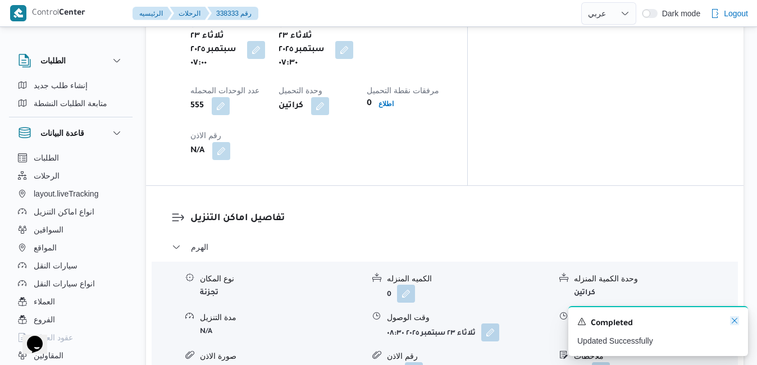
click at [733, 322] on icon "Dismiss toast" at bounding box center [734, 320] width 9 height 9
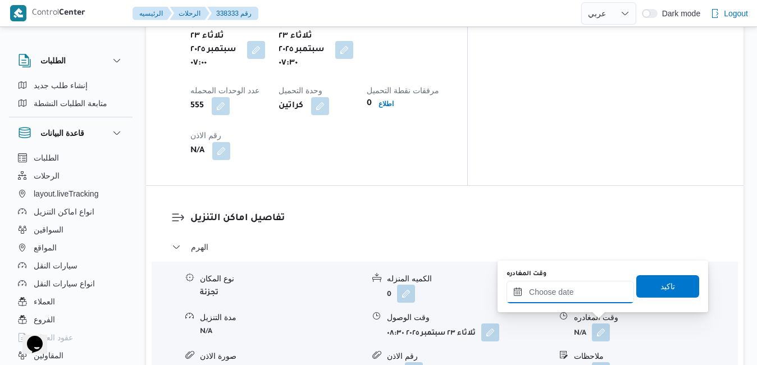
click at [571, 292] on input "وقت المغادره" at bounding box center [569, 292] width 127 height 22
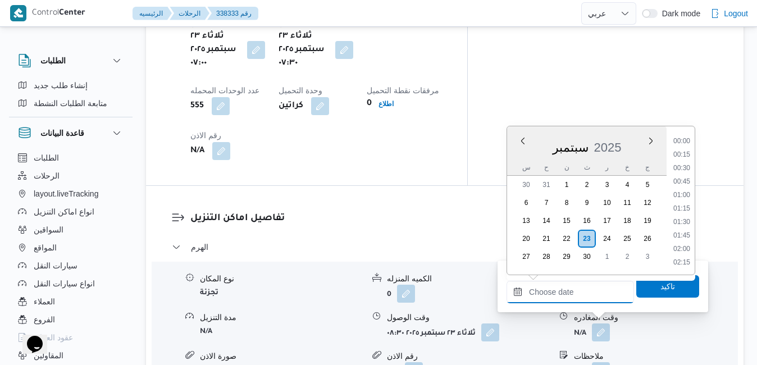
scroll to position [1023, 0]
click at [684, 171] on li "19:30" at bounding box center [682, 168] width 26 height 11
type input "[DATE] ١٩:٣٠"
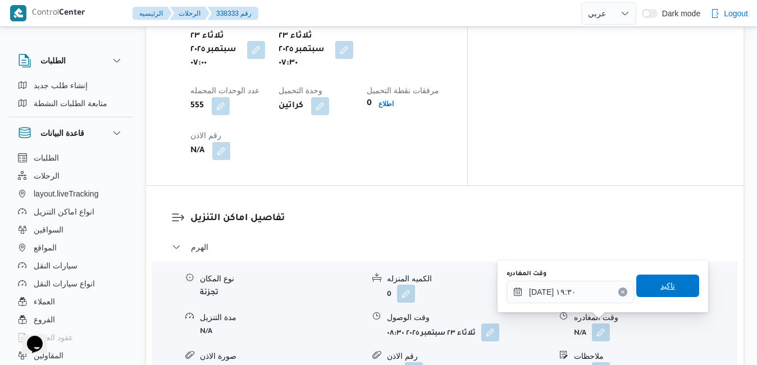
click at [658, 279] on span "تاكيد" at bounding box center [667, 285] width 63 height 22
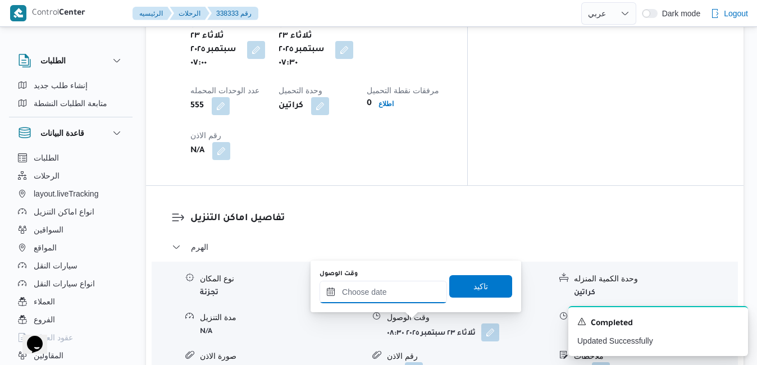
click at [410, 292] on input "وقت الوصول" at bounding box center [382, 292] width 127 height 22
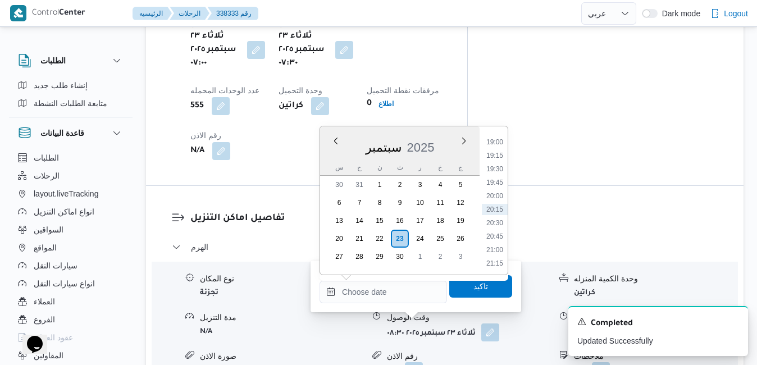
click at [330, 159] on div "س" at bounding box center [339, 167] width 18 height 16
click at [497, 156] on li "19:15" at bounding box center [495, 155] width 26 height 11
type input "[DATE] ١٩:١٥"
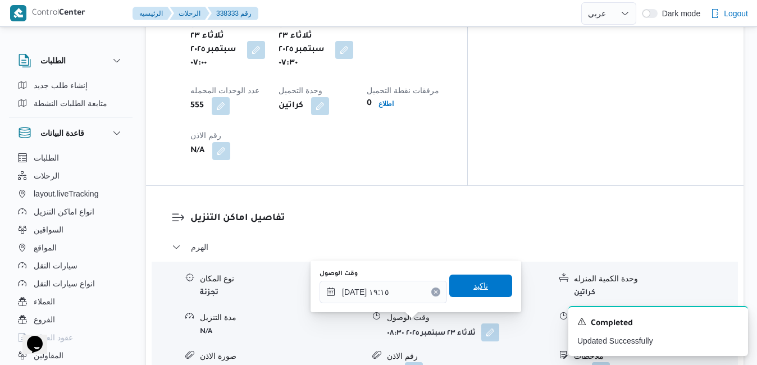
click at [473, 280] on span "تاكيد" at bounding box center [480, 285] width 15 height 13
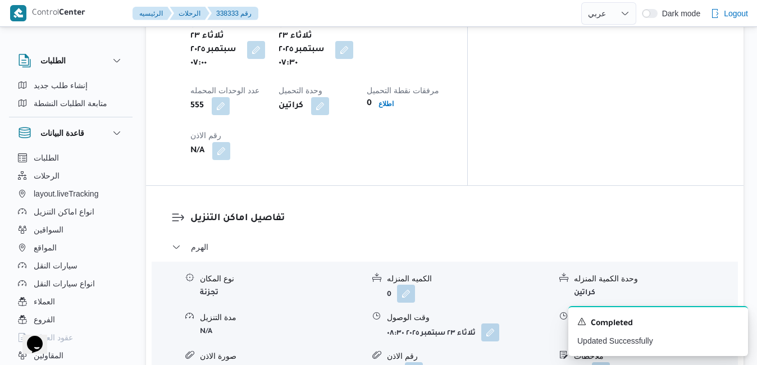
click at [600, 323] on button "button" at bounding box center [601, 332] width 18 height 18
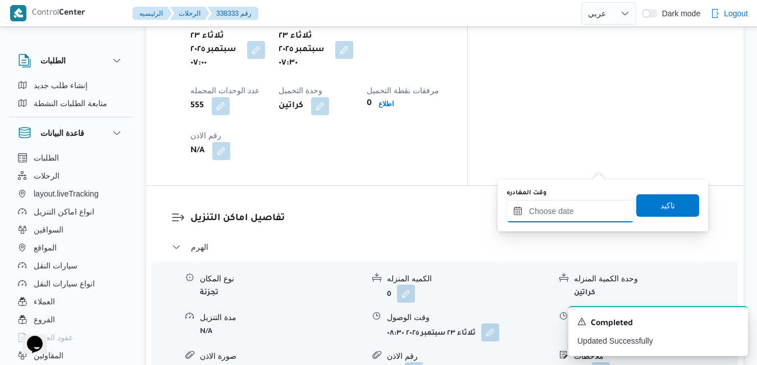
click at [564, 212] on input "وقت المغادره" at bounding box center [569, 211] width 127 height 22
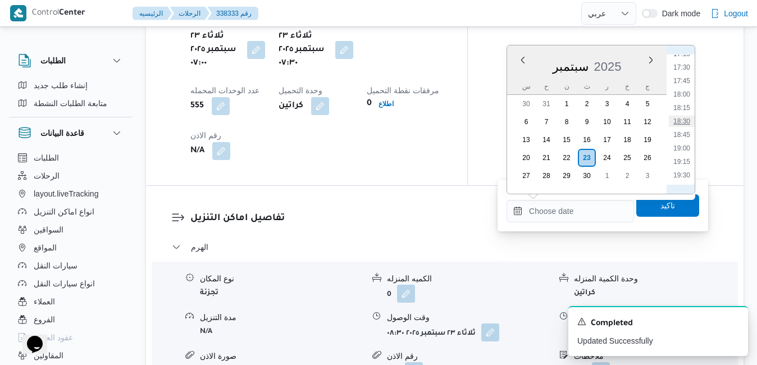
scroll to position [909, 0]
click at [681, 132] on li "18:15" at bounding box center [682, 134] width 26 height 11
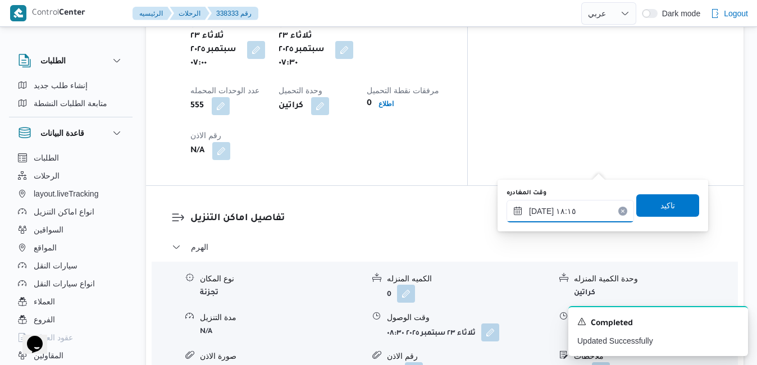
click at [541, 213] on input "[DATE] ١٨:١٥" at bounding box center [569, 211] width 127 height 22
click at [541, 212] on input "[DATE] ١٨:١٥" at bounding box center [569, 211] width 127 height 22
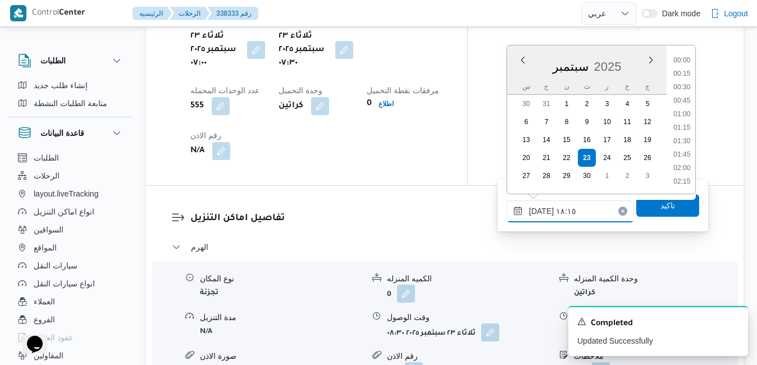
scroll to position [915, 0]
type input "[DATE] ١٨:٢٥"
click at [645, 208] on span "تاكيد" at bounding box center [667, 205] width 63 height 22
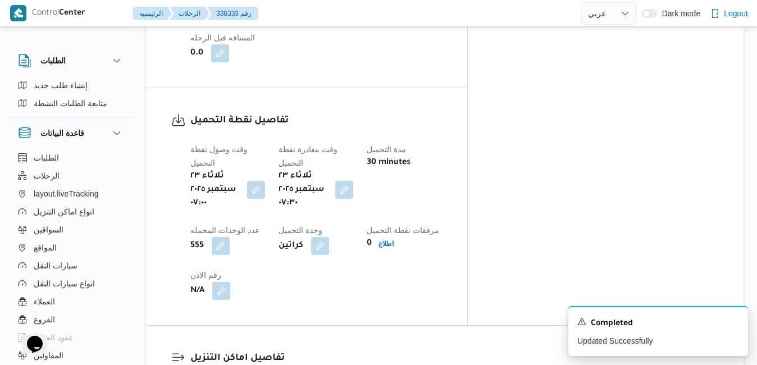
scroll to position [0, 0]
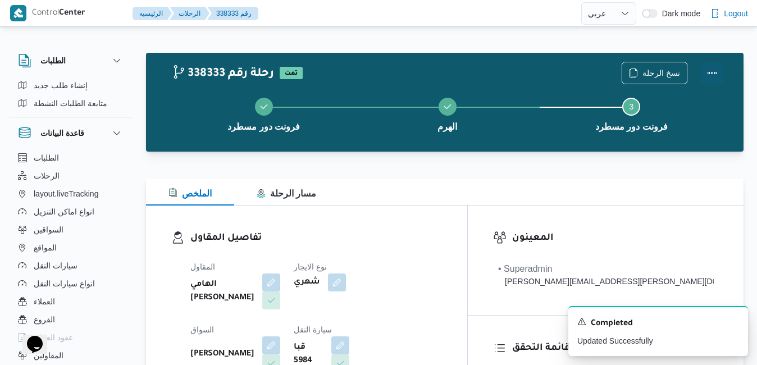
click at [707, 84] on button "Actions" at bounding box center [712, 73] width 22 height 22
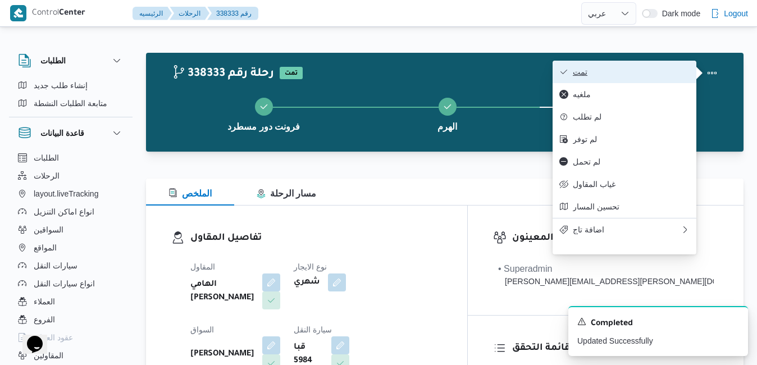
click at [649, 70] on span "تمت" at bounding box center [631, 71] width 117 height 9
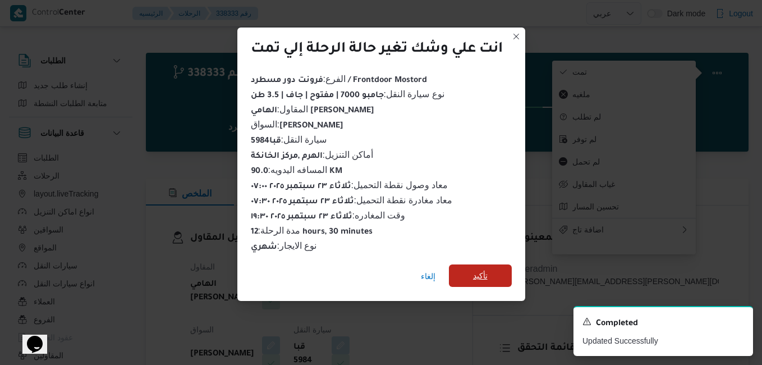
click at [492, 268] on span "تأكيد" at bounding box center [480, 275] width 63 height 22
